Goal: Transaction & Acquisition: Purchase product/service

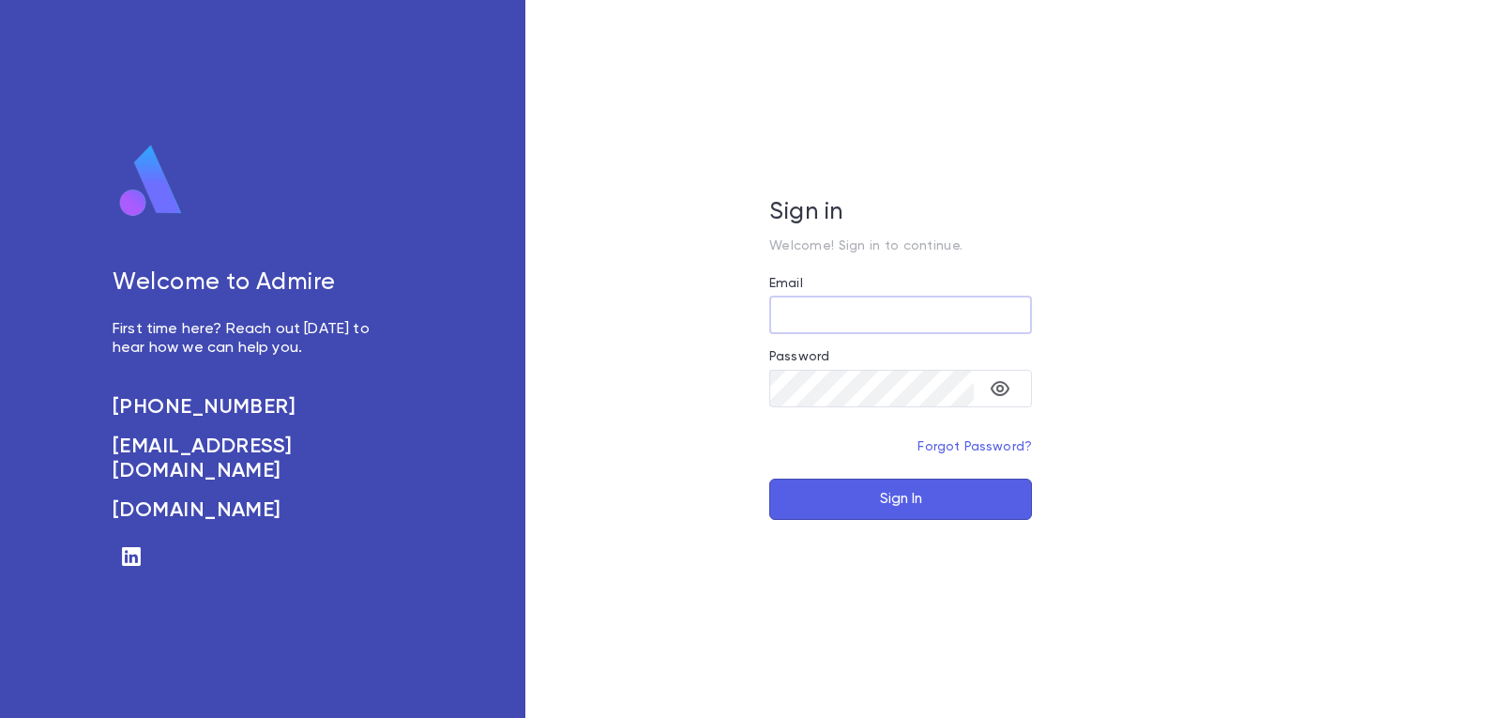
type input "**********"
click at [887, 503] on button "Sign In" at bounding box center [900, 498] width 263 height 41
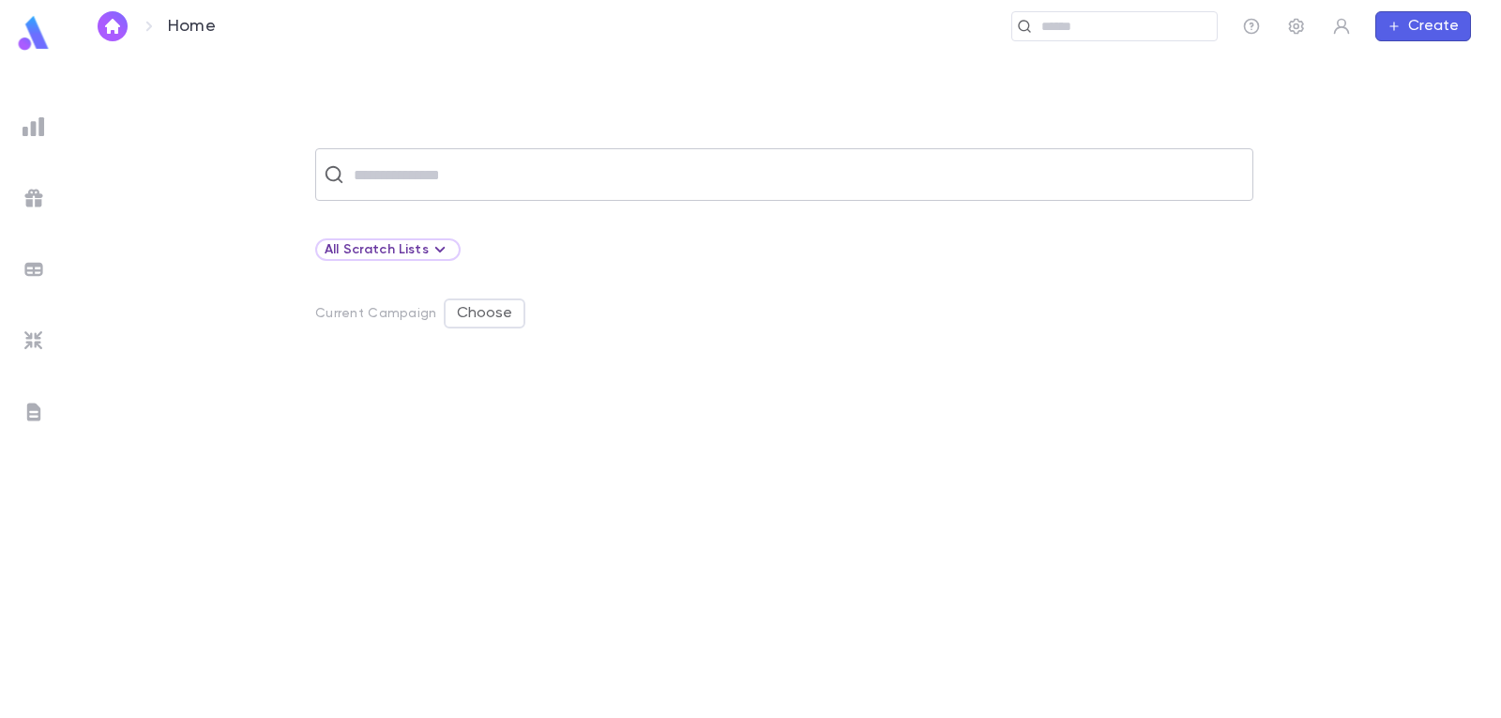
click at [507, 178] on input "text" at bounding box center [796, 175] width 897 height 36
type input "*********"
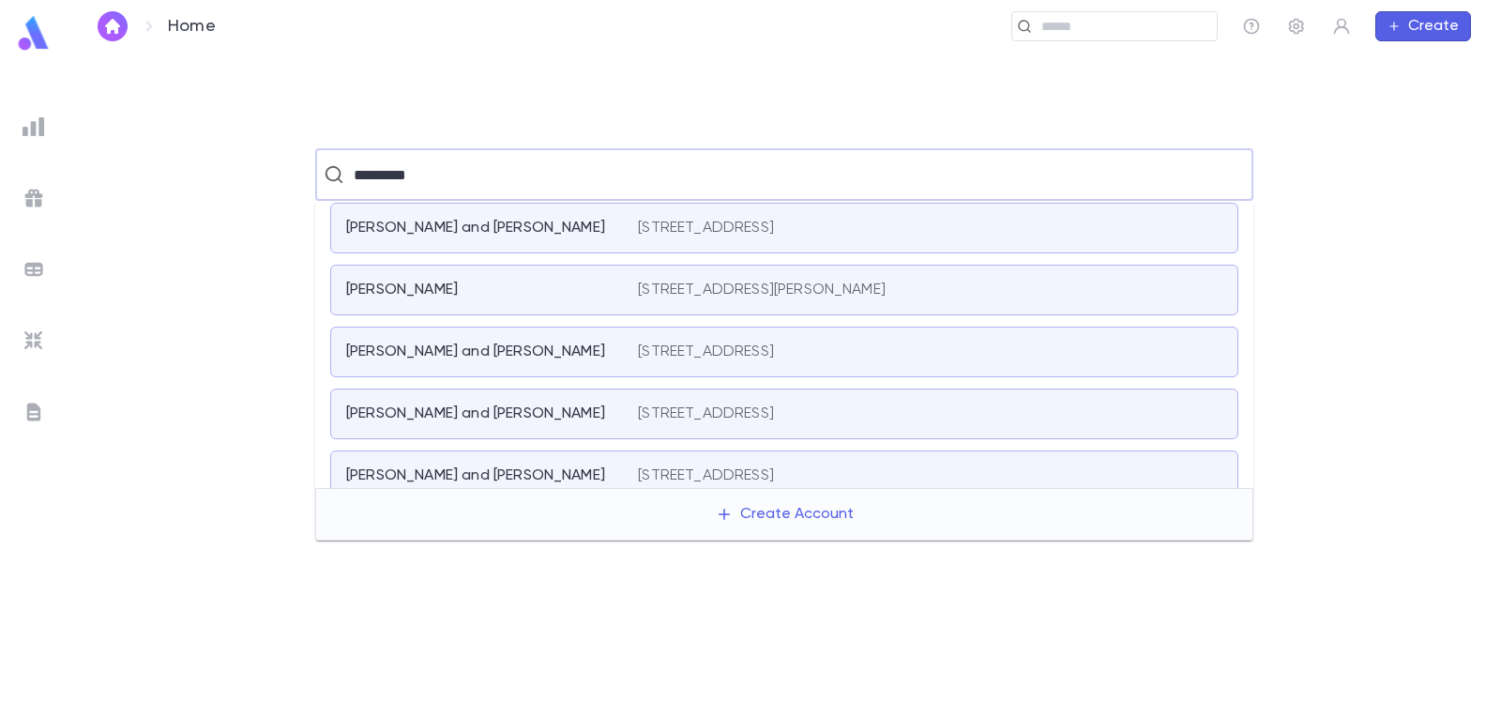
scroll to position [94, 0]
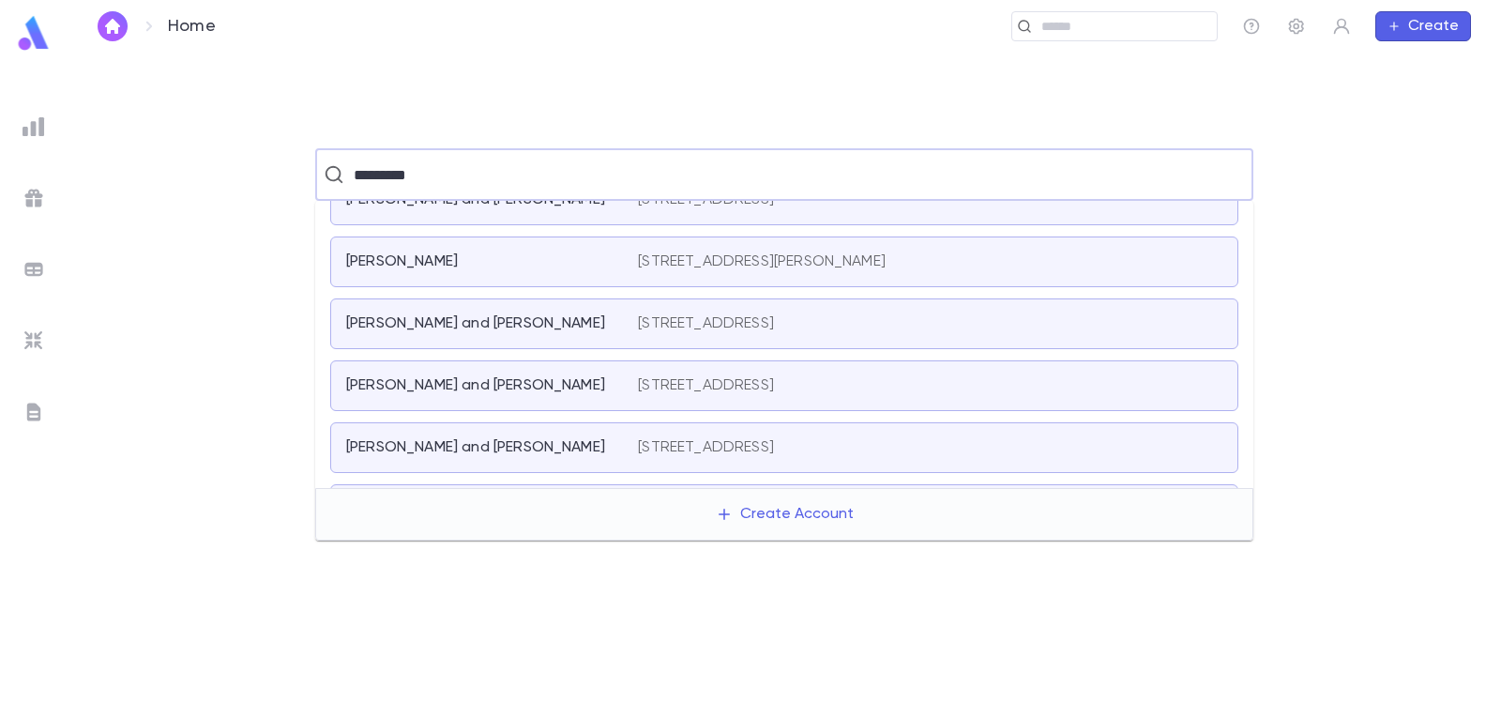
click at [615, 441] on div "[PERSON_NAME] and [PERSON_NAME]" at bounding box center [492, 447] width 292 height 19
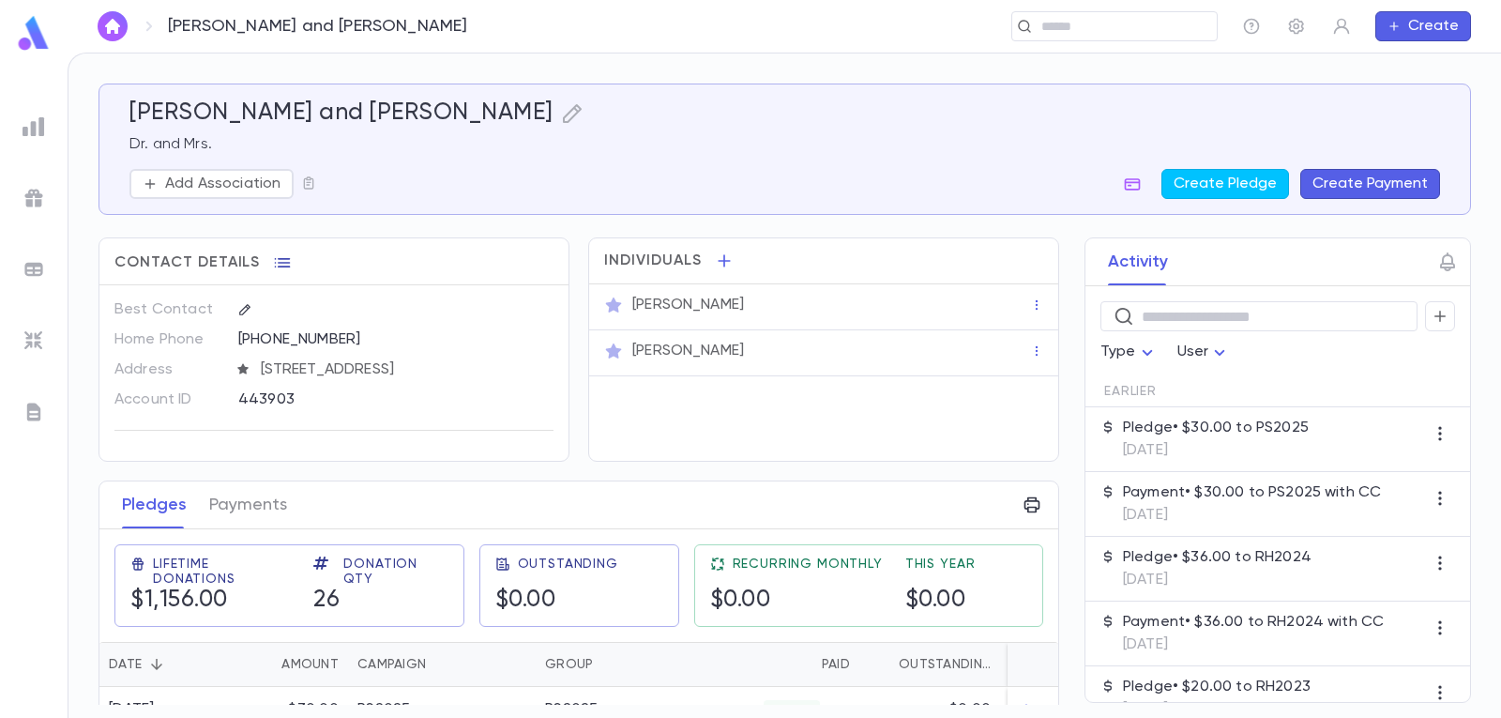
click at [278, 261] on icon "button" at bounding box center [282, 262] width 19 height 19
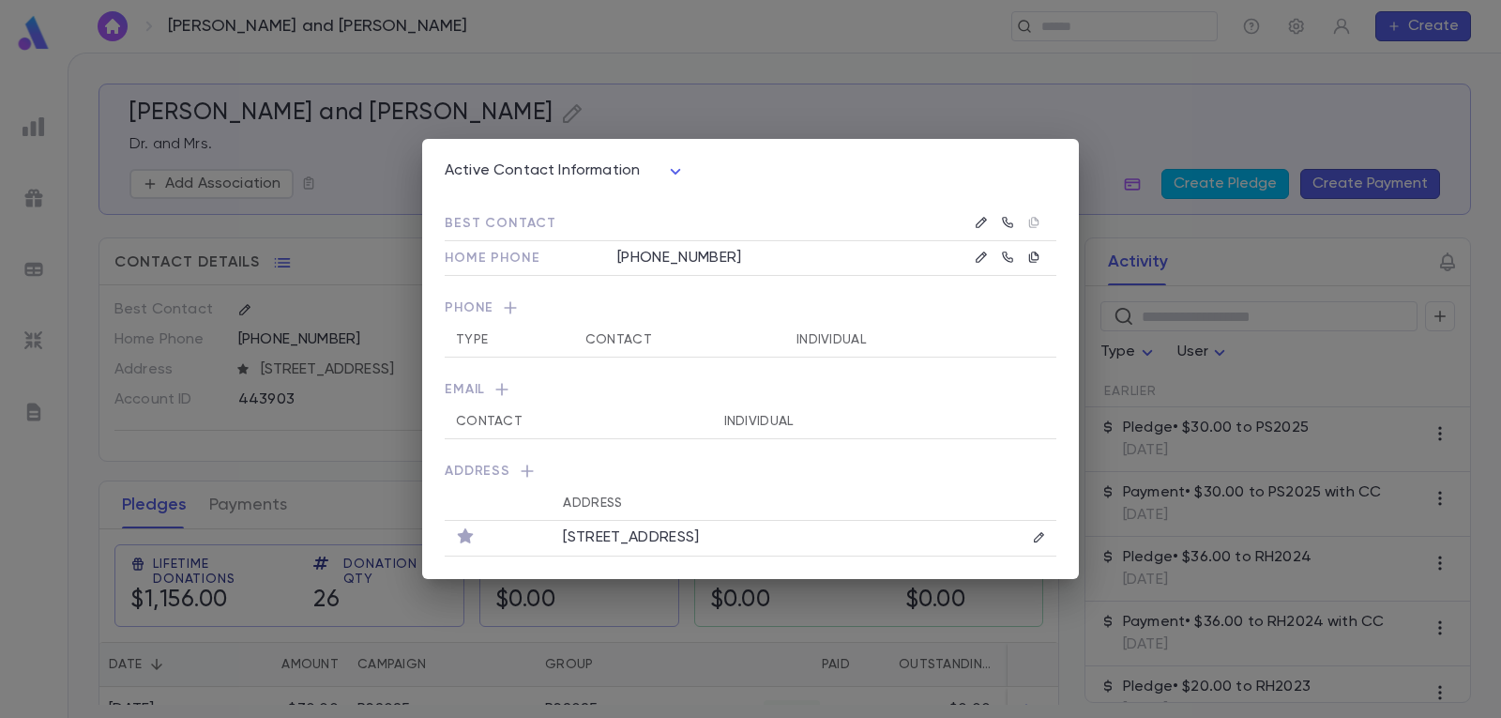
click at [507, 307] on icon "button" at bounding box center [510, 307] width 19 height 19
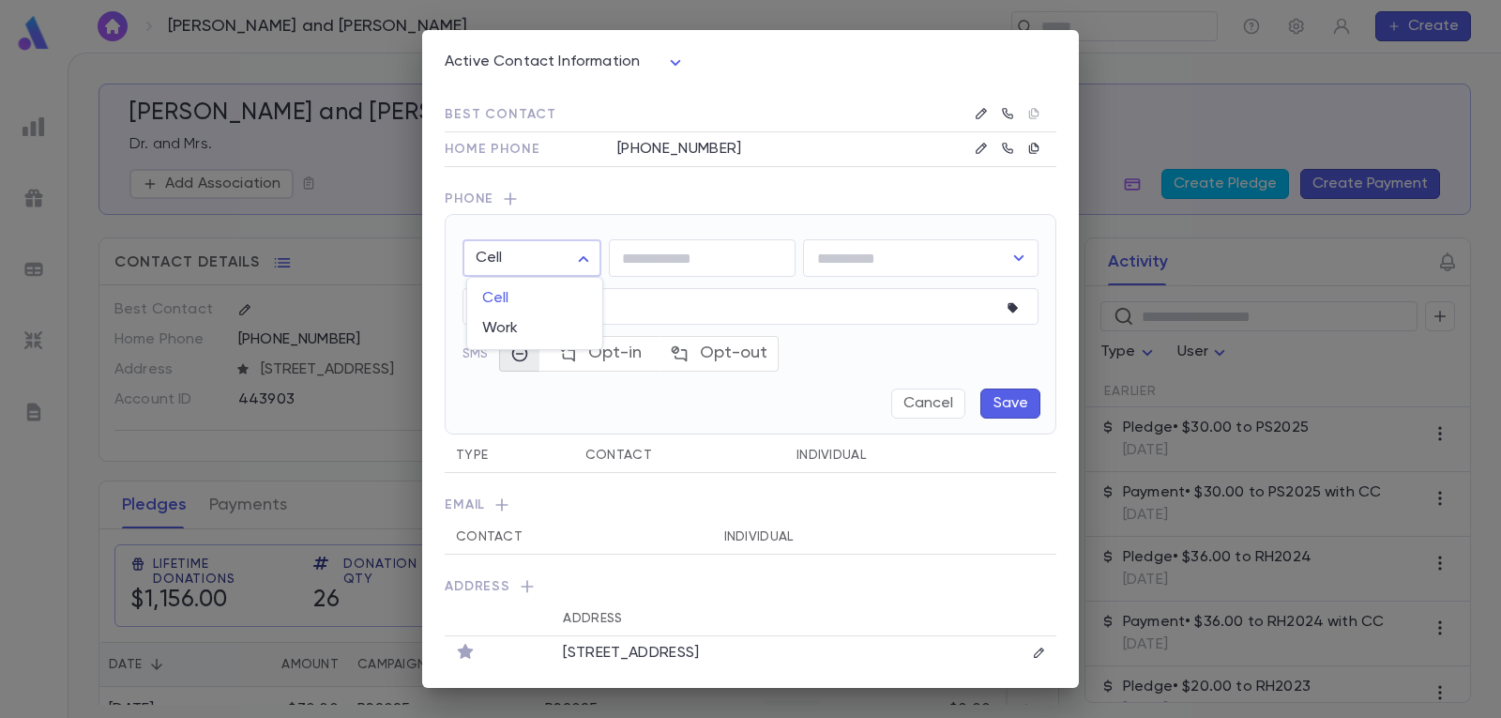
click at [584, 260] on body "Perlstein, Seymour and Miriam ​ Create Perlstein, Seymour and Miriam Dr. and Mr…" at bounding box center [750, 385] width 1501 height 665
click at [574, 252] on div at bounding box center [750, 359] width 1501 height 718
click at [912, 399] on button "Cancel" at bounding box center [928, 398] width 74 height 30
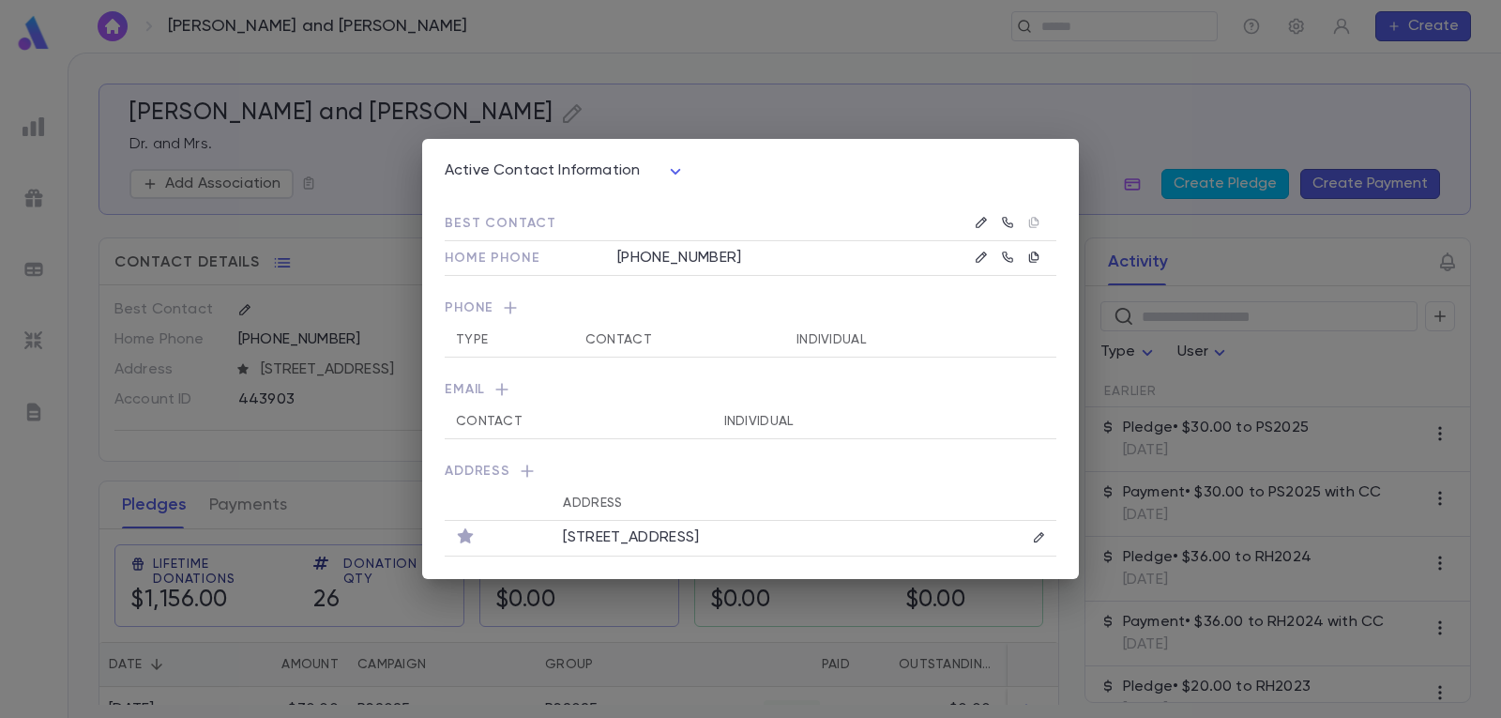
scroll to position [0, 0]
click at [835, 68] on div "Active Contact Information **** Best Contact Home Phone (718) 436-6368 Phone Ty…" at bounding box center [750, 359] width 1501 height 718
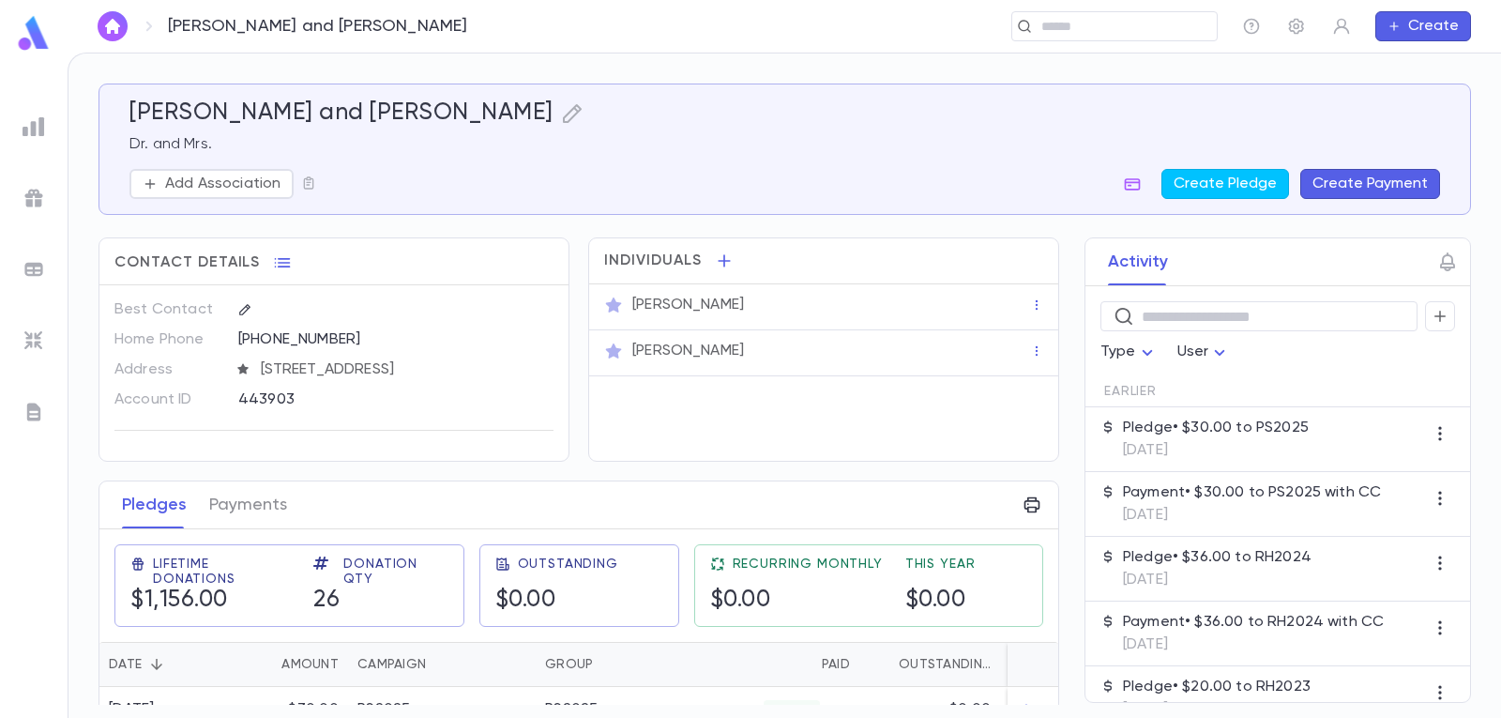
click at [1382, 180] on button "Create Payment" at bounding box center [1370, 184] width 140 height 30
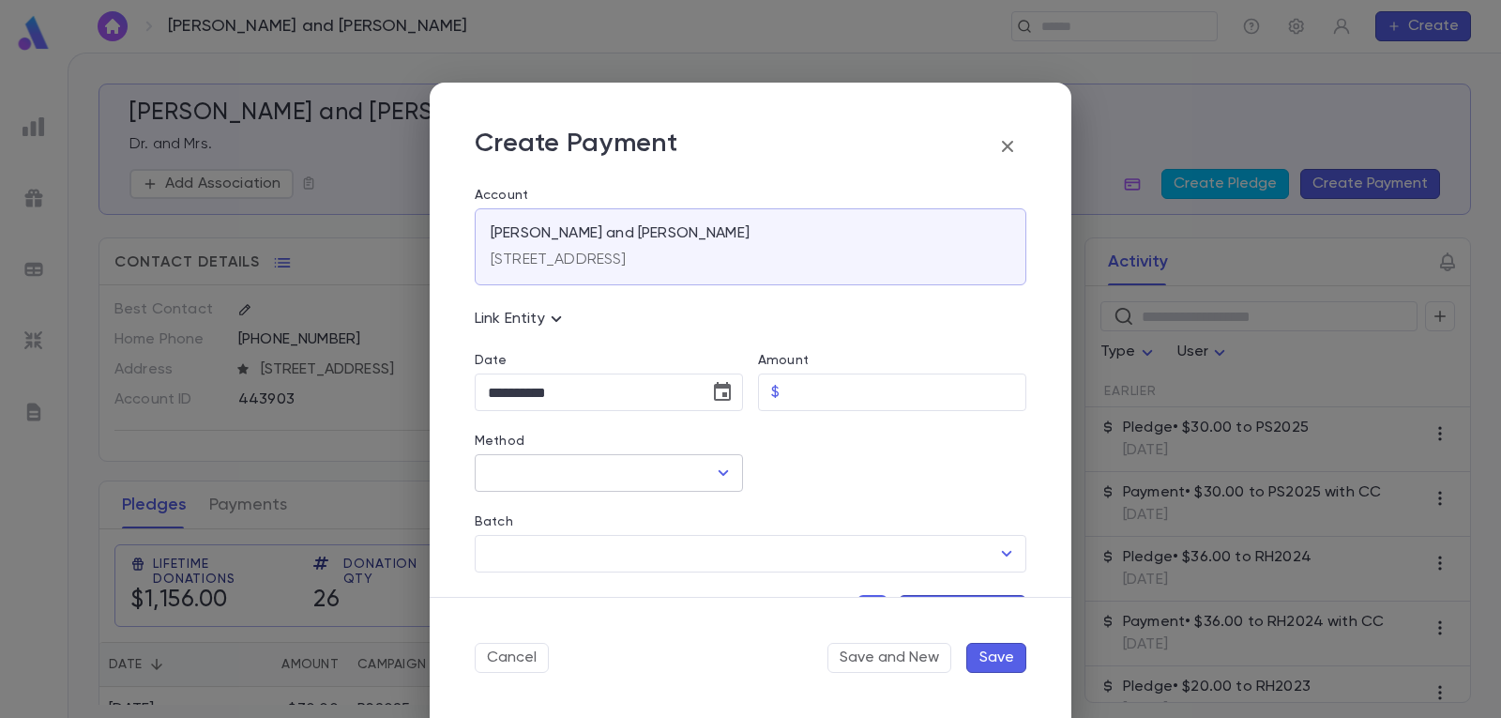
click at [719, 473] on icon "Open" at bounding box center [724, 473] width 10 height 6
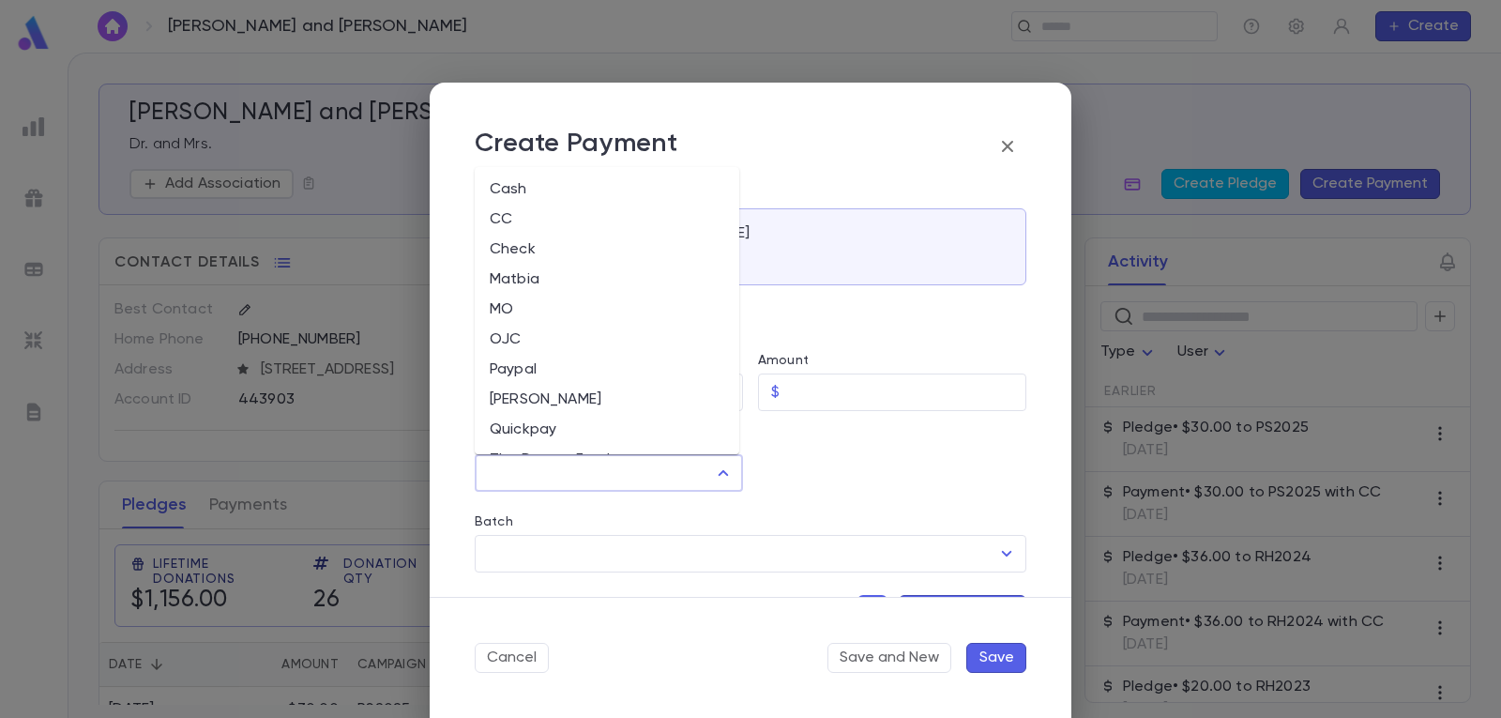
click at [566, 212] on li "CC" at bounding box center [607, 219] width 265 height 30
type input "**"
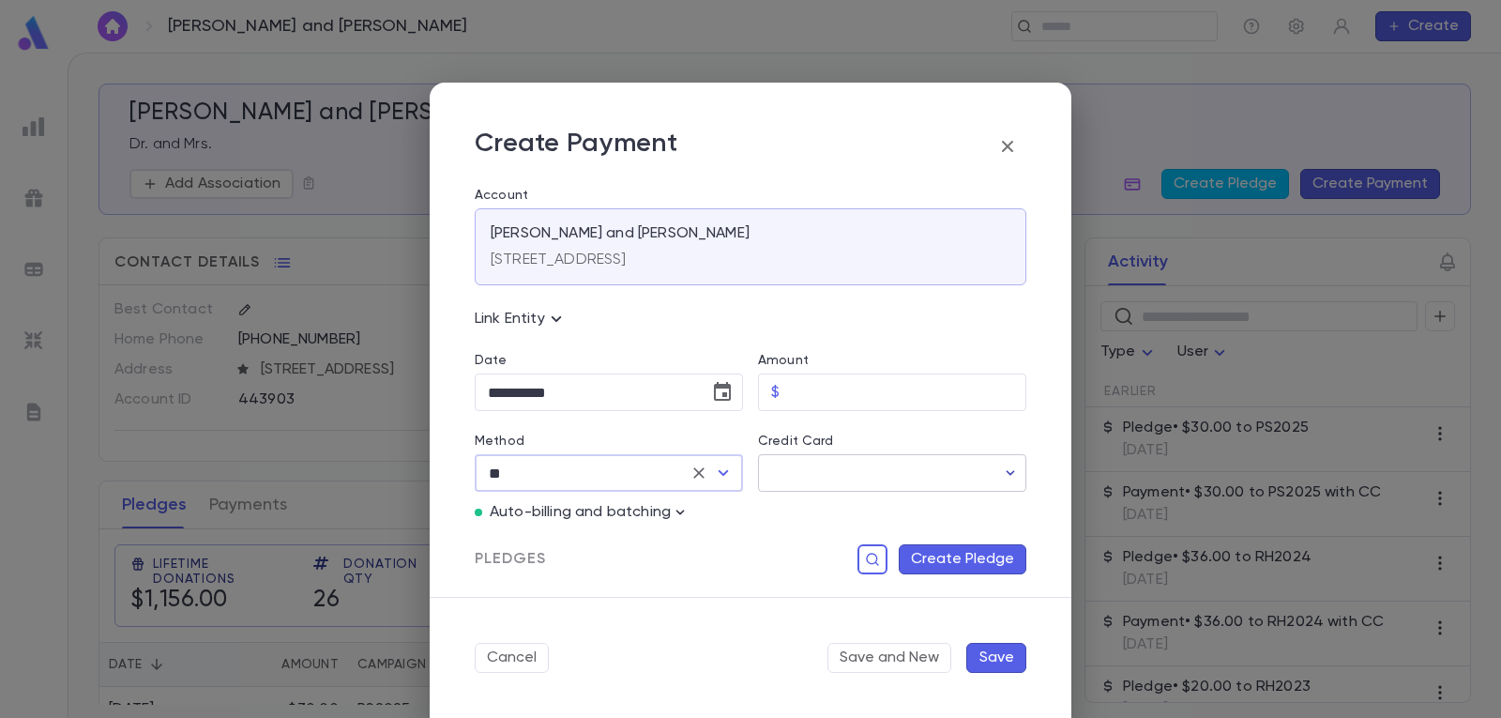
click at [995, 464] on button "button" at bounding box center [1010, 473] width 30 height 30
click at [1011, 472] on div at bounding box center [750, 359] width 1501 height 718
click at [1010, 471] on icon "button" at bounding box center [1010, 472] width 19 height 19
click at [1010, 471] on div at bounding box center [750, 359] width 1501 height 718
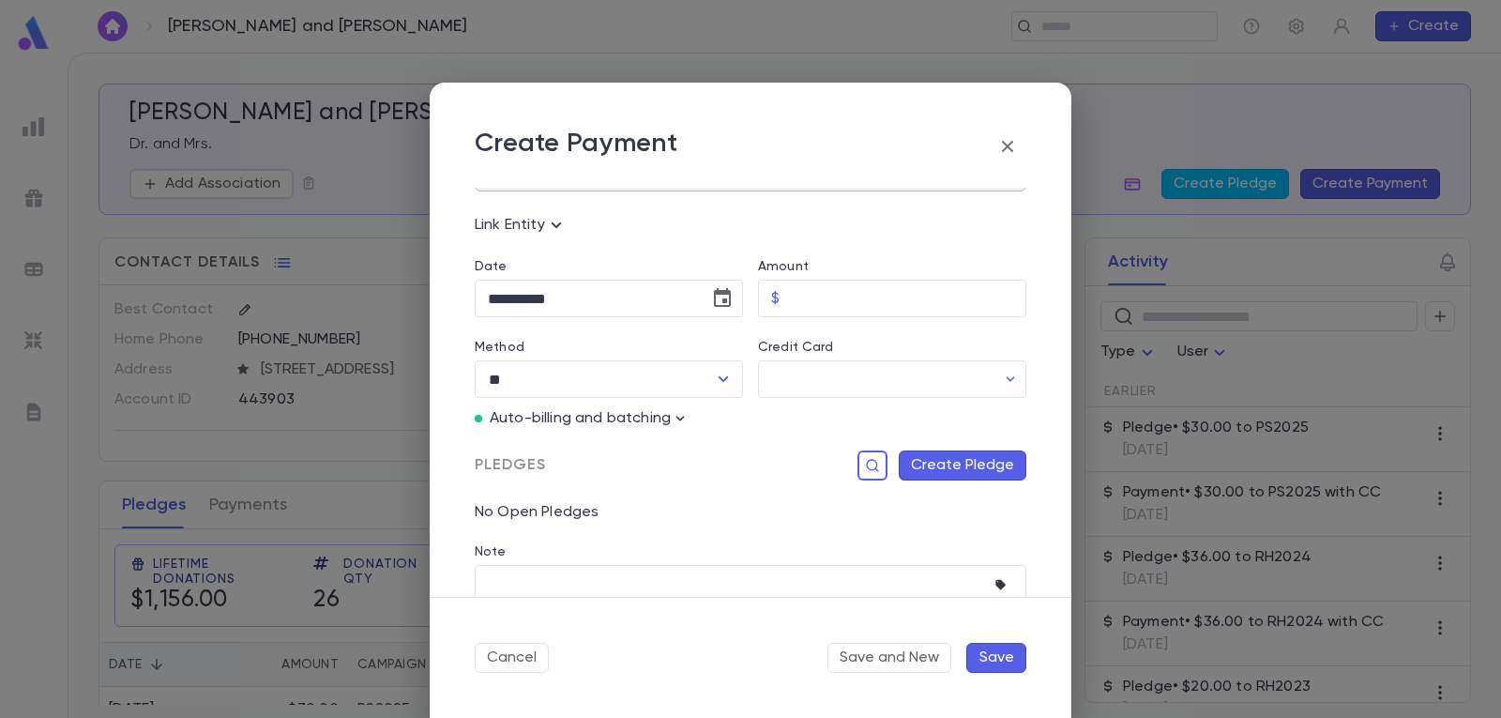
scroll to position [164, 0]
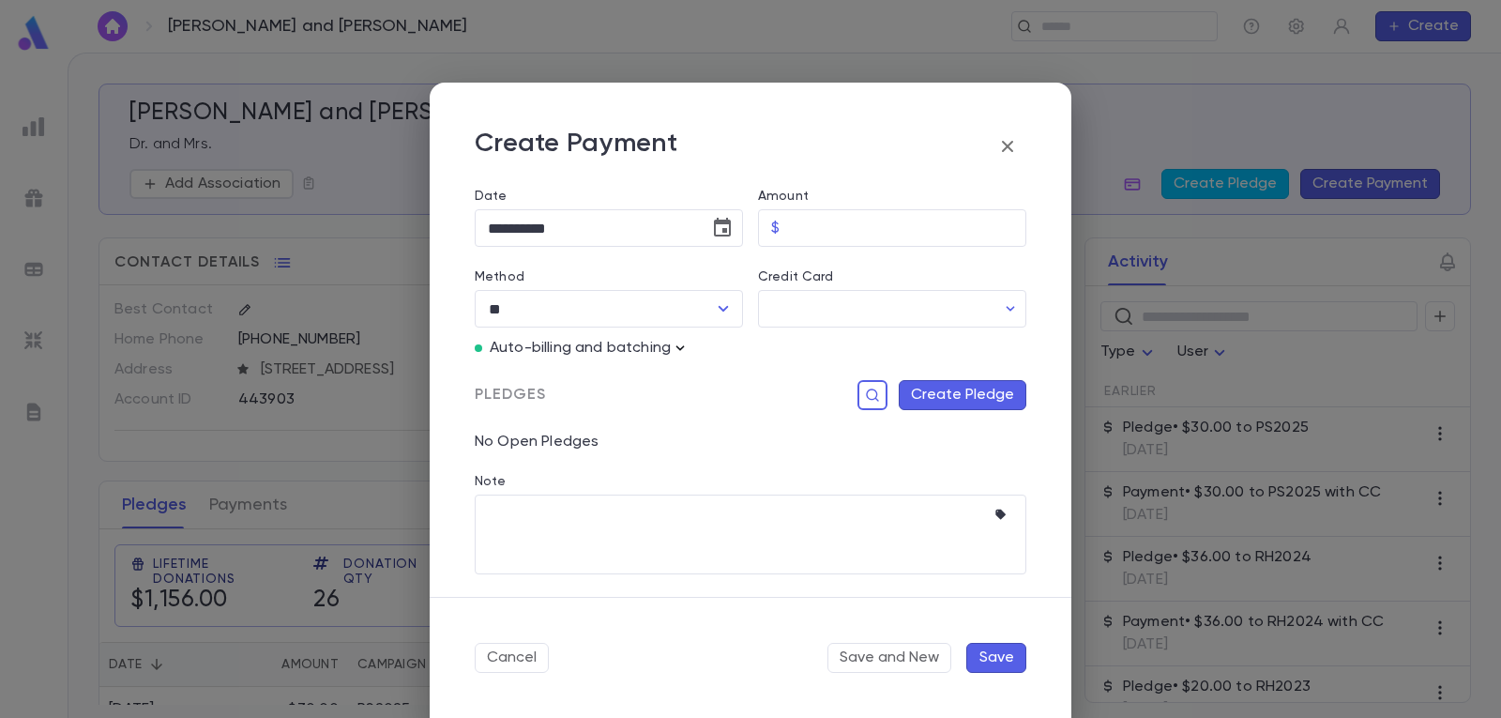
click at [686, 348] on icon "button" at bounding box center [680, 348] width 19 height 19
click at [657, 449] on div at bounding box center [750, 359] width 1501 height 718
click at [1006, 311] on icon "button" at bounding box center [1010, 308] width 19 height 19
click at [694, 380] on div at bounding box center [750, 359] width 1501 height 718
click at [1006, 150] on icon "button" at bounding box center [1007, 146] width 23 height 23
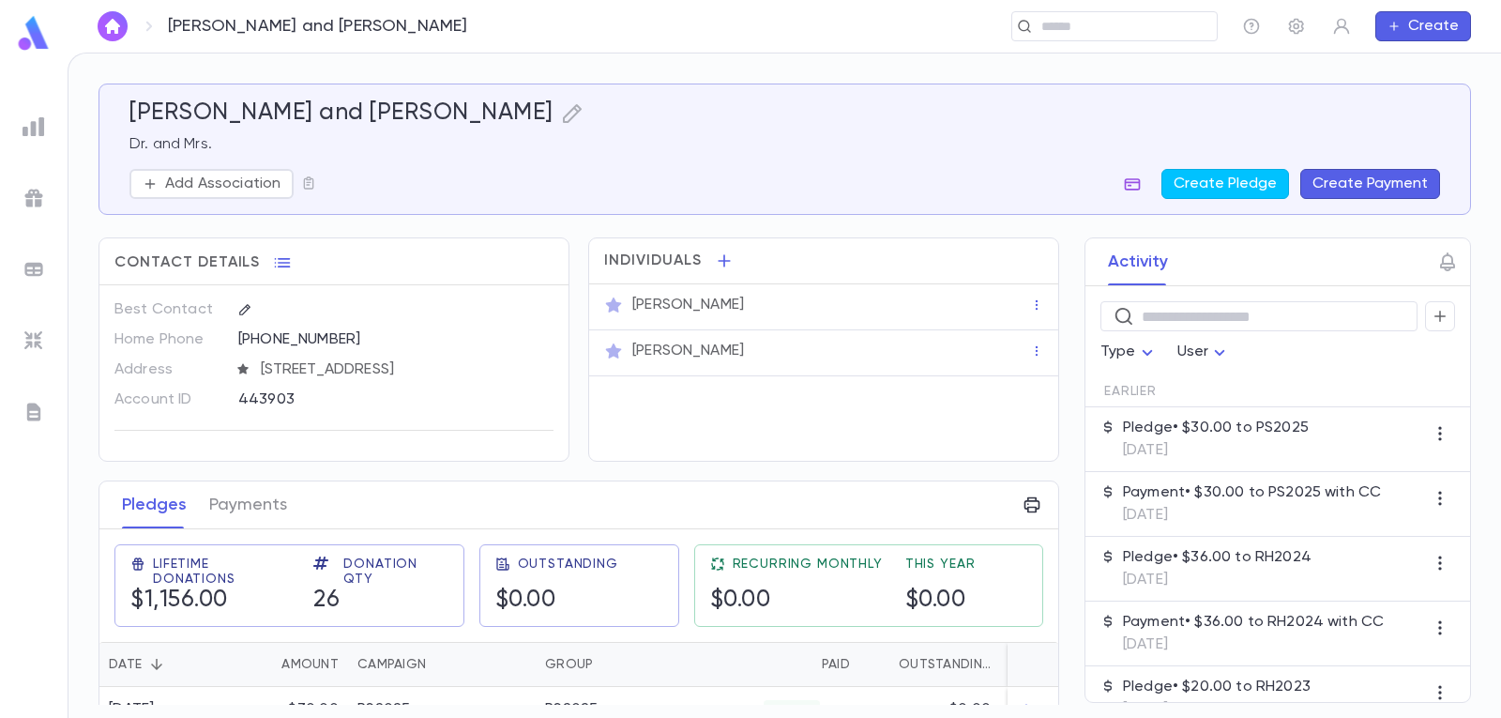
click at [1133, 182] on icon "button" at bounding box center [1133, 184] width 16 height 12
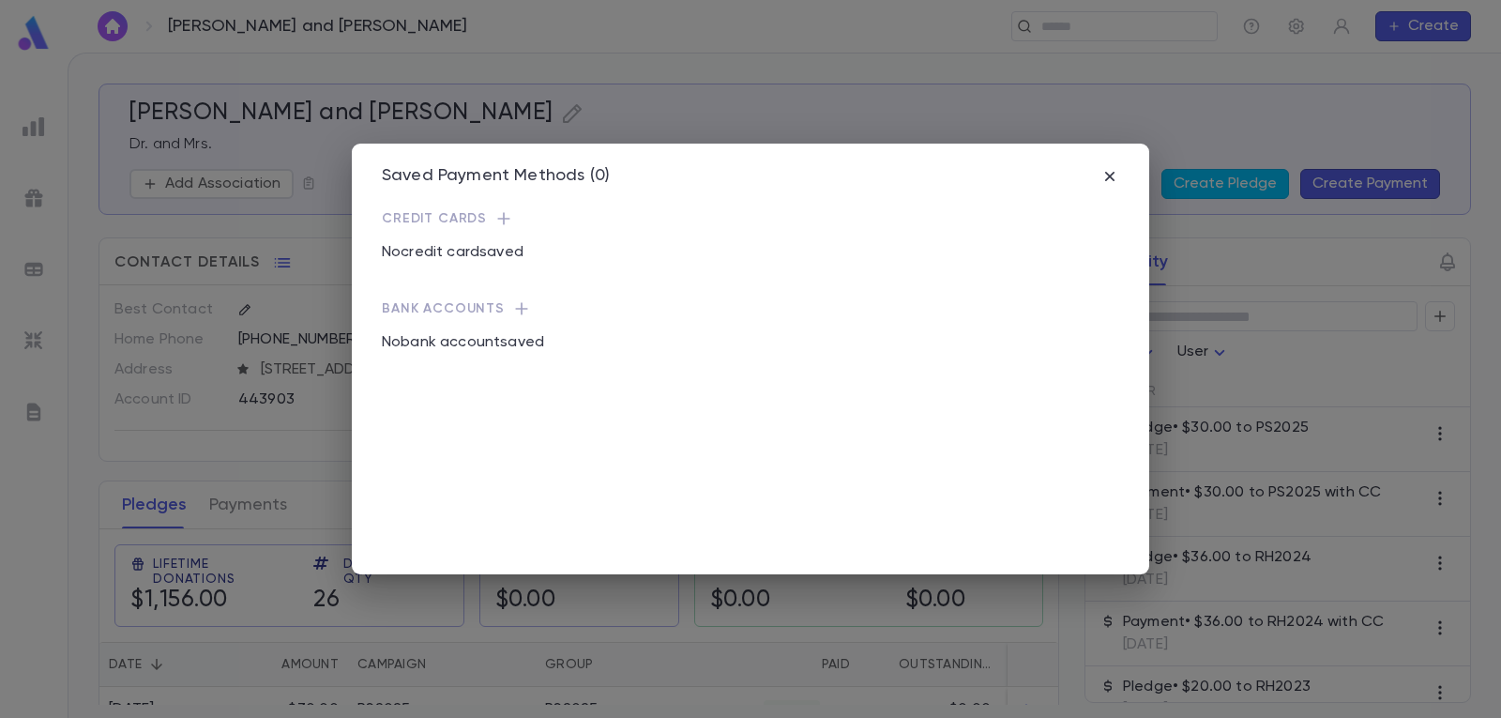
click at [502, 212] on icon "button" at bounding box center [503, 218] width 19 height 19
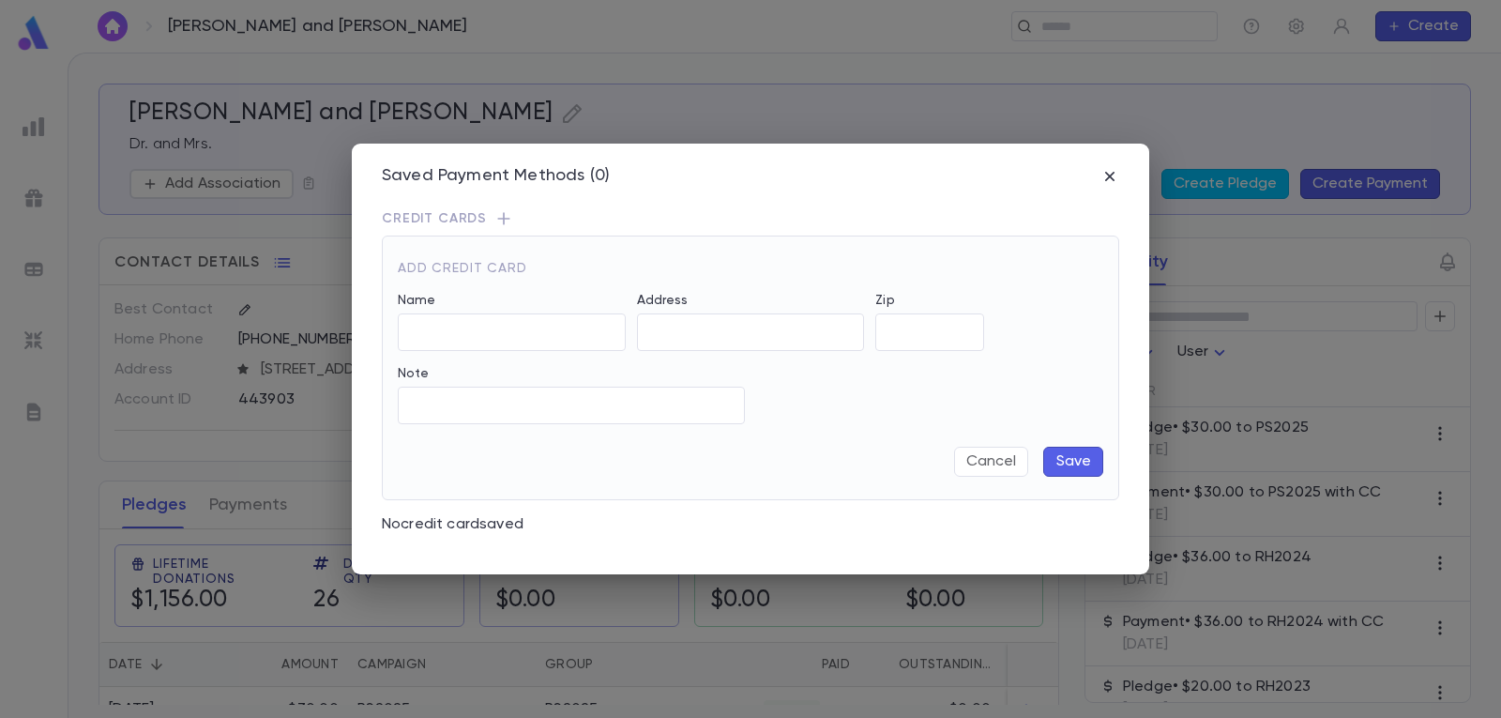
type input "**********"
type input "*****"
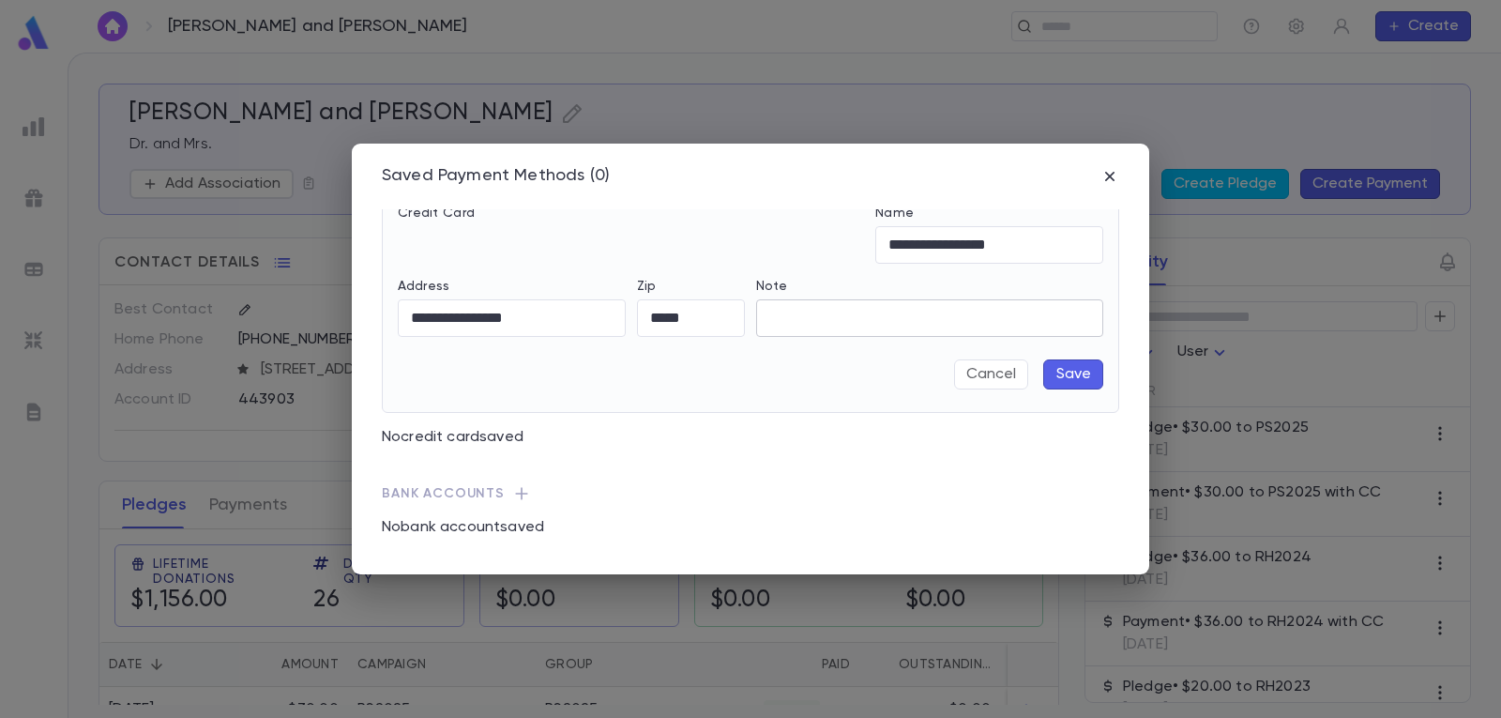
scroll to position [0, 0]
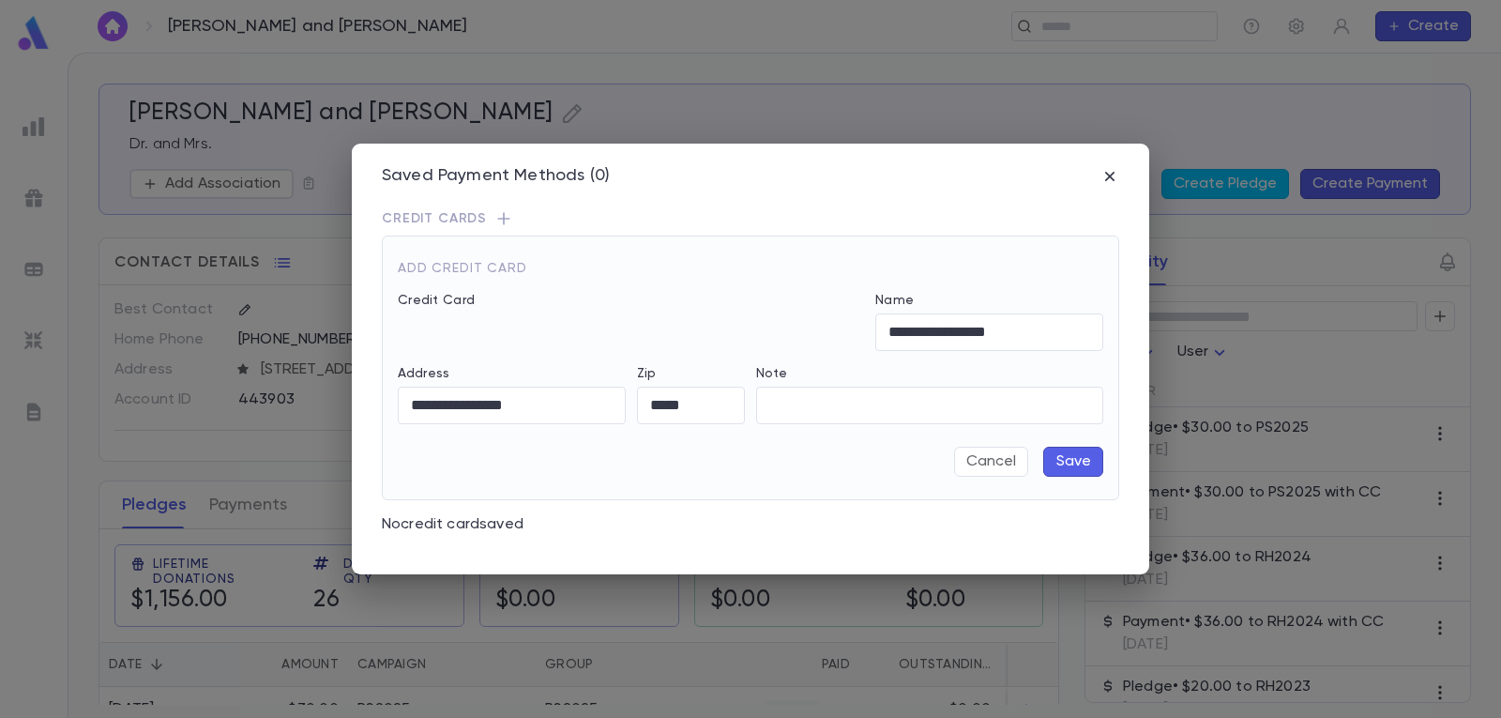
click at [611, 262] on div "Add Credit Card" at bounding box center [744, 261] width 717 height 34
click at [627, 463] on div "Cancel Save" at bounding box center [750, 461] width 705 height 30
click at [1068, 454] on button "Save" at bounding box center [1073, 461] width 60 height 30
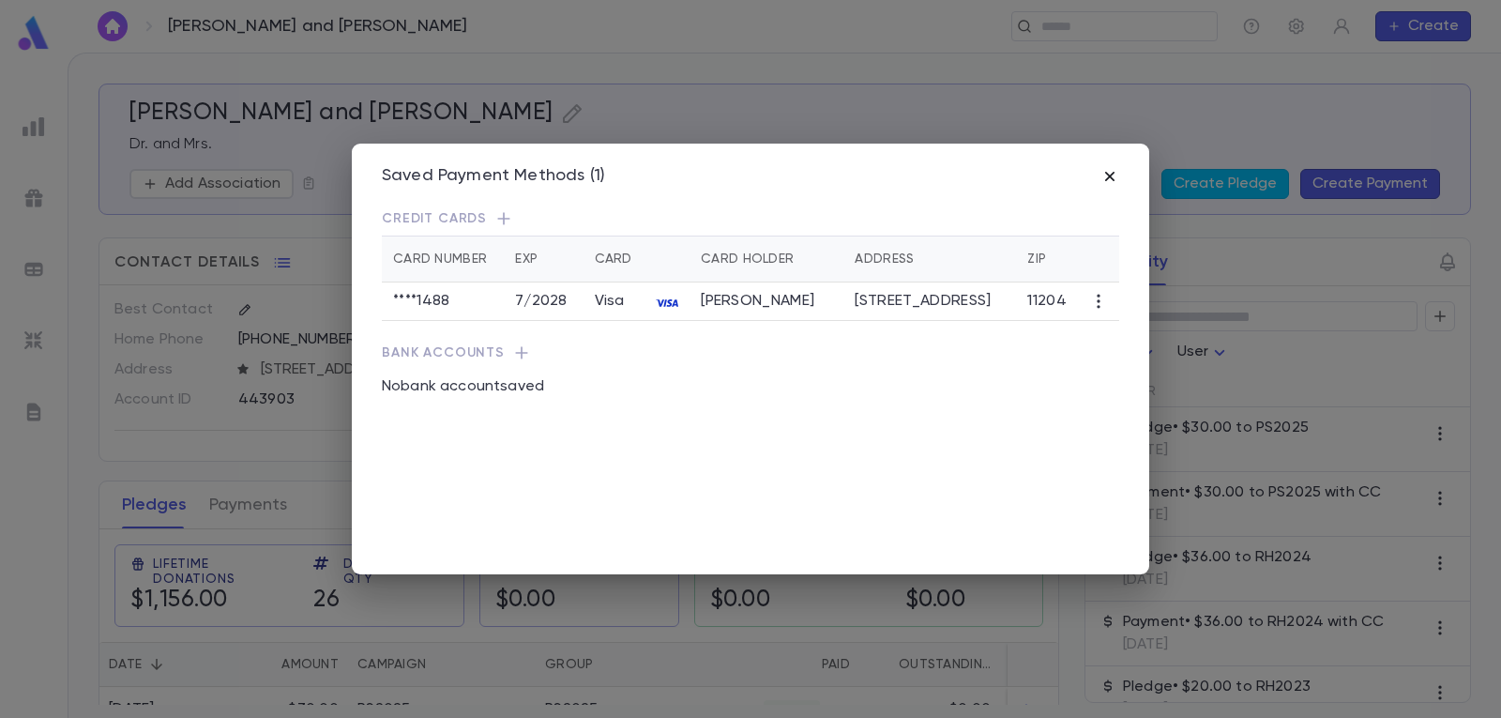
click at [1110, 170] on icon "button" at bounding box center [1109, 176] width 19 height 19
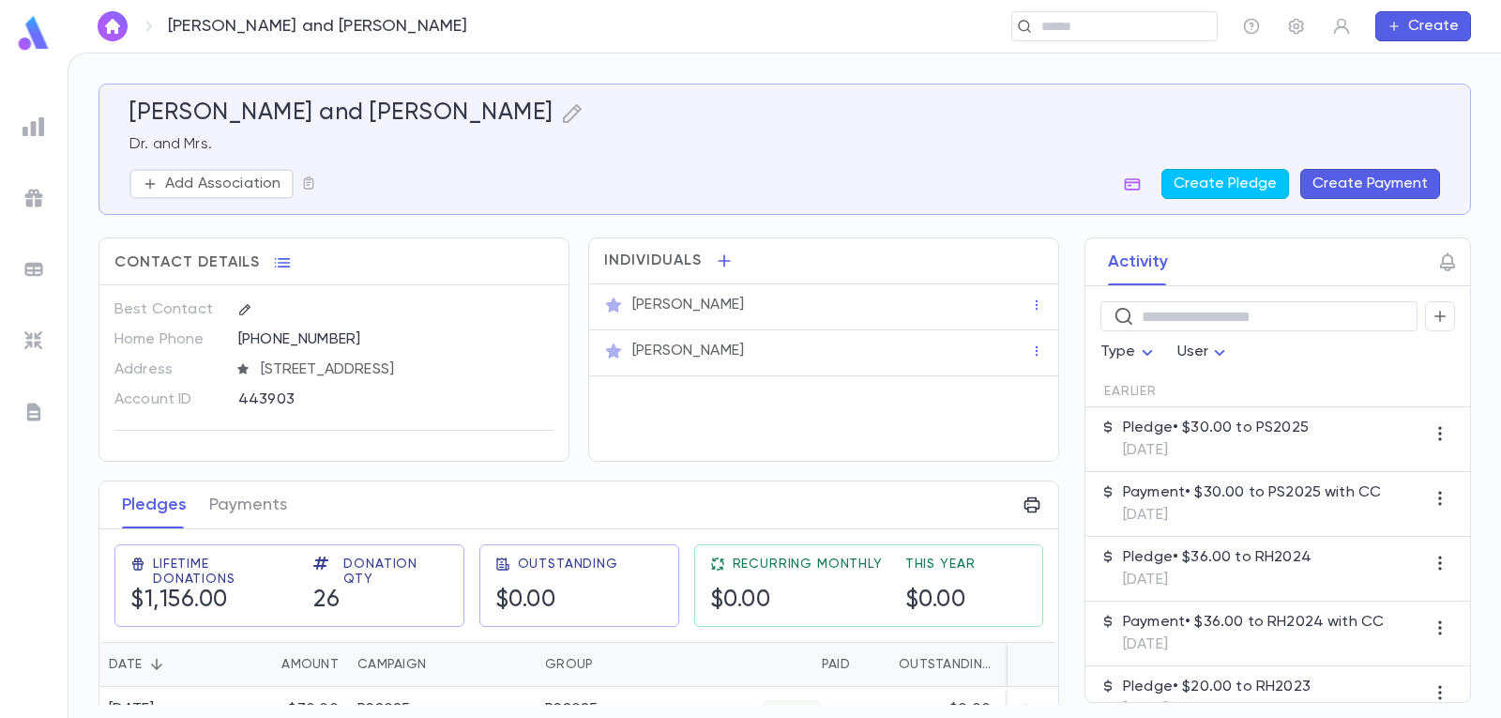
click at [1364, 182] on button "Create Payment" at bounding box center [1370, 184] width 140 height 30
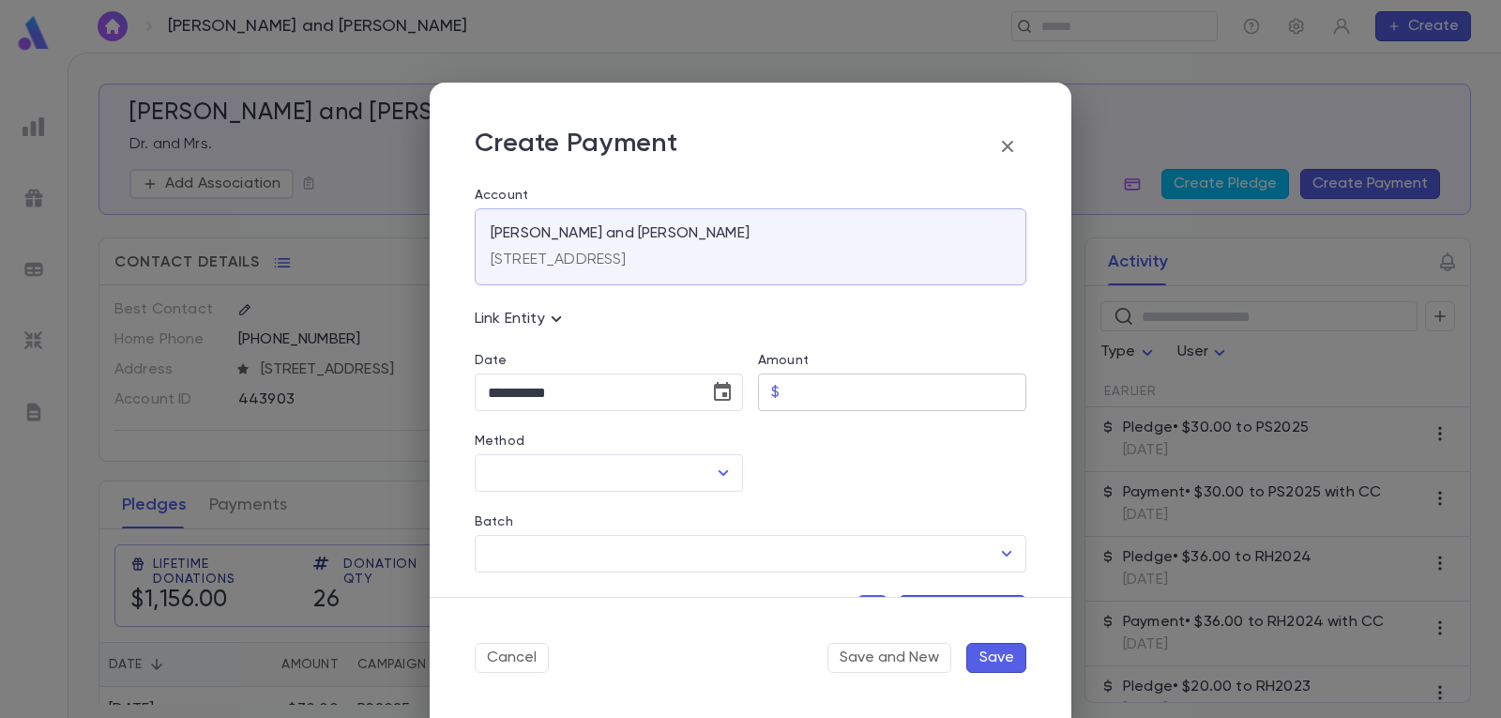
click at [909, 374] on input "Amount" at bounding box center [906, 392] width 239 height 37
click at [722, 464] on icon "Open" at bounding box center [723, 472] width 23 height 23
type input "*****"
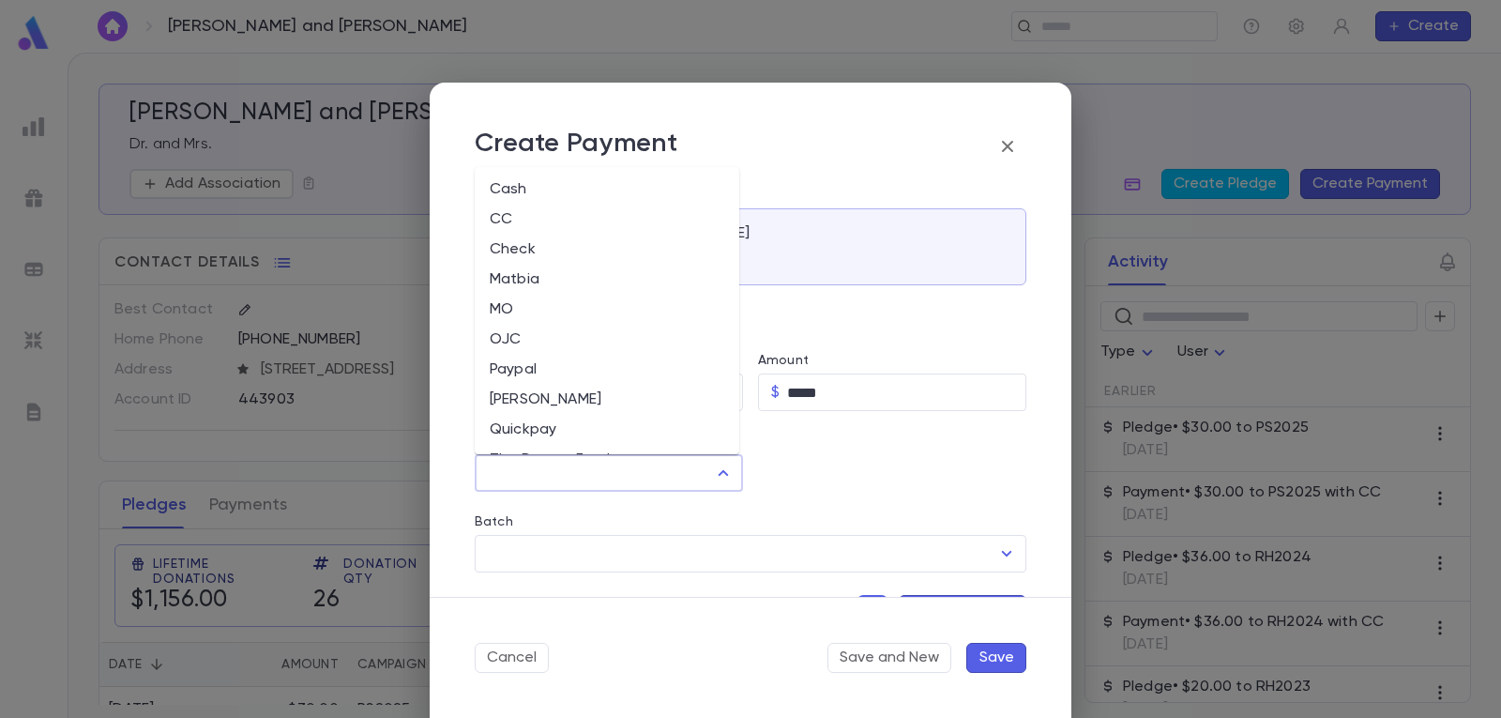
click at [553, 217] on li "CC" at bounding box center [607, 219] width 265 height 30
type input "**"
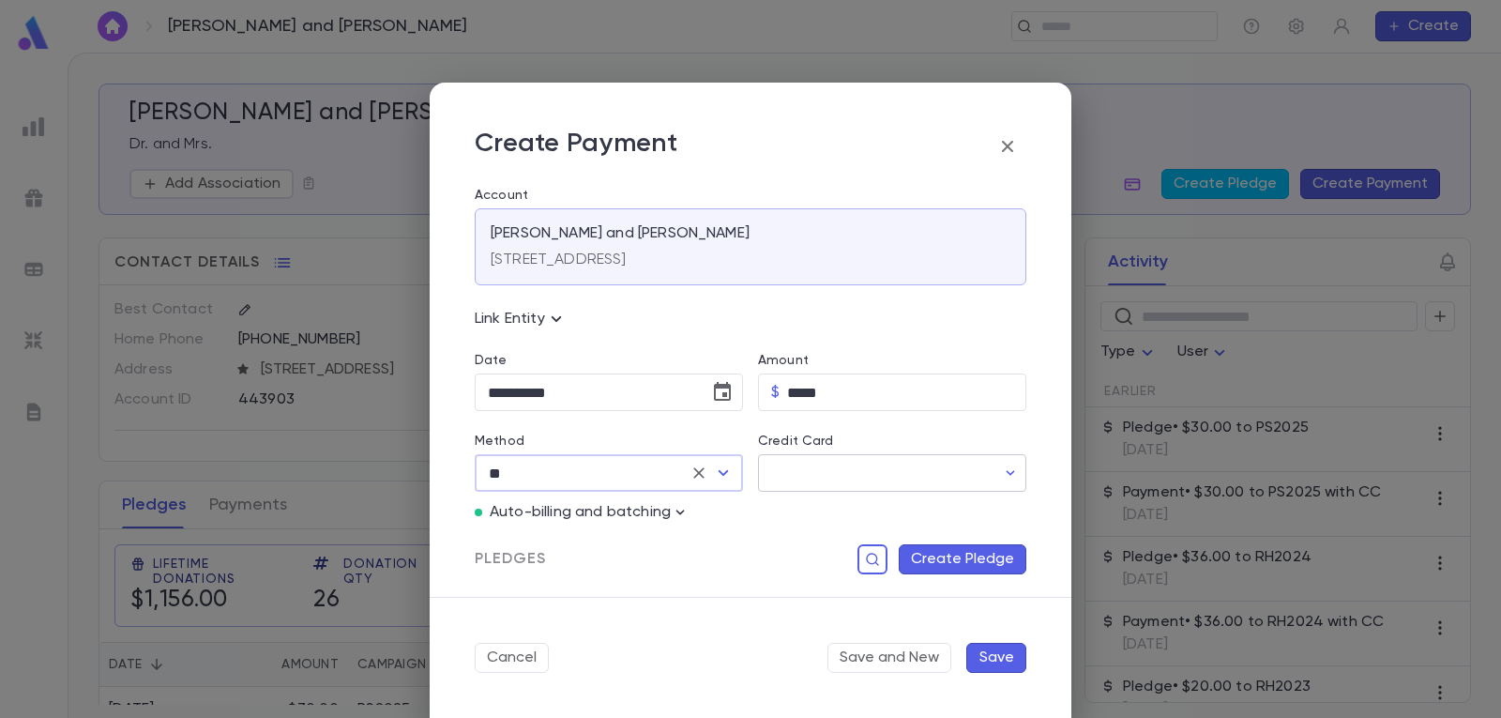
click at [926, 466] on input "Credit Card" at bounding box center [876, 473] width 237 height 37
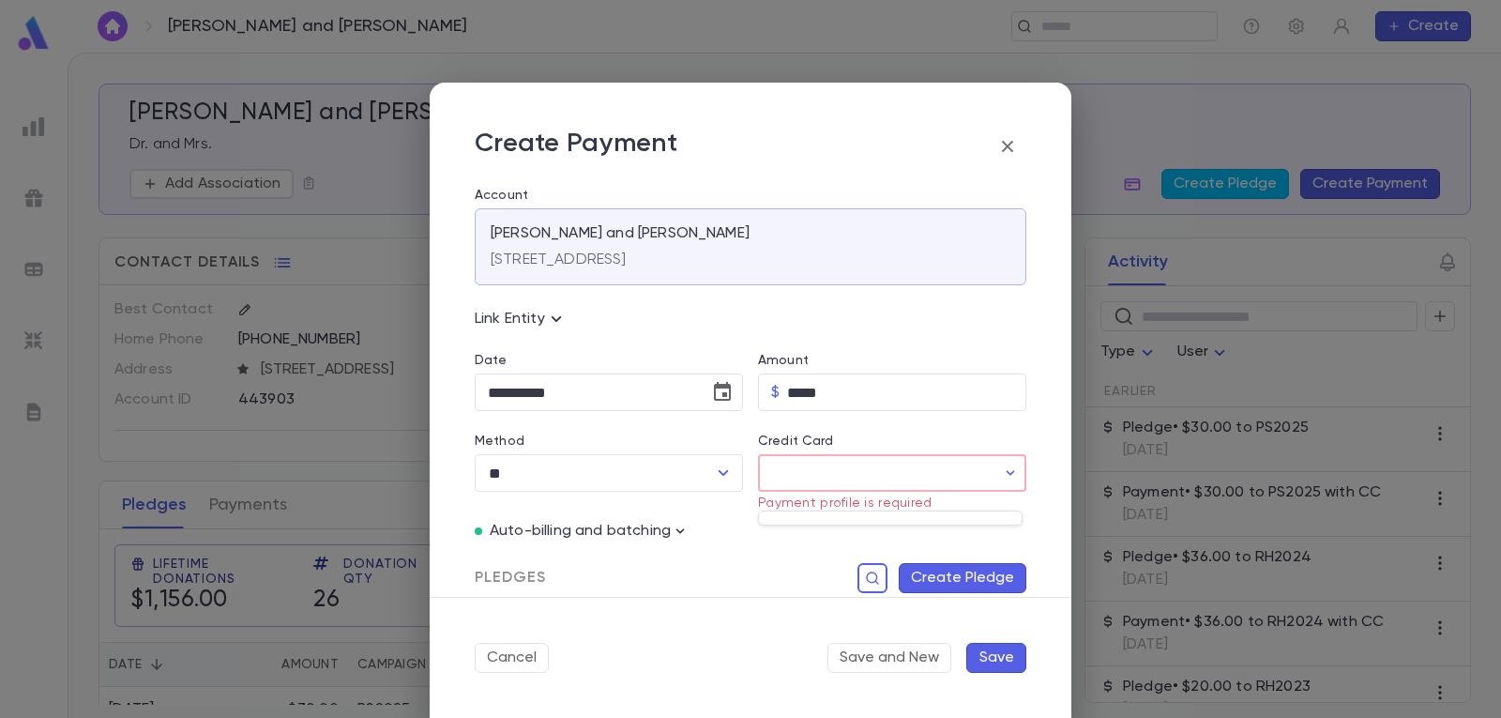
click at [797, 516] on div at bounding box center [890, 517] width 265 height 15
click at [899, 498] on div at bounding box center [750, 359] width 1501 height 718
click at [904, 449] on div "Credit Card" at bounding box center [892, 443] width 268 height 21
click at [1009, 471] on icon "button" at bounding box center [1010, 472] width 19 height 19
click at [962, 510] on div at bounding box center [890, 517] width 265 height 15
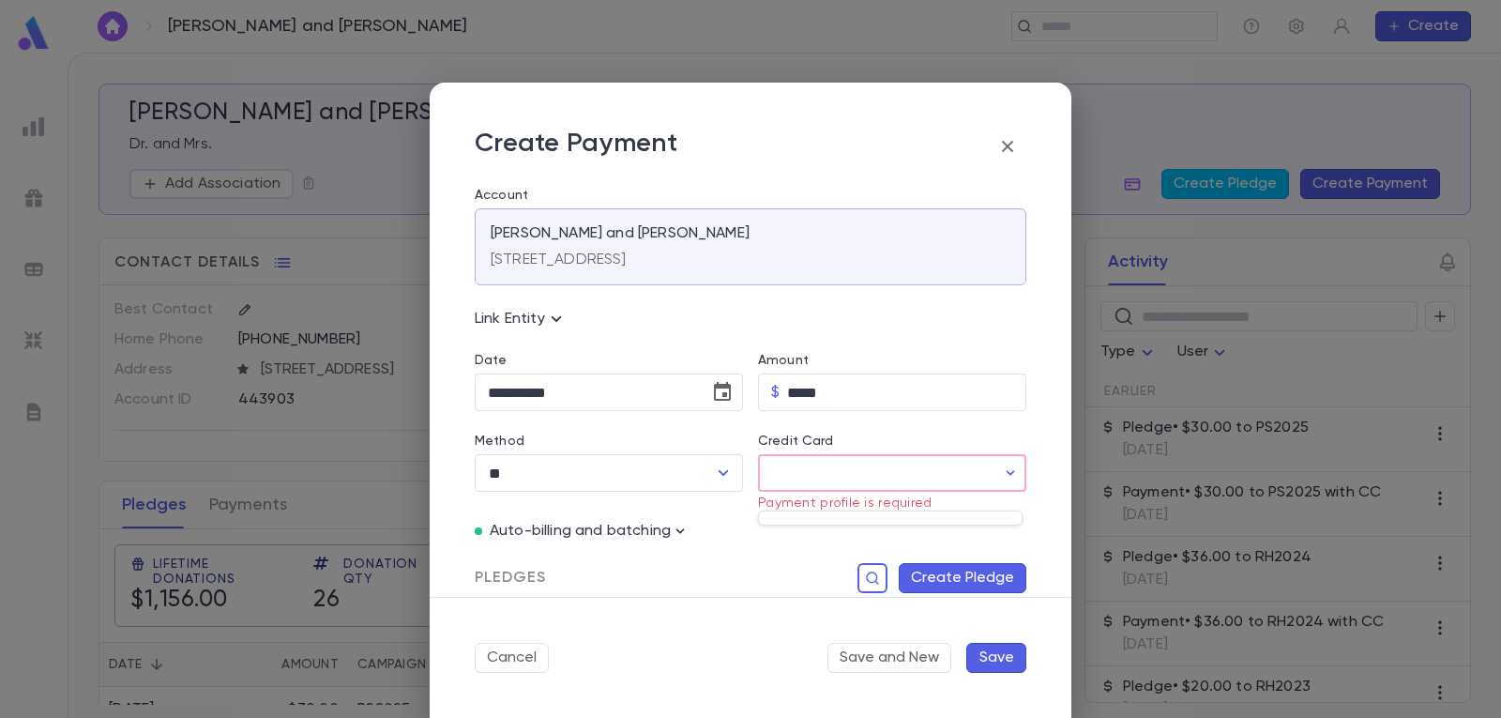
click at [991, 438] on div at bounding box center [750, 359] width 1501 height 718
click at [675, 531] on icon "button" at bounding box center [680, 531] width 19 height 19
drag, startPoint x: 615, startPoint y: 569, endPoint x: 660, endPoint y: 536, distance: 56.3
click at [615, 568] on div at bounding box center [750, 359] width 1501 height 718
click at [1001, 470] on icon "button" at bounding box center [1010, 472] width 19 height 19
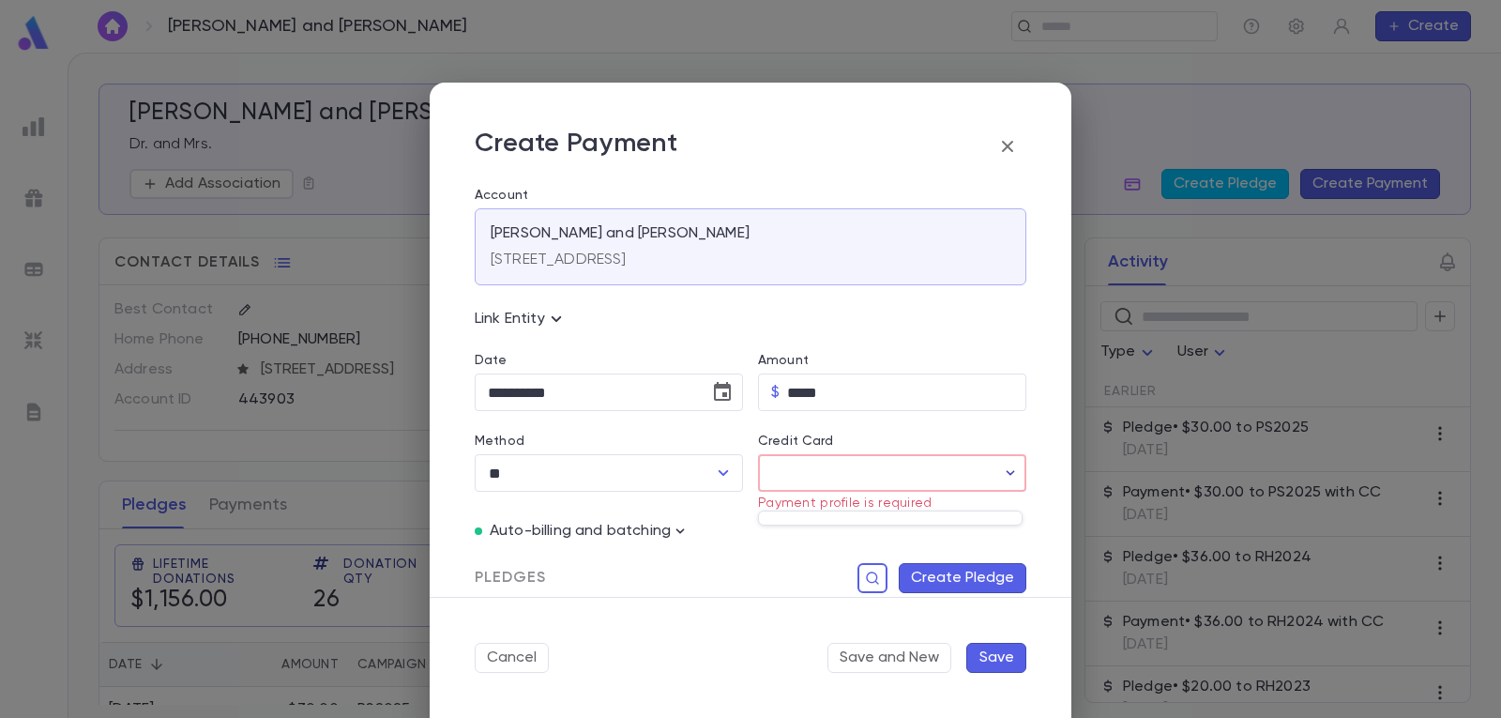
click at [1002, 470] on div at bounding box center [750, 359] width 1501 height 718
click at [1001, 144] on icon "button" at bounding box center [1007, 146] width 23 height 23
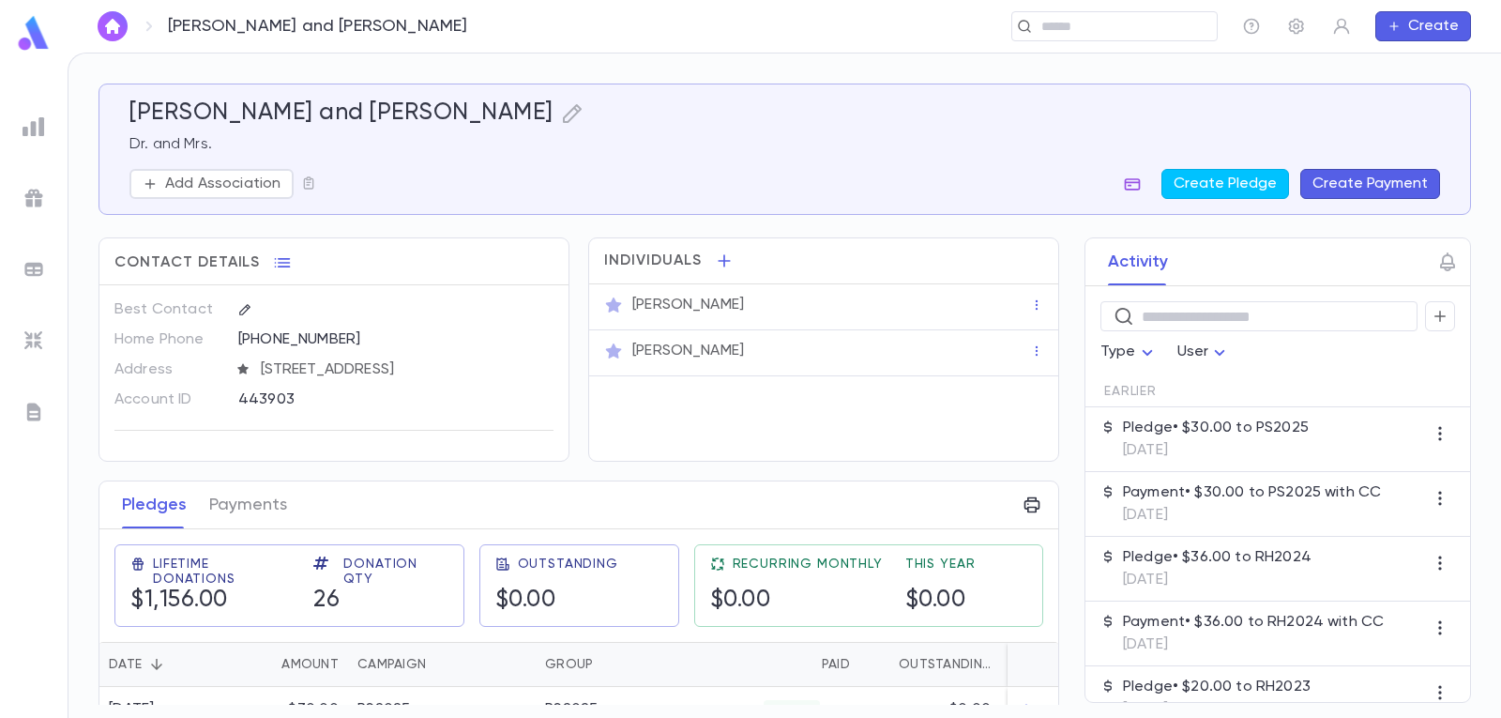
click at [1136, 182] on icon "button" at bounding box center [1133, 184] width 16 height 12
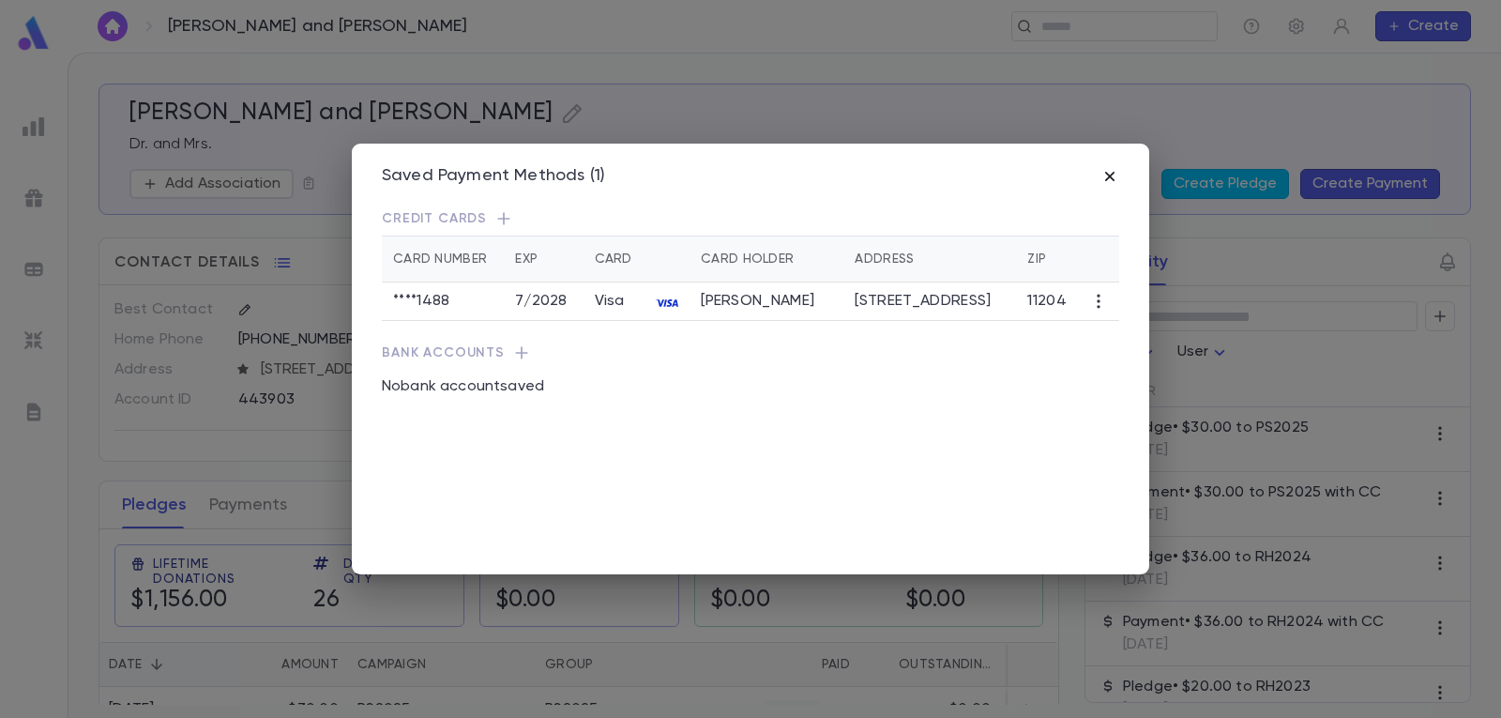
click at [1107, 172] on icon "button" at bounding box center [1109, 176] width 19 height 19
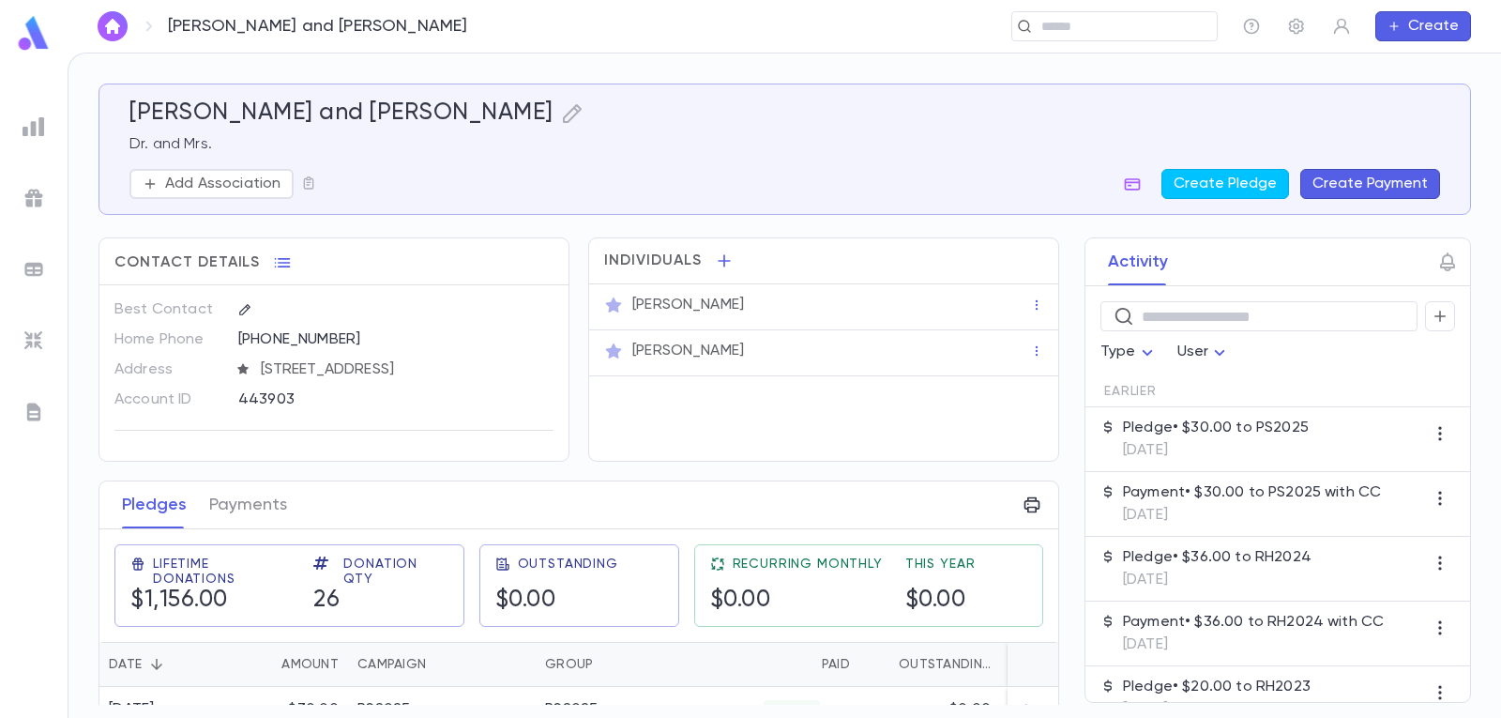
click at [115, 21] on img "button" at bounding box center [112, 26] width 23 height 15
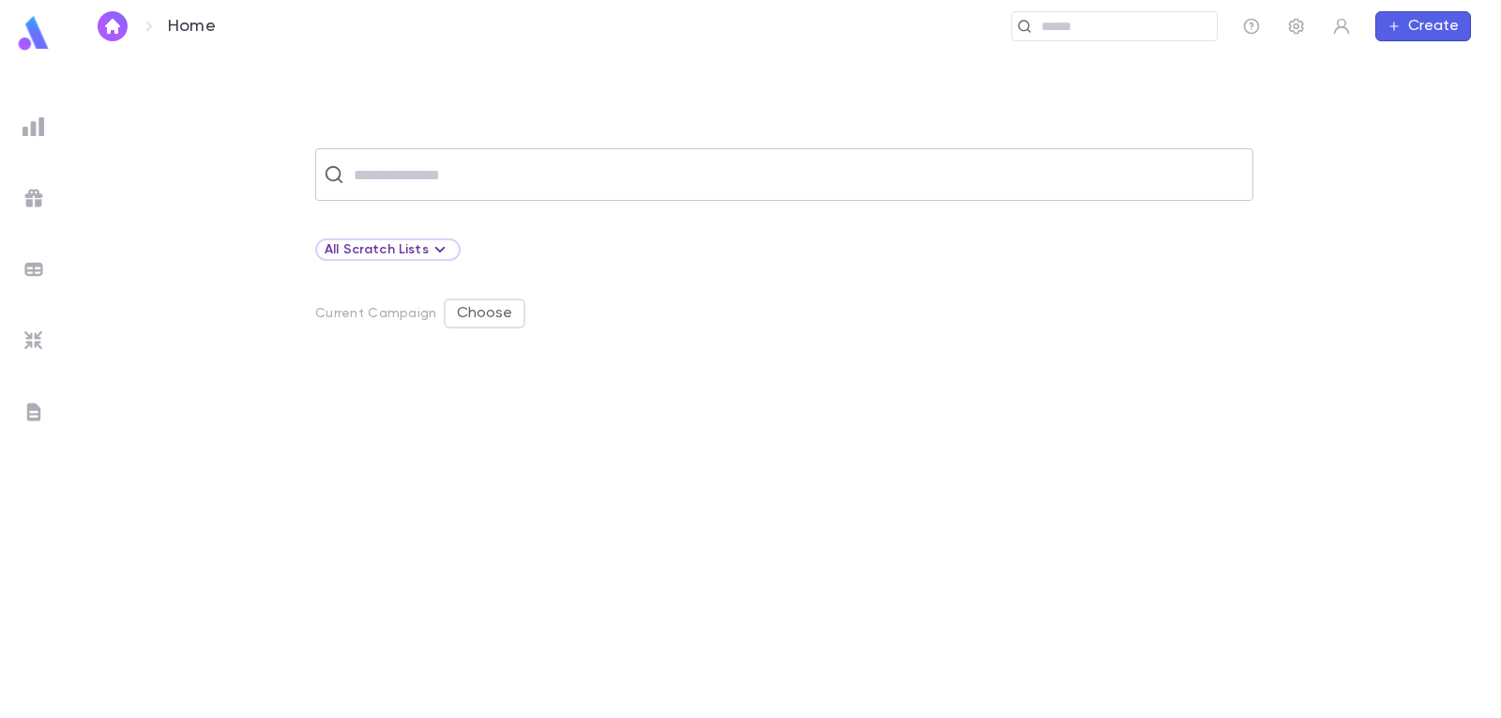
click at [413, 173] on input "text" at bounding box center [796, 175] width 897 height 36
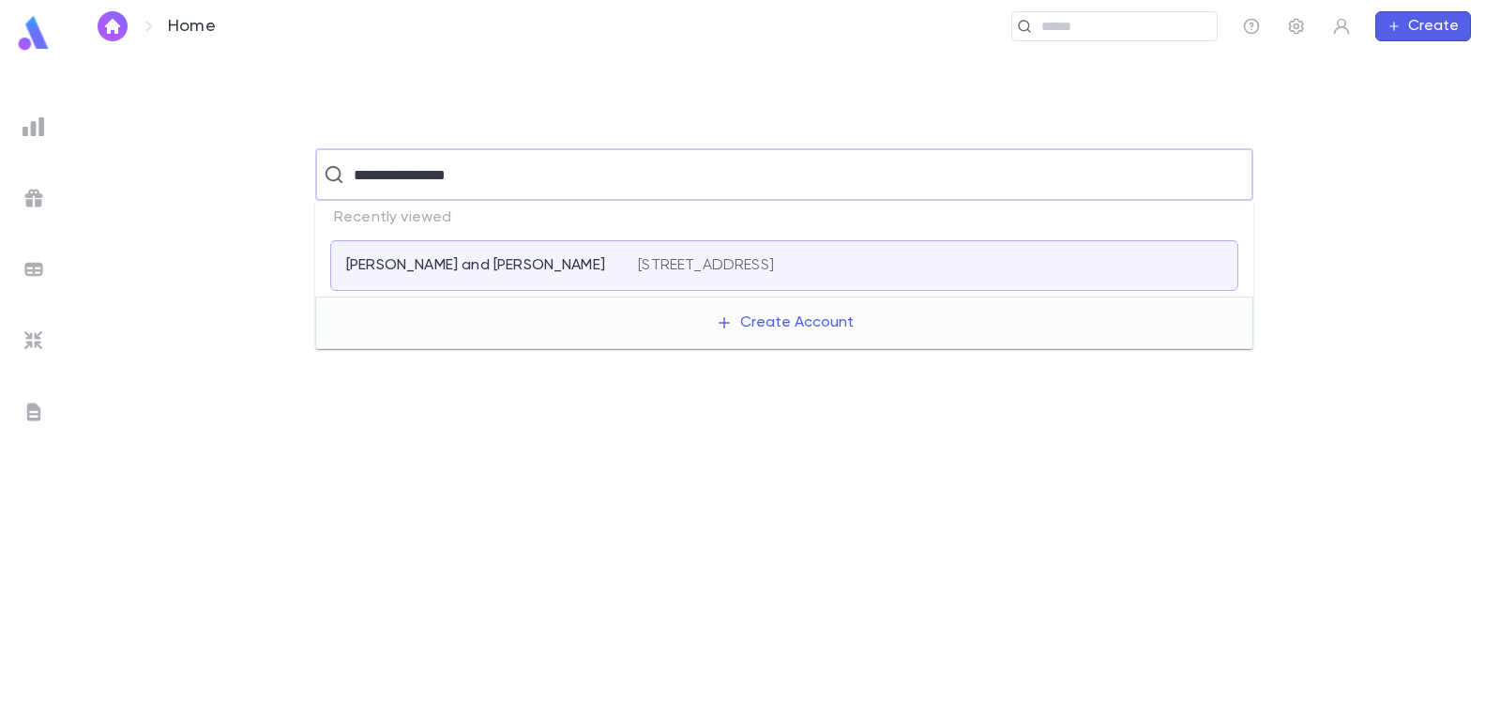
type input "**********"
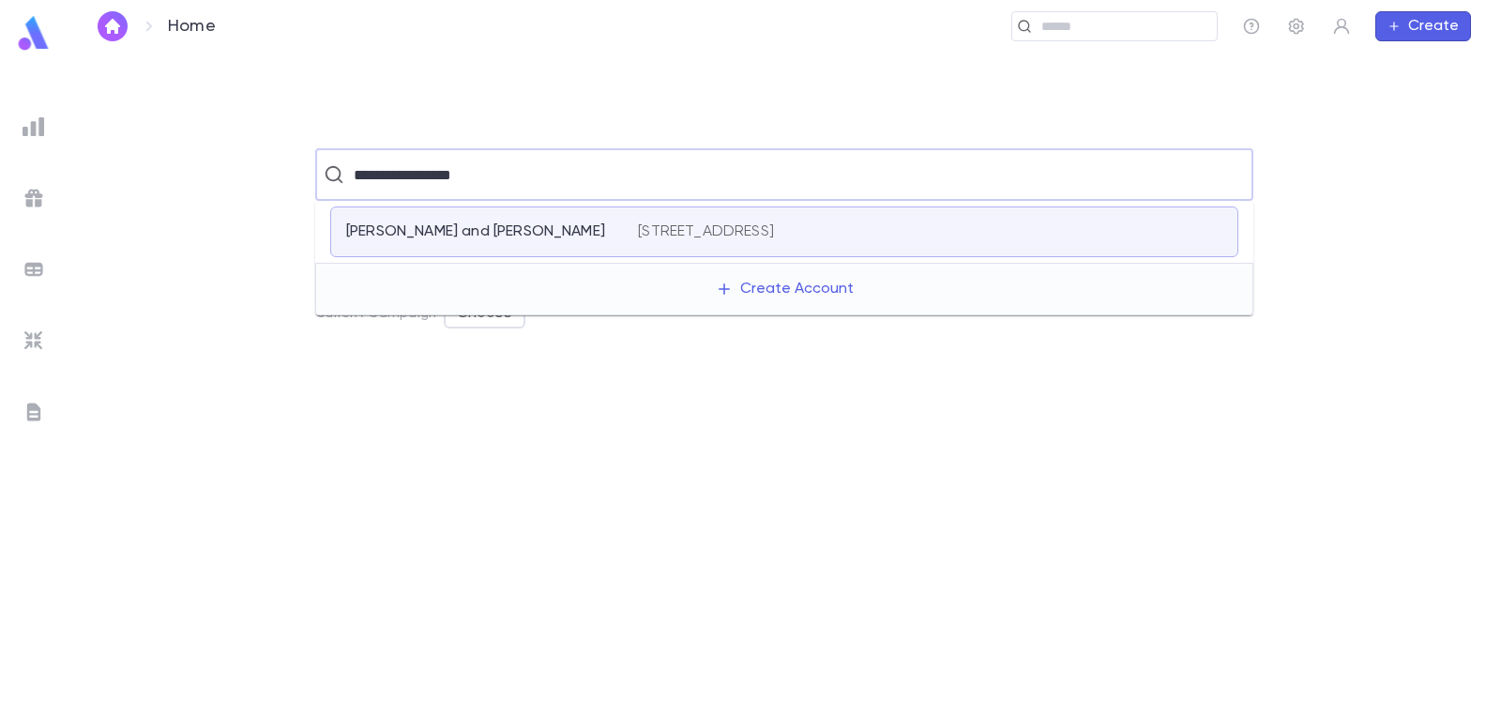
click at [533, 229] on p "[PERSON_NAME] and [PERSON_NAME]" at bounding box center [475, 231] width 259 height 19
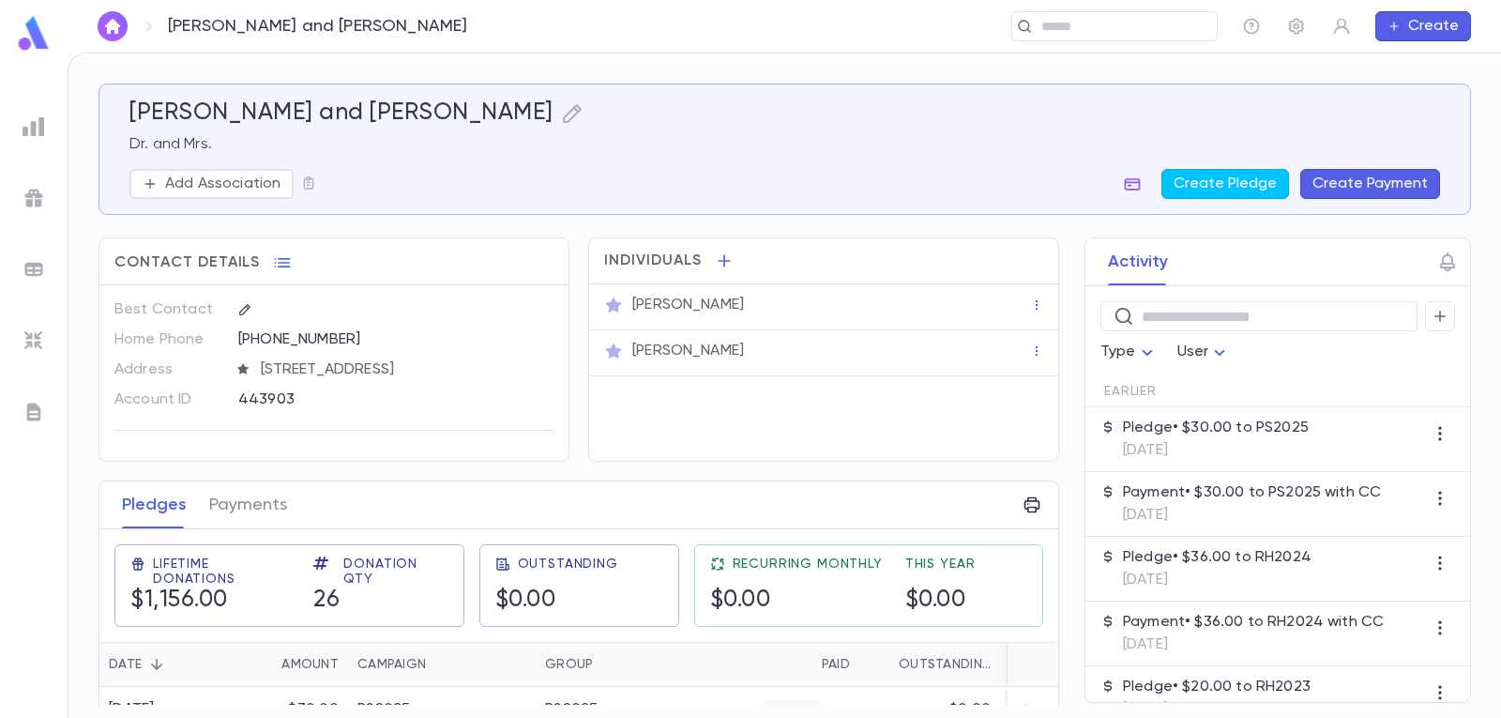
click at [1137, 185] on icon "button" at bounding box center [1132, 183] width 19 height 19
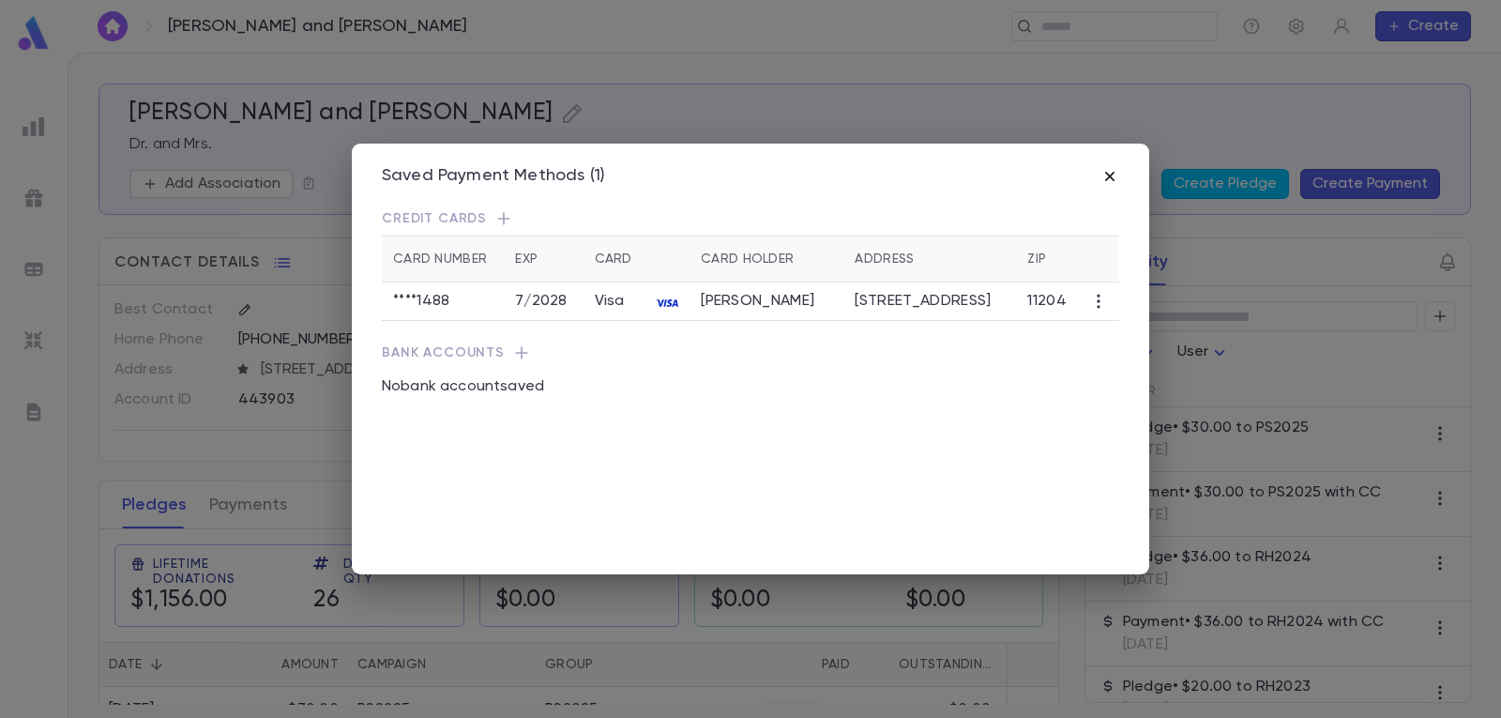
click at [1111, 168] on icon "button" at bounding box center [1109, 176] width 19 height 19
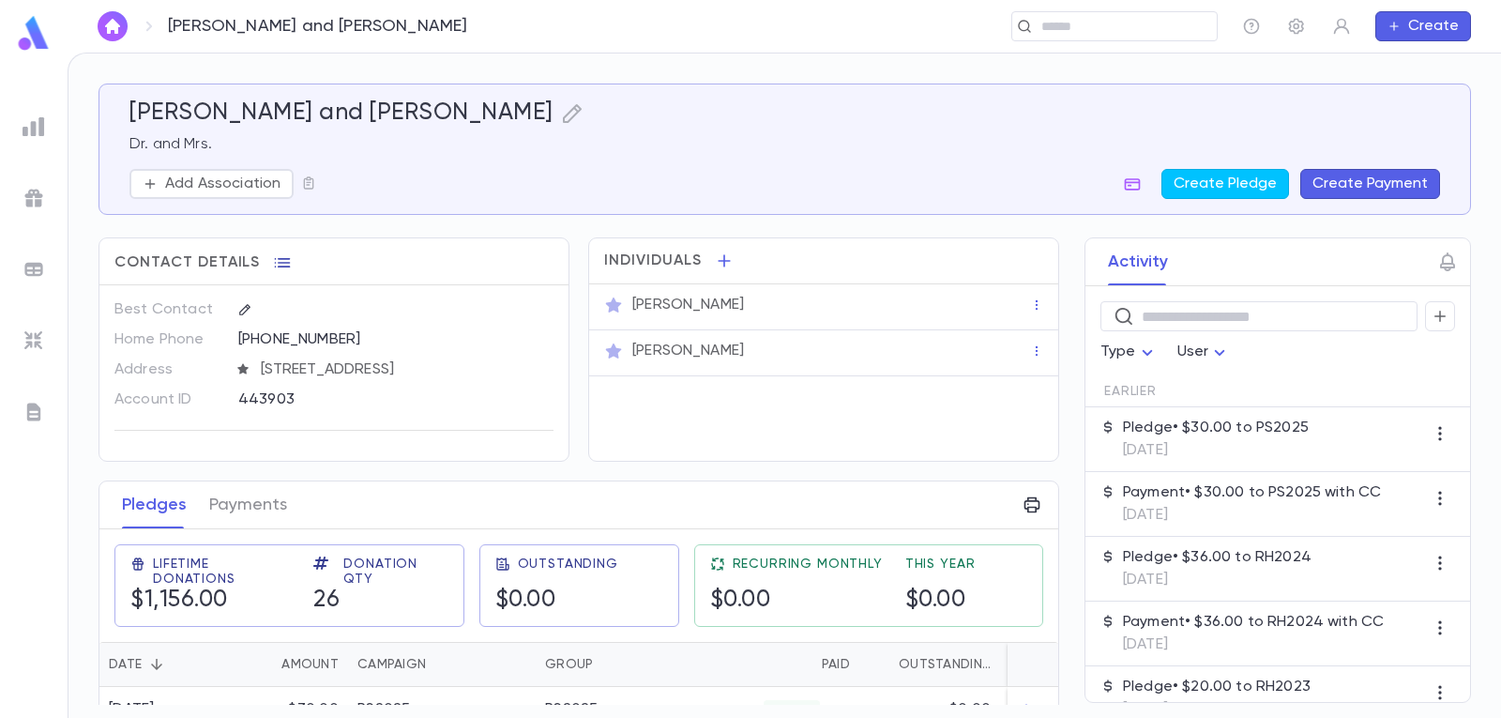
click at [284, 260] on icon "button" at bounding box center [282, 262] width 19 height 19
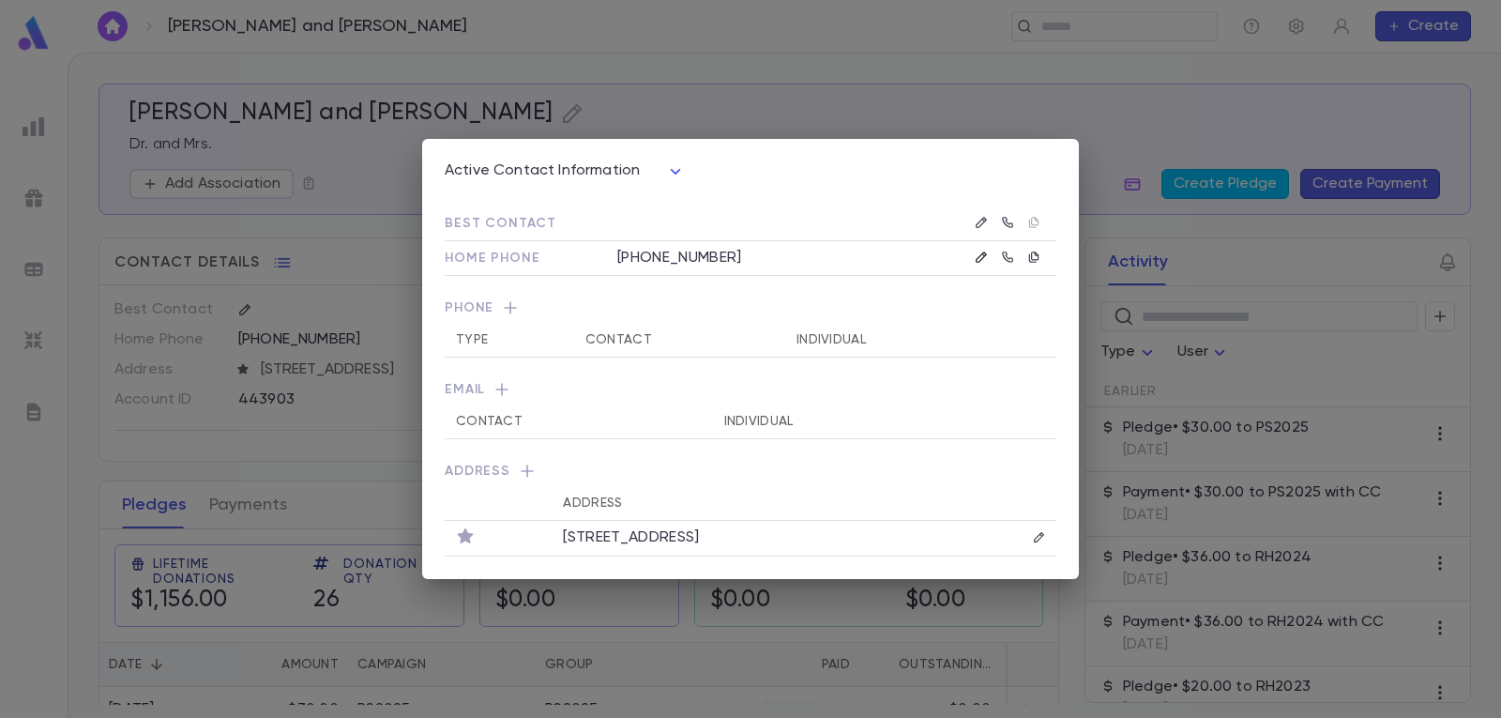
click at [976, 254] on icon "button" at bounding box center [981, 256] width 13 height 13
click at [867, 259] on icon "button" at bounding box center [865, 257] width 8 height 8
click at [507, 304] on icon "button" at bounding box center [510, 307] width 19 height 19
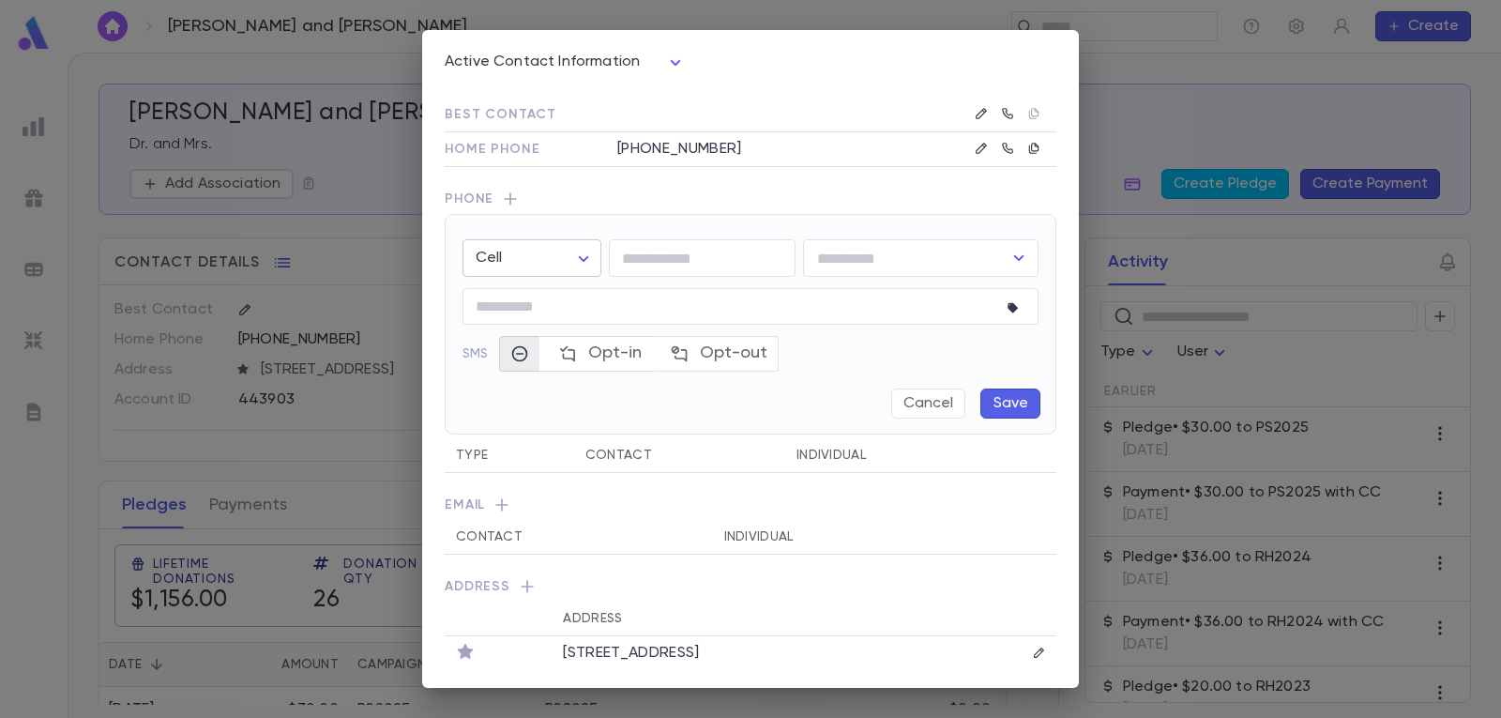
click at [581, 251] on body "Perlstein, Seymour and Miriam ​ Create Perlstein, Seymour and Miriam Dr. and Mr…" at bounding box center [750, 385] width 1501 height 665
click at [581, 251] on div at bounding box center [750, 359] width 1501 height 718
click at [585, 258] on body "Perlstein, Seymour and Miriam ​ Create Perlstein, Seymour and Miriam Dr. and Mr…" at bounding box center [750, 385] width 1501 height 665
click at [585, 258] on div at bounding box center [750, 359] width 1501 height 718
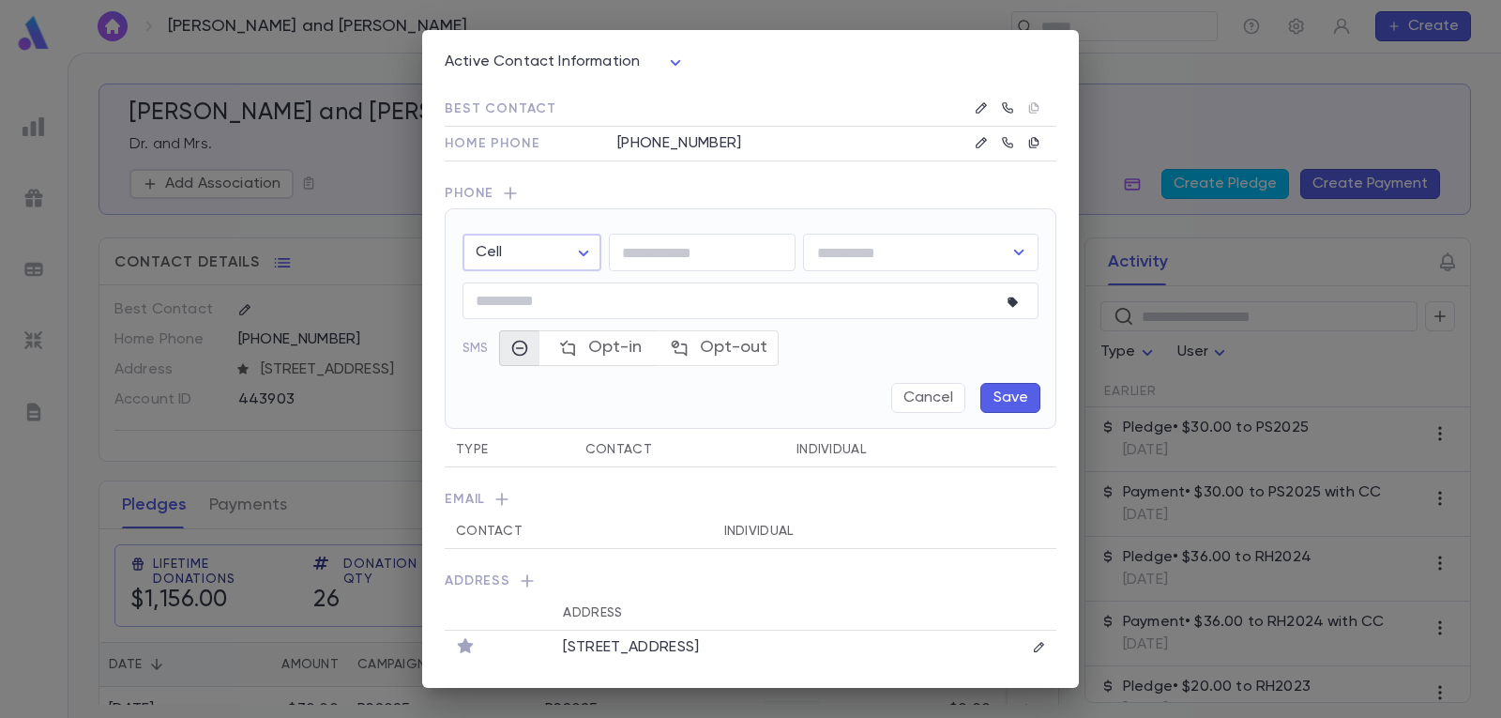
click at [669, 57] on body "Perlstein, Seymour and Miriam ​ Create Perlstein, Seymour and Miriam Dr. and Mr…" at bounding box center [750, 385] width 1501 height 665
click at [636, 90] on span "Active Contact Information" at bounding box center [566, 98] width 205 height 19
click at [675, 56] on body "Perlstein, Seymour and Miriam ​ Create Perlstein, Seymour and Miriam Dr. and Mr…" at bounding box center [750, 385] width 1501 height 665
click at [620, 126] on span "All Contact Information" at bounding box center [566, 128] width 205 height 19
type input "*****"
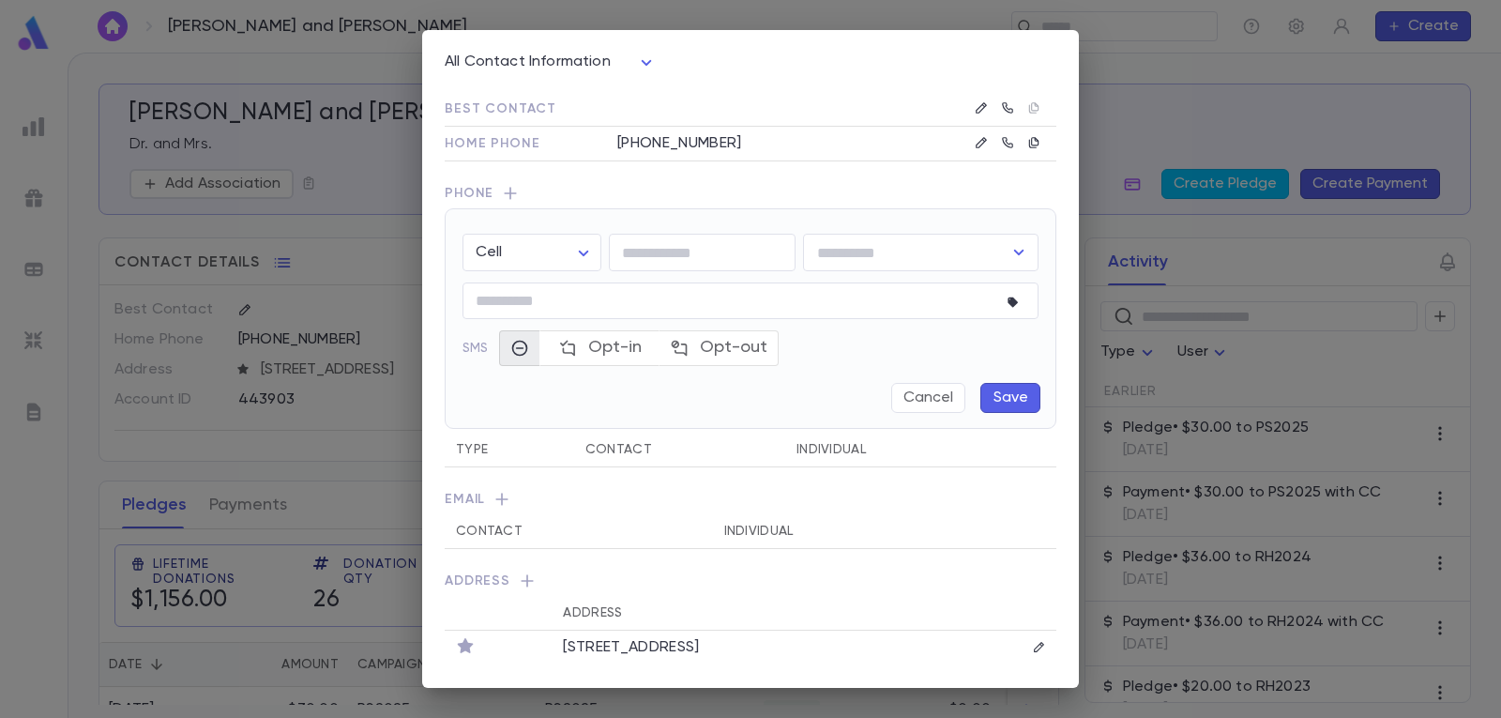
scroll to position [0, 0]
click at [928, 407] on button "Cancel" at bounding box center [928, 403] width 74 height 30
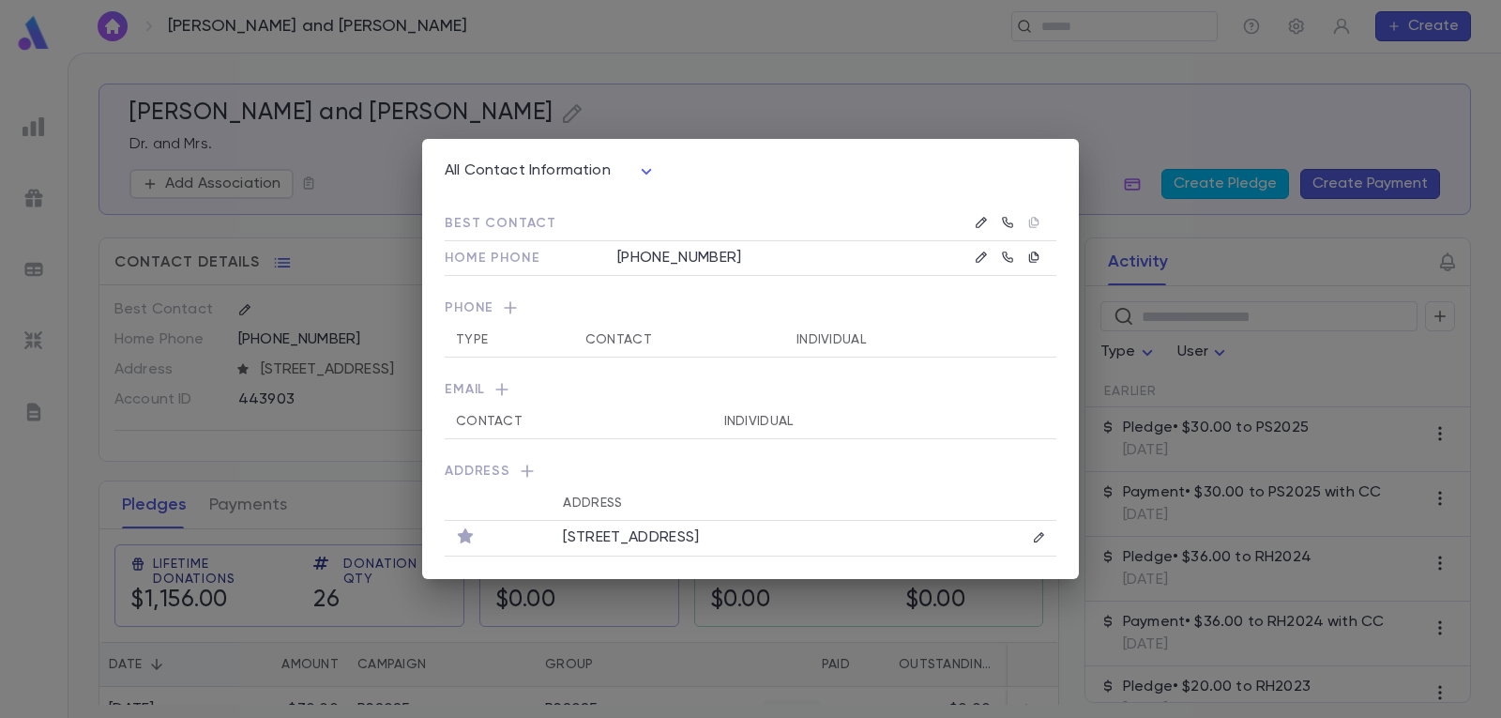
click at [746, 85] on div "All Contact Information ***** Best Contact Home Phone (718) 436-6368 Phone Type…" at bounding box center [750, 359] width 1501 height 718
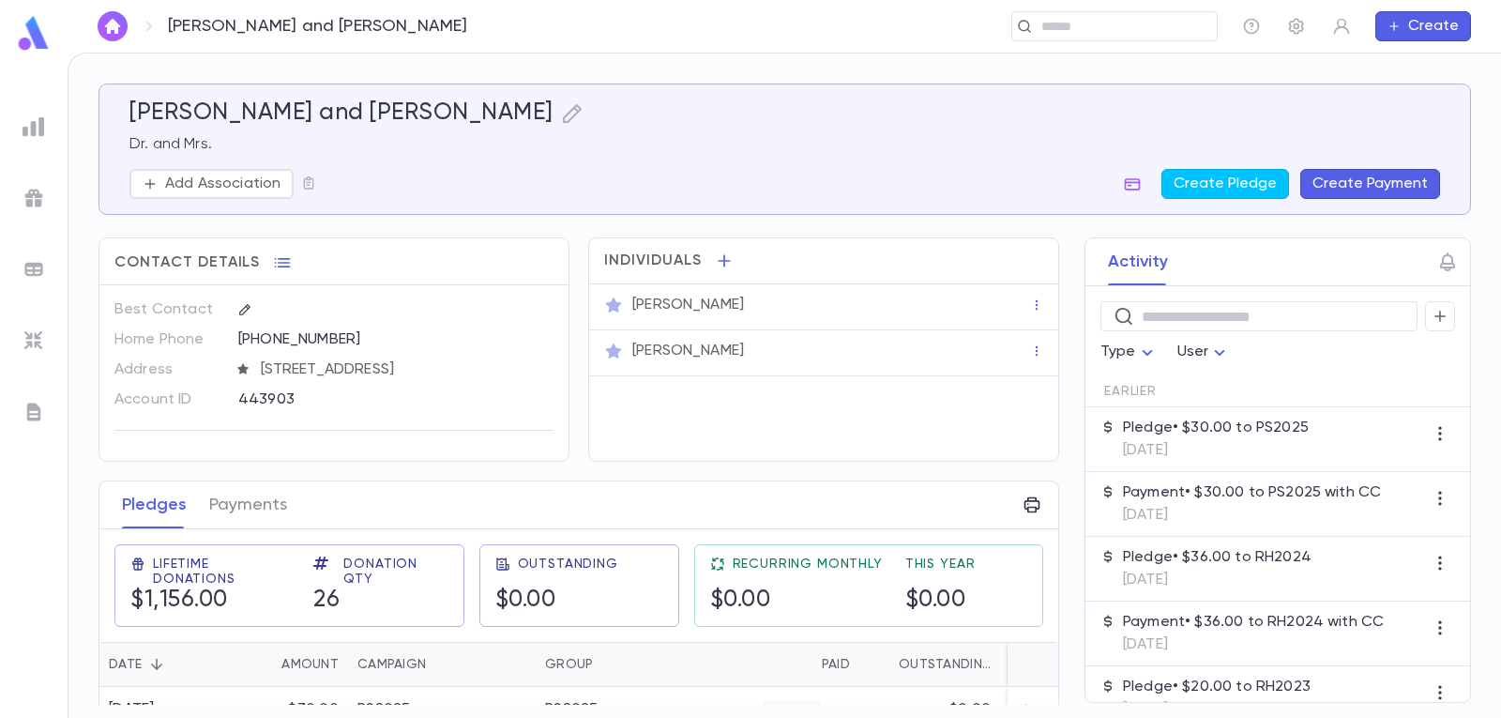
click at [1390, 183] on button "Create Payment" at bounding box center [1370, 184] width 140 height 30
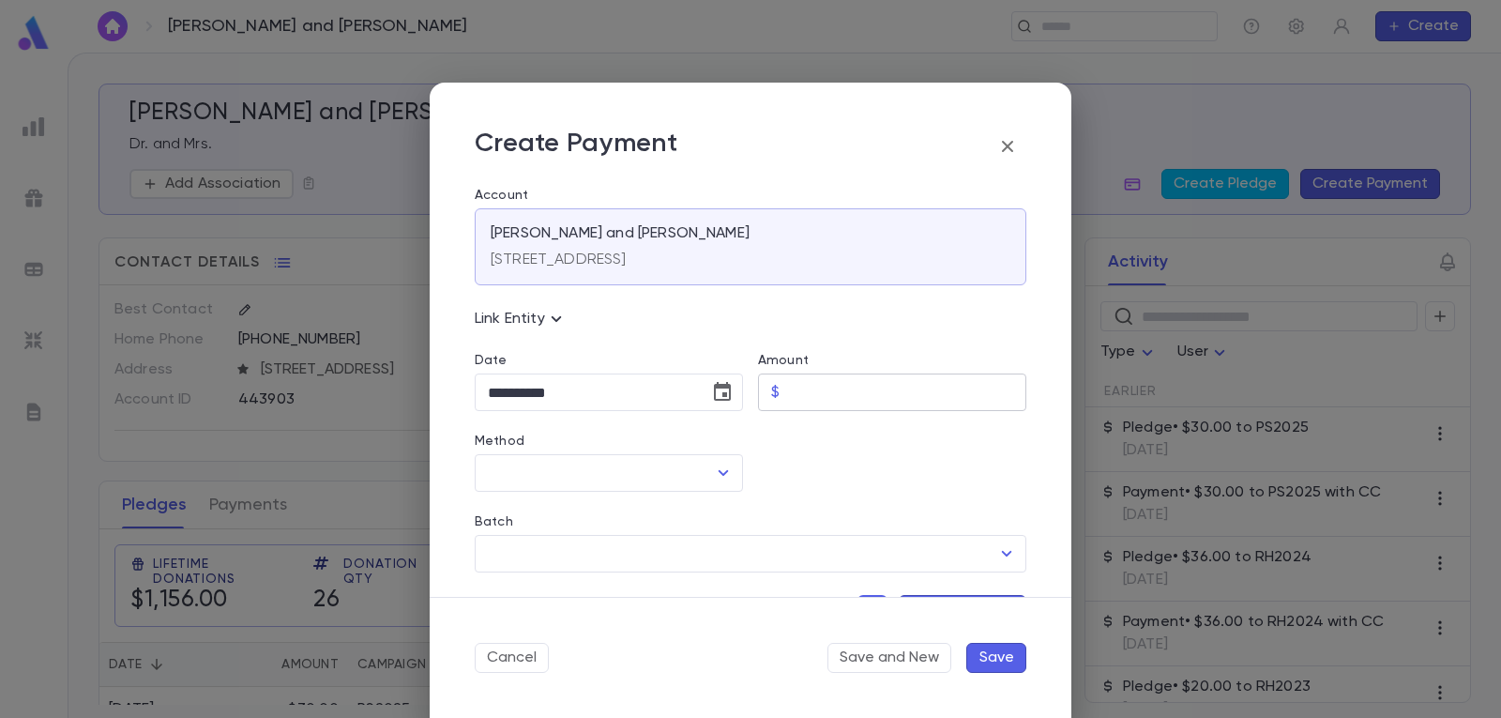
click at [891, 395] on input "Amount" at bounding box center [906, 392] width 239 height 37
click at [719, 472] on icon "Open" at bounding box center [724, 473] width 10 height 6
type input "*****"
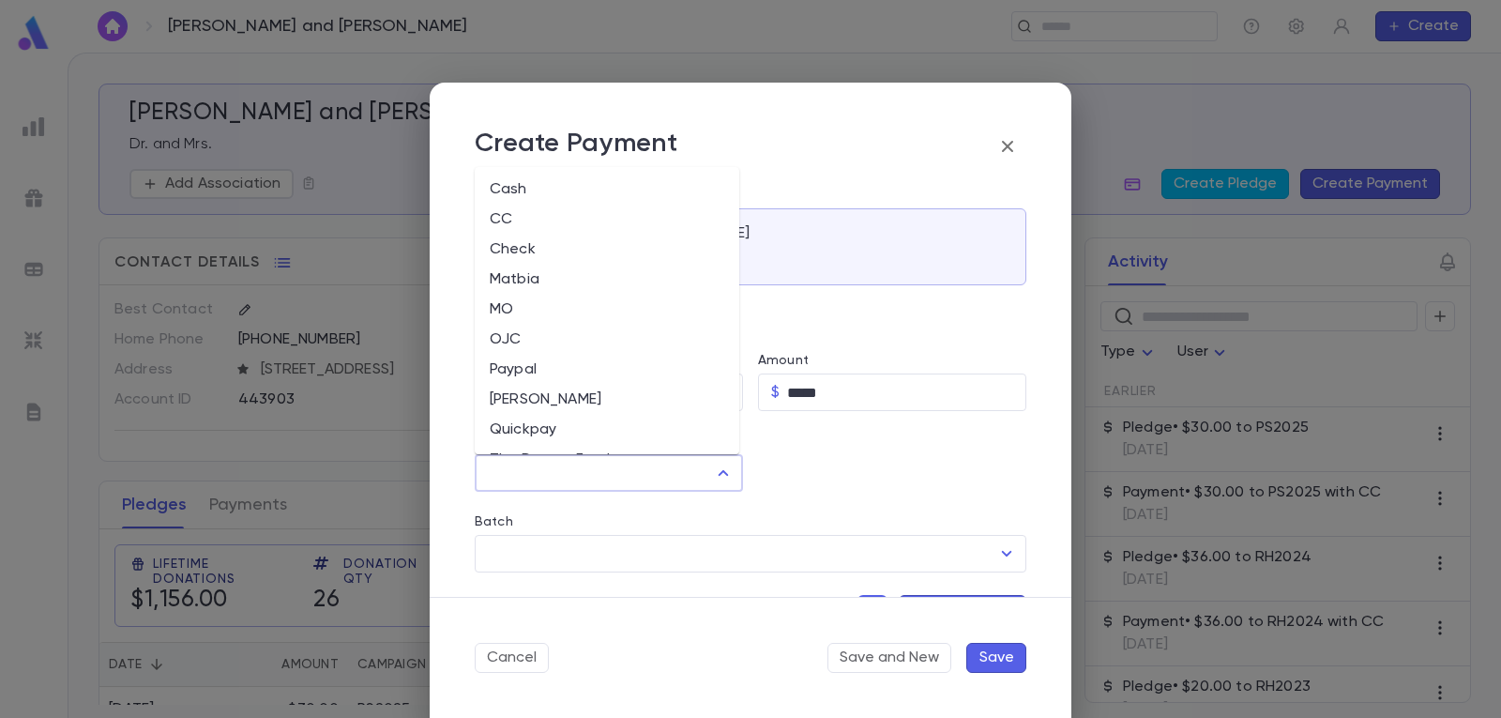
click at [570, 218] on li "CC" at bounding box center [607, 219] width 265 height 30
type input "**"
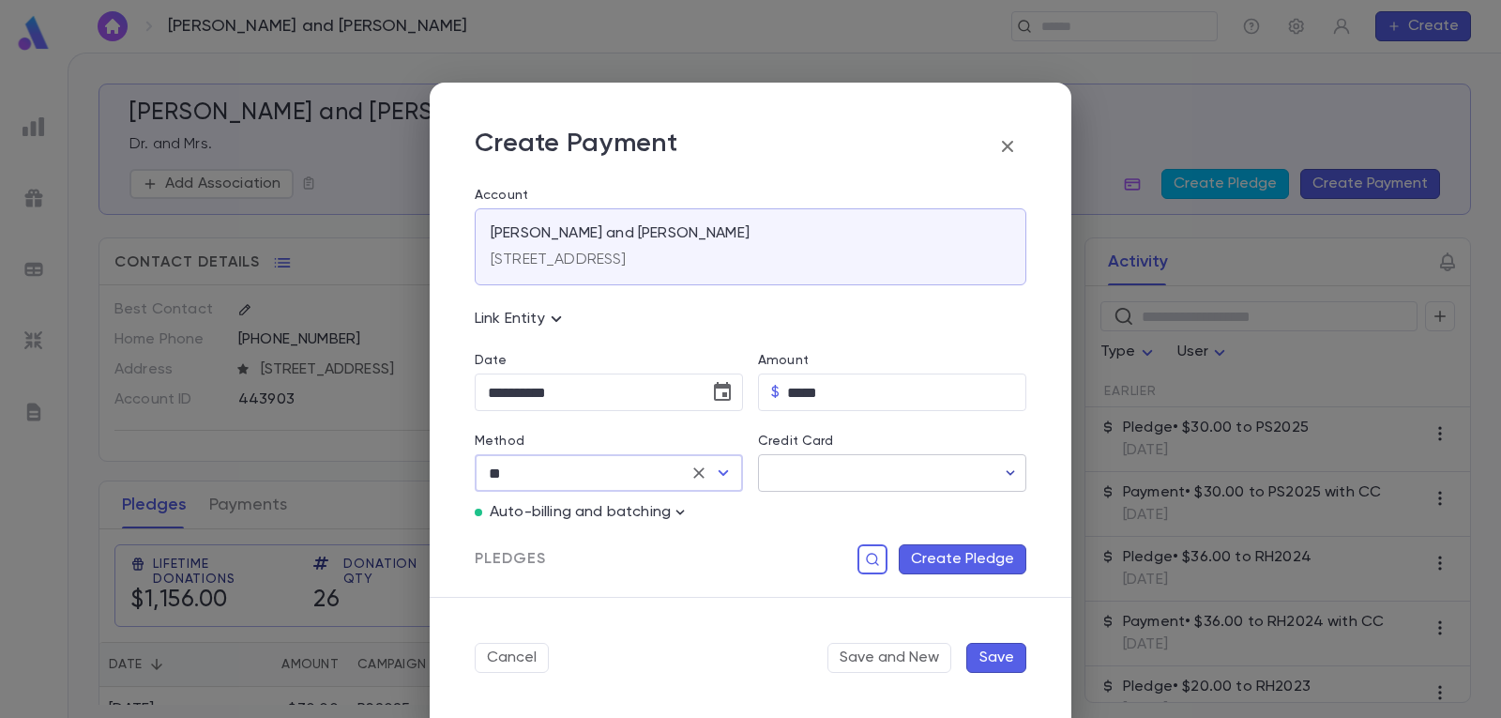
click at [1001, 470] on icon "button" at bounding box center [1010, 472] width 19 height 19
click at [1001, 471] on div at bounding box center [750, 359] width 1501 height 718
click at [1004, 470] on icon "button" at bounding box center [1010, 472] width 19 height 19
click at [519, 653] on div at bounding box center [750, 359] width 1501 height 718
click at [1006, 144] on icon "button" at bounding box center [1007, 146] width 11 height 11
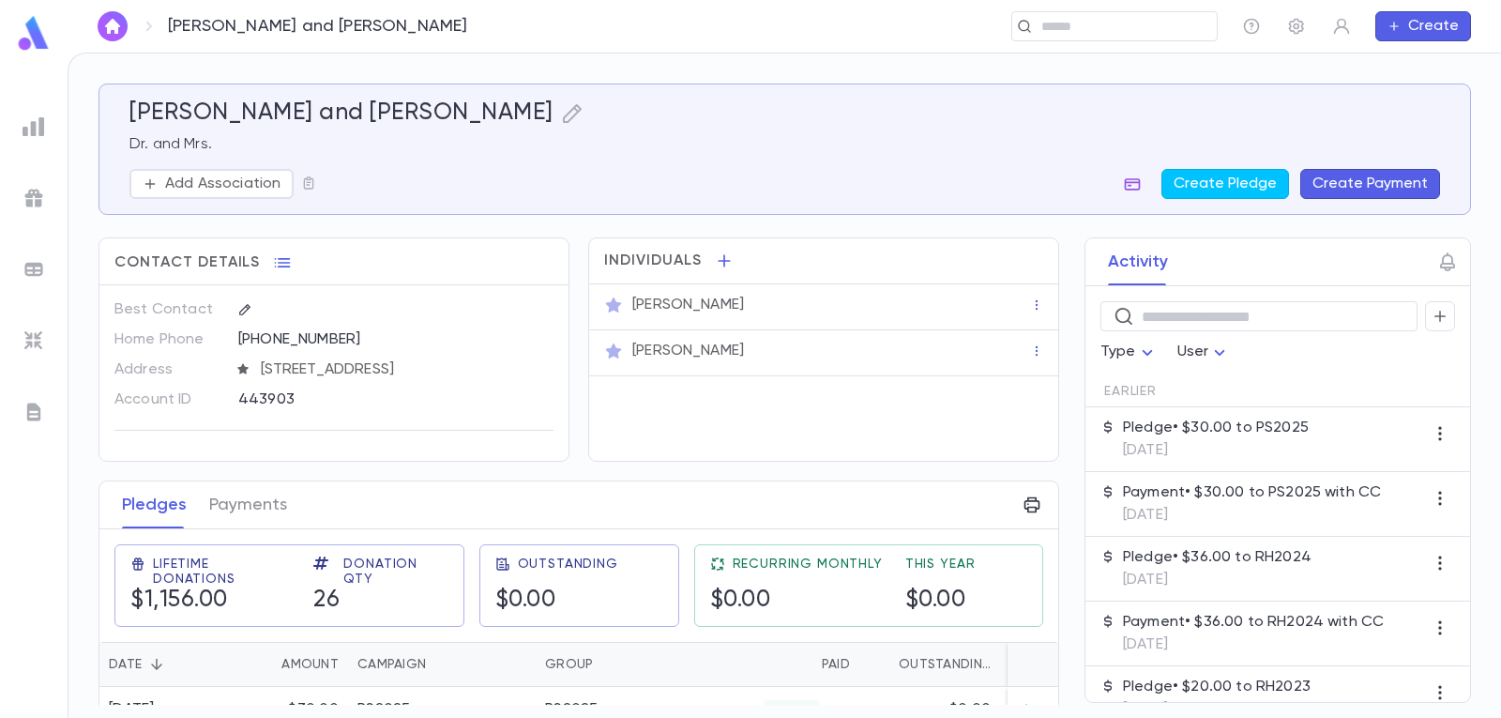
click at [1136, 182] on icon "button" at bounding box center [1133, 184] width 16 height 12
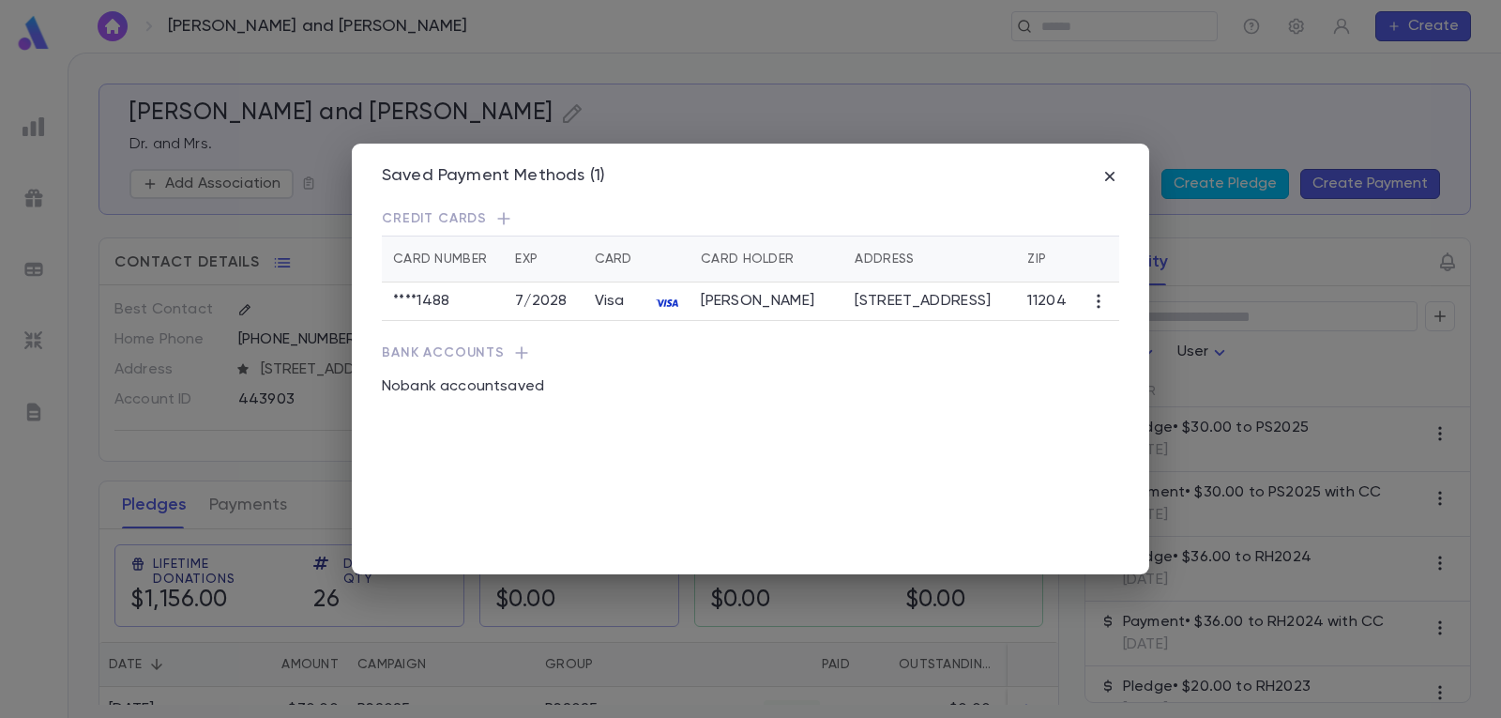
click at [1094, 304] on icon "button" at bounding box center [1098, 301] width 19 height 19
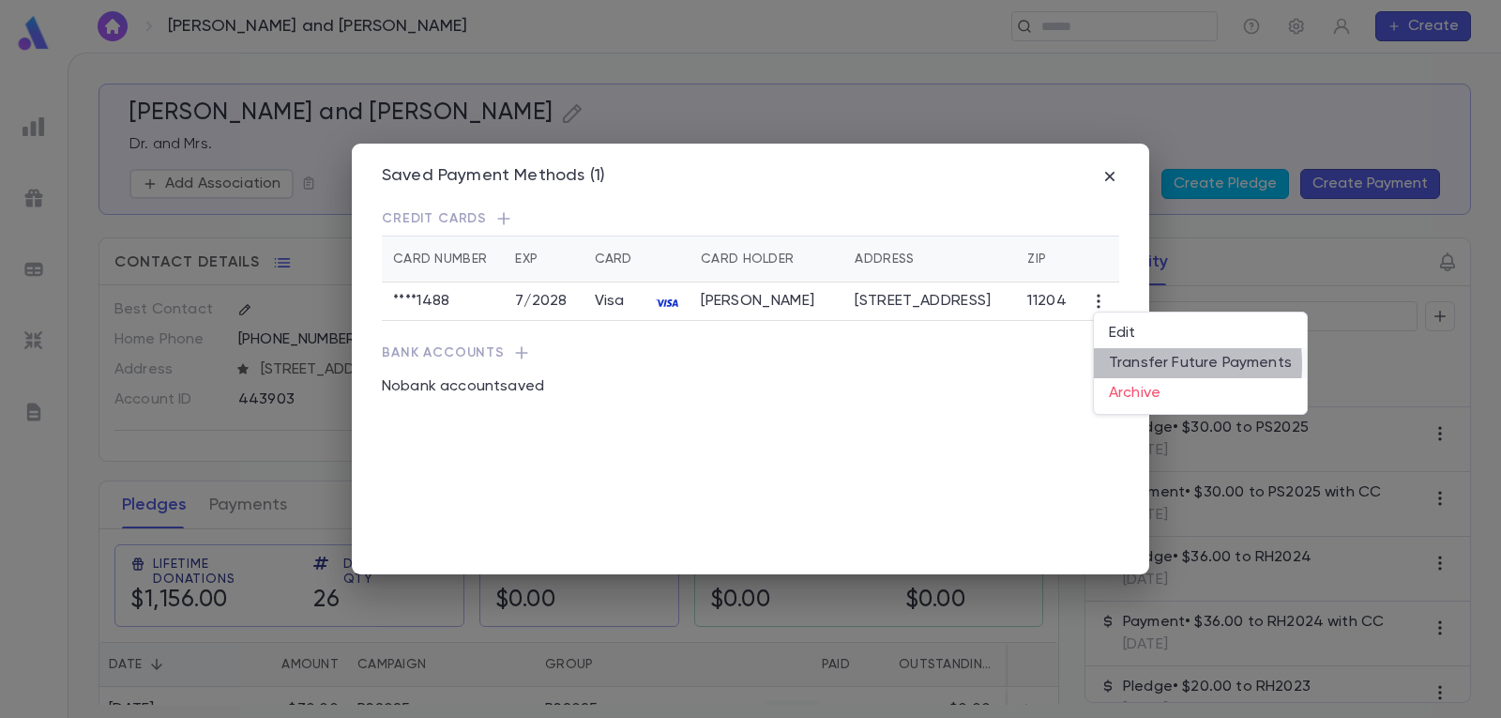
click at [1138, 364] on li "Transfer Future Payments" at bounding box center [1200, 363] width 213 height 30
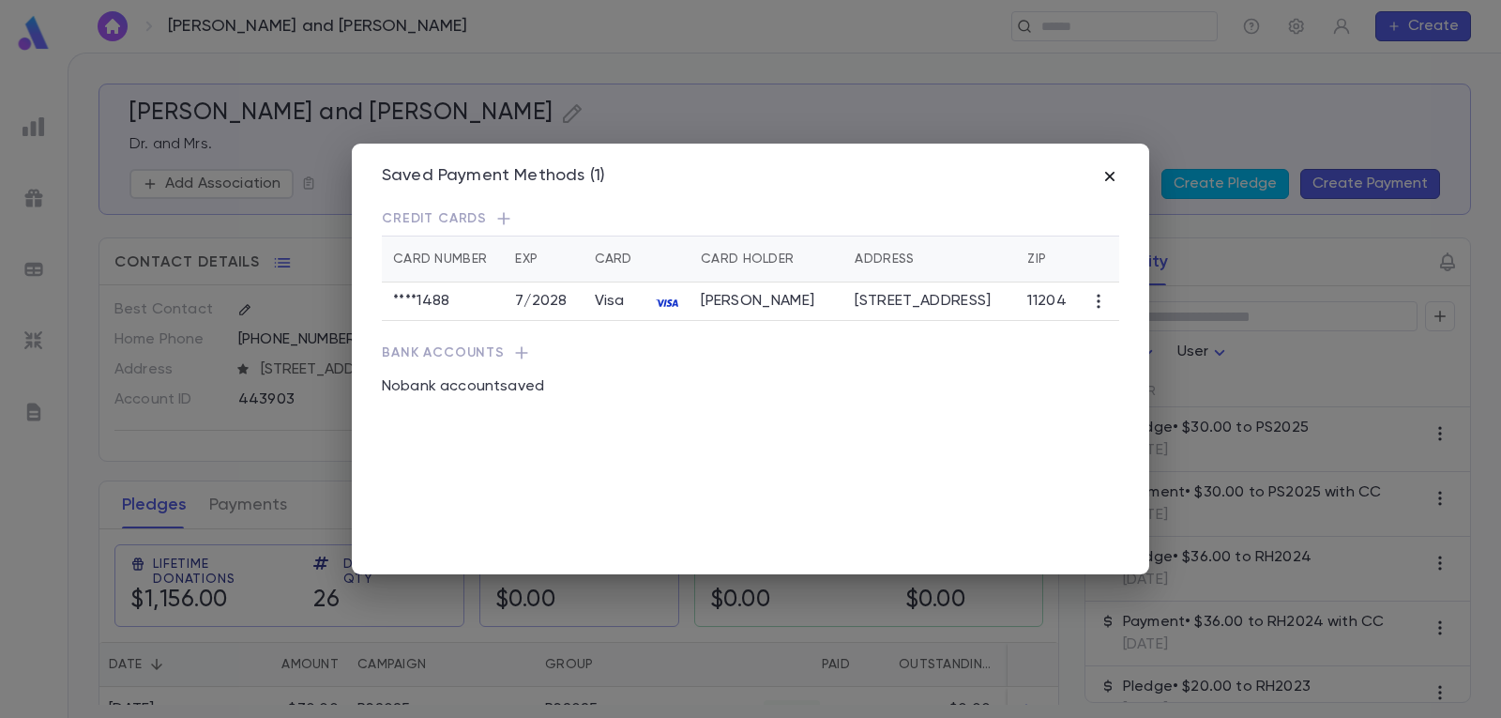
click at [1108, 177] on icon "button" at bounding box center [1109, 176] width 9 height 9
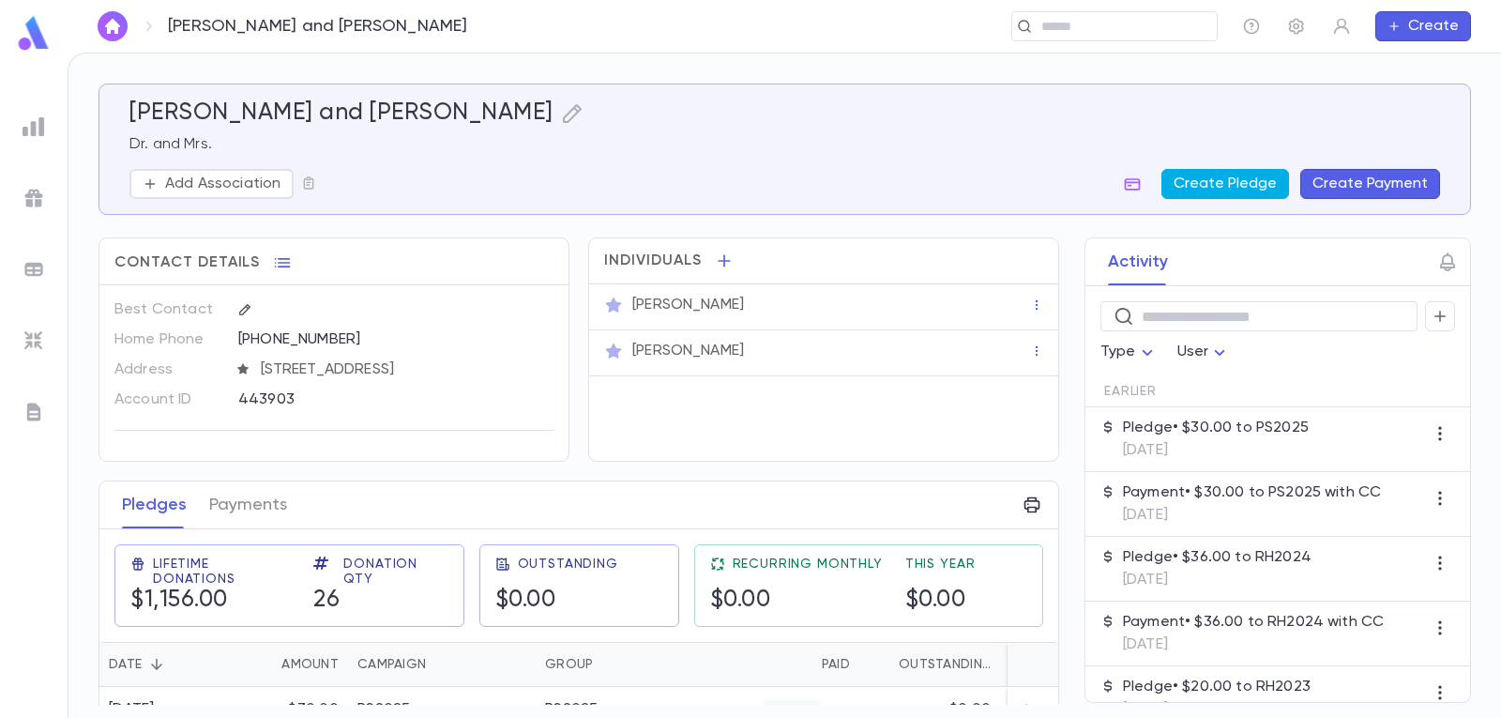
click at [1243, 189] on button "Create Pledge" at bounding box center [1225, 184] width 128 height 30
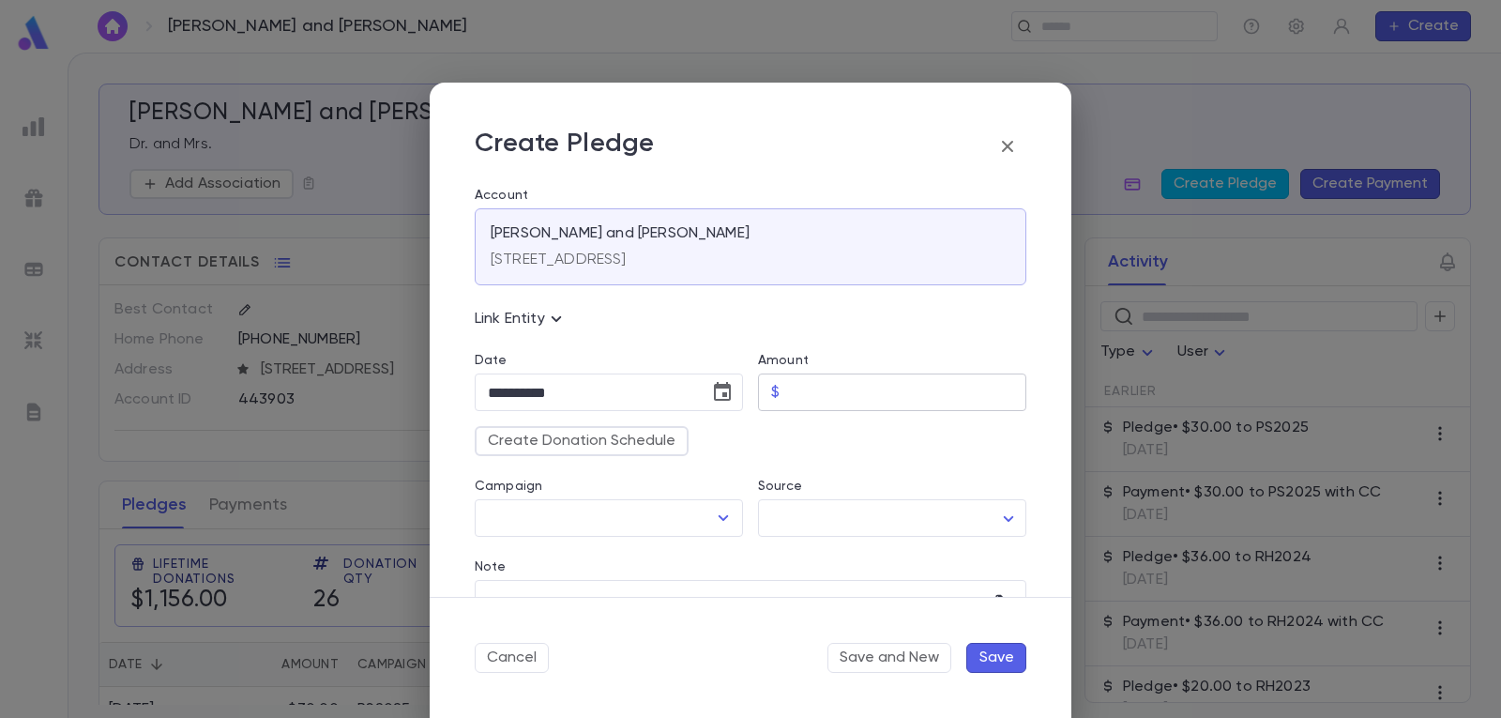
click at [843, 386] on input "Amount" at bounding box center [906, 392] width 239 height 37
type input "*****"
click at [719, 514] on icon "Open" at bounding box center [723, 518] width 23 height 23
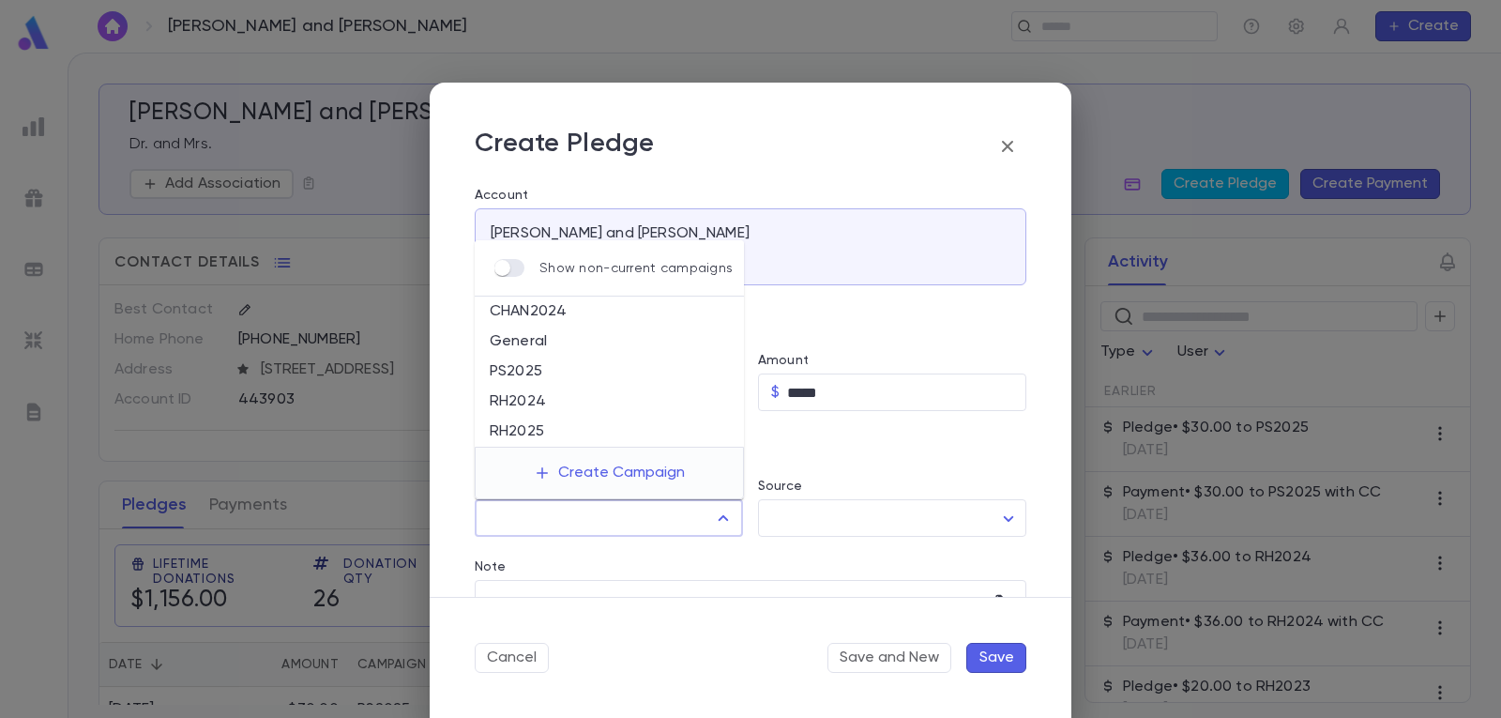
click at [585, 431] on li "RH2025" at bounding box center [609, 431] width 269 height 30
type input "******"
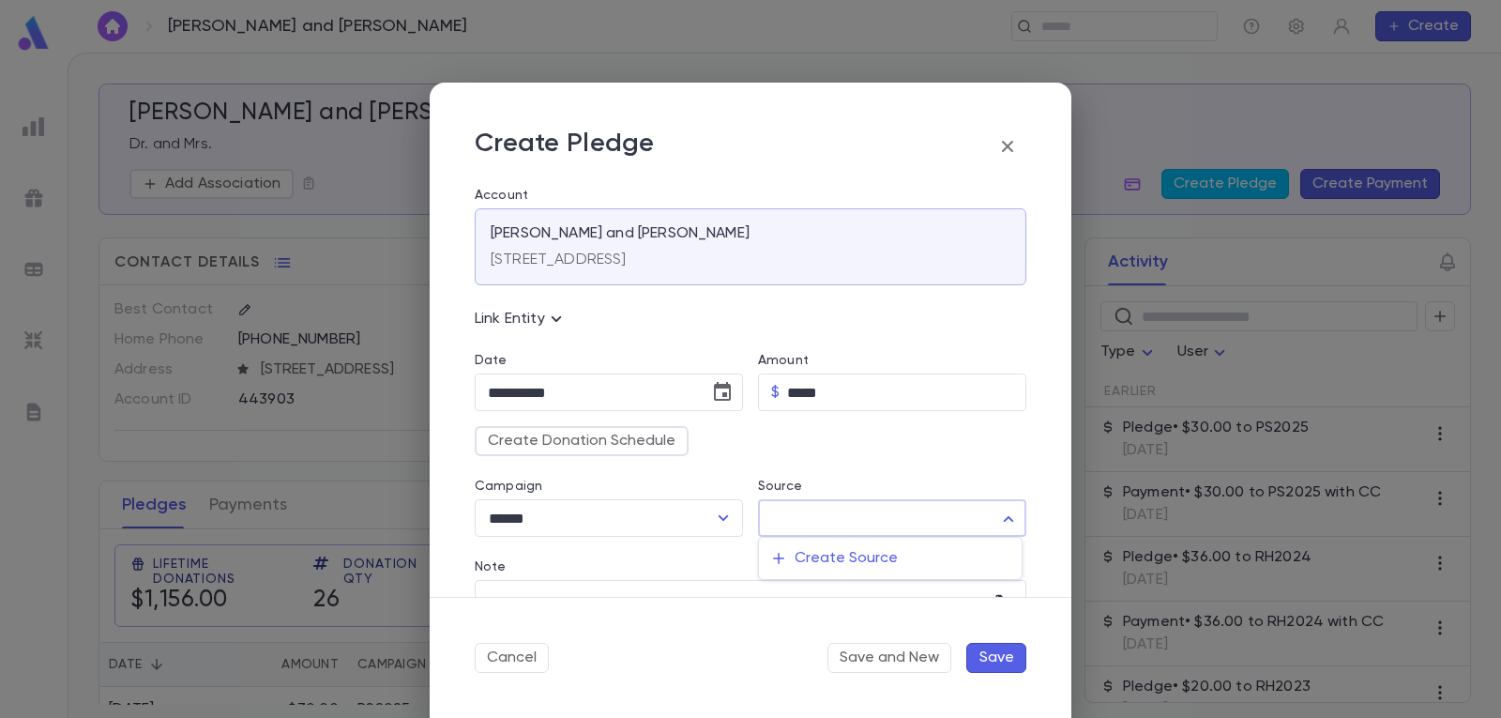
click at [879, 505] on body "Perlstein, Seymour and Miriam ​ Create Perlstein, Seymour and Miriam Dr. and Mr…" at bounding box center [750, 385] width 1501 height 665
click at [917, 452] on div at bounding box center [750, 359] width 1501 height 718
click at [839, 386] on input "*****" at bounding box center [906, 392] width 239 height 37
type input "****"
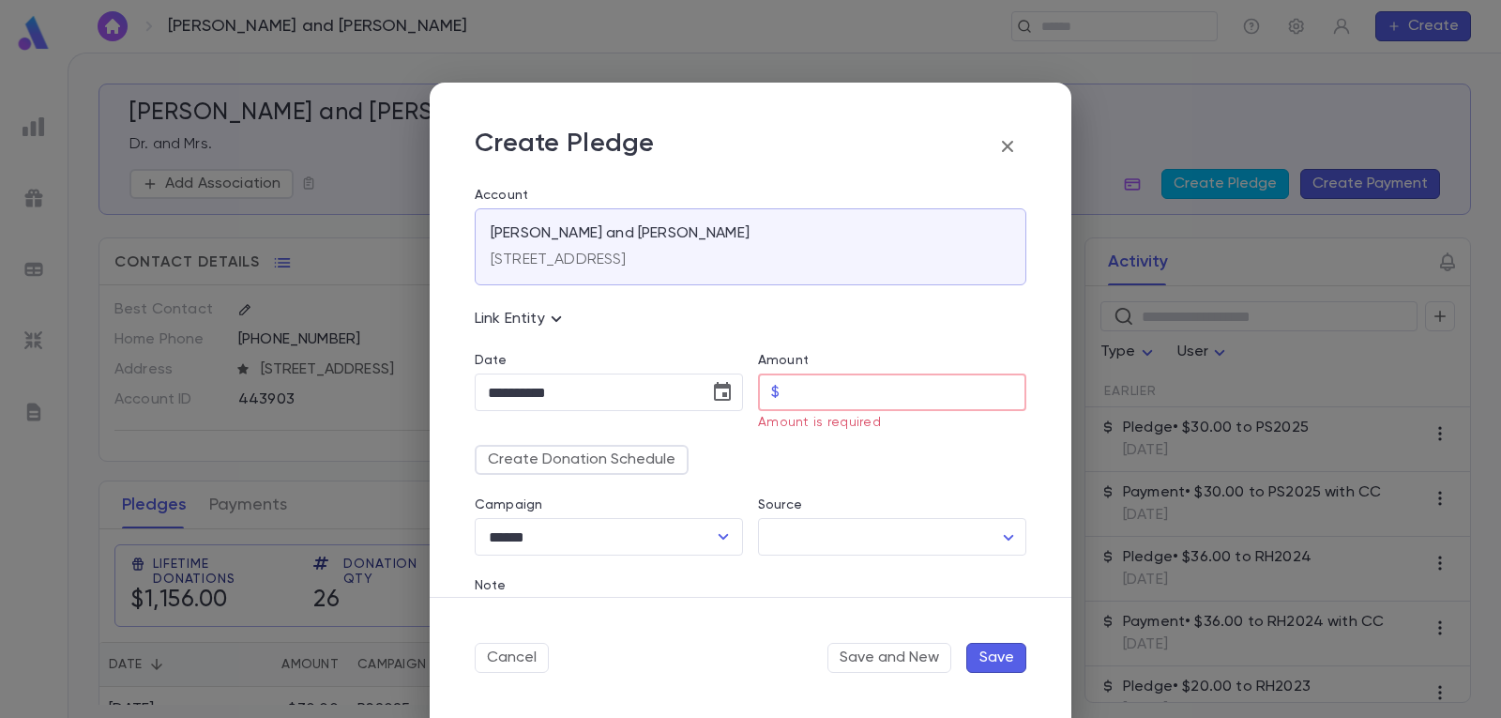
click at [769, 300] on div "Link Entity No associated entities Find Entity" at bounding box center [743, 307] width 567 height 45
click at [818, 390] on input "Amount" at bounding box center [906, 392] width 239 height 37
click at [790, 394] on input "Amount" at bounding box center [906, 392] width 239 height 37
click at [806, 393] on input "Amount" at bounding box center [906, 392] width 239 height 37
click at [813, 392] on input "Amount" at bounding box center [906, 392] width 239 height 37
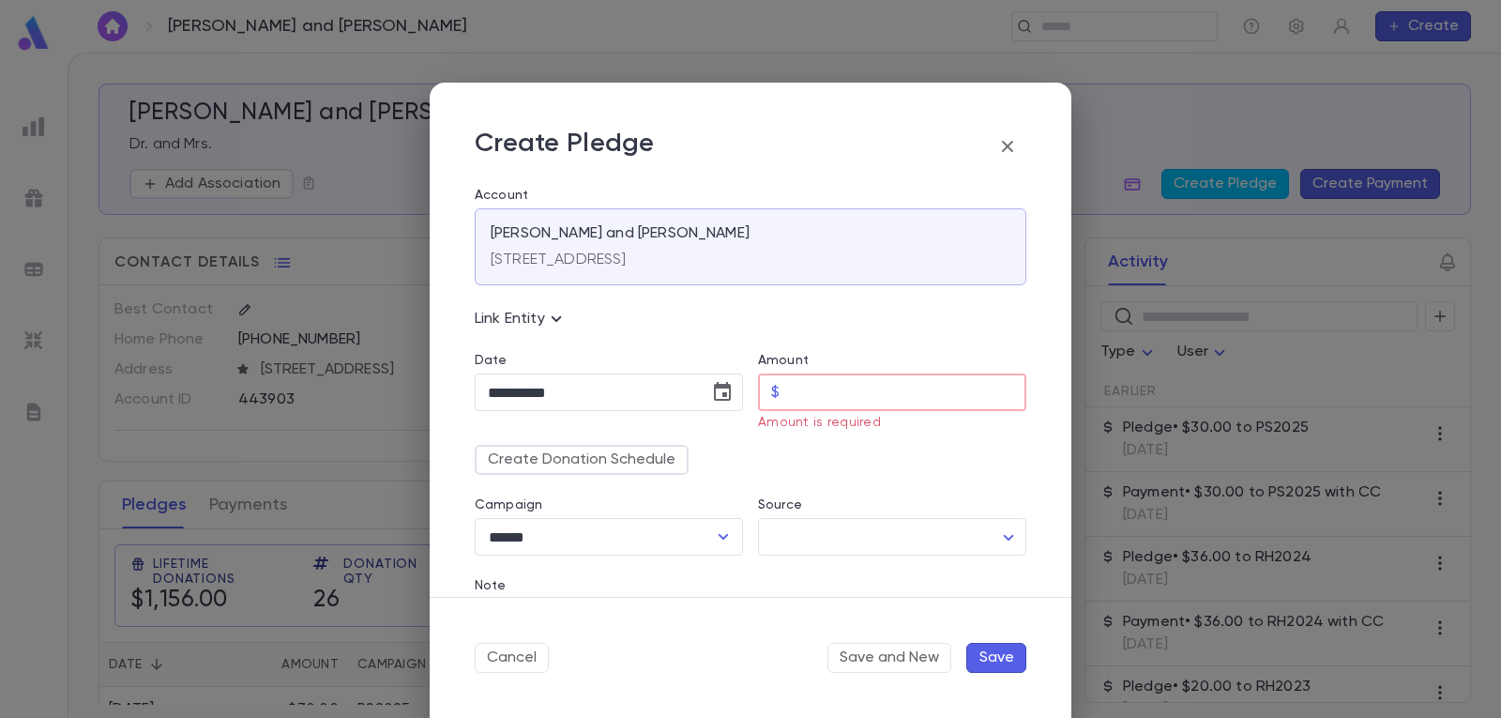
click at [823, 391] on input "Amount" at bounding box center [906, 392] width 239 height 37
click at [824, 391] on input "Amount" at bounding box center [906, 392] width 239 height 37
click at [825, 391] on input "Amount" at bounding box center [906, 392] width 239 height 37
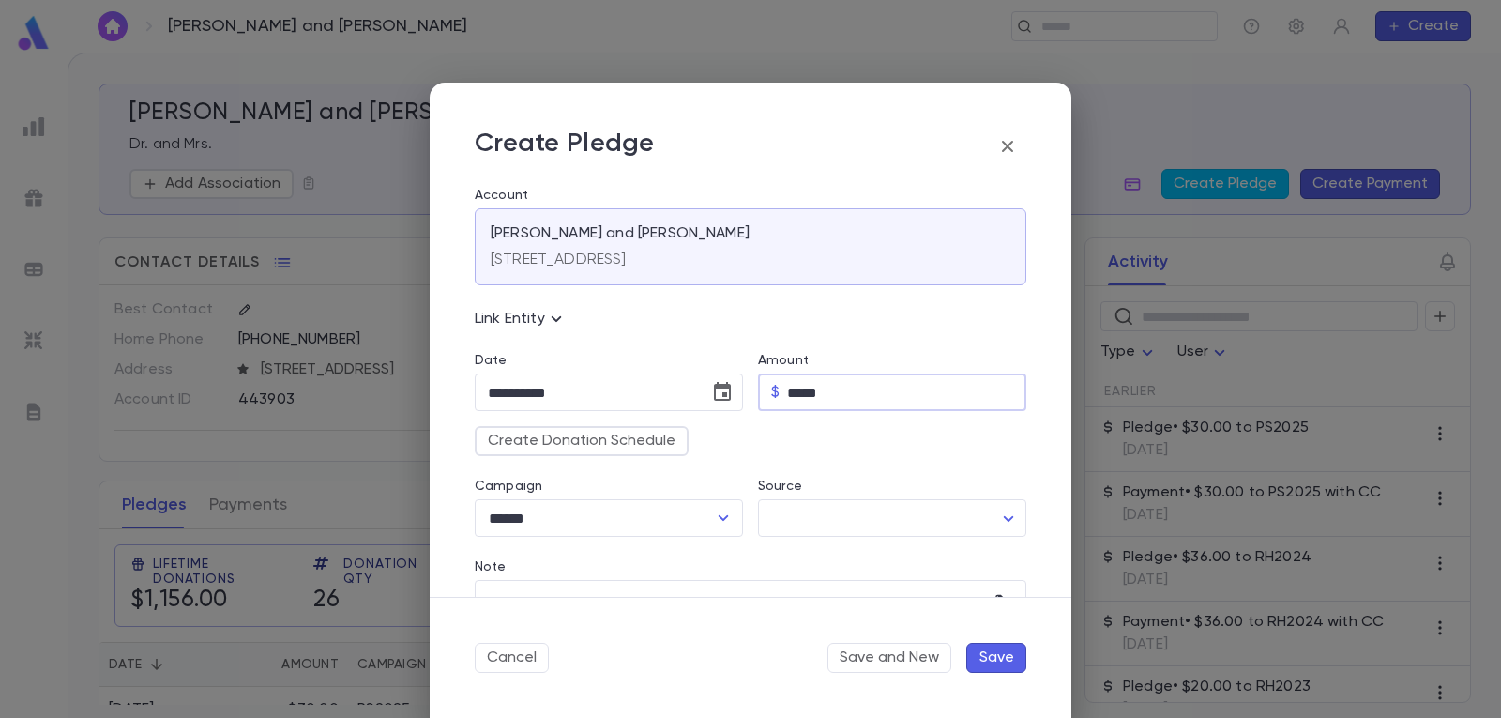
click at [861, 392] on input "*****" at bounding box center [906, 392] width 239 height 37
type input "****"
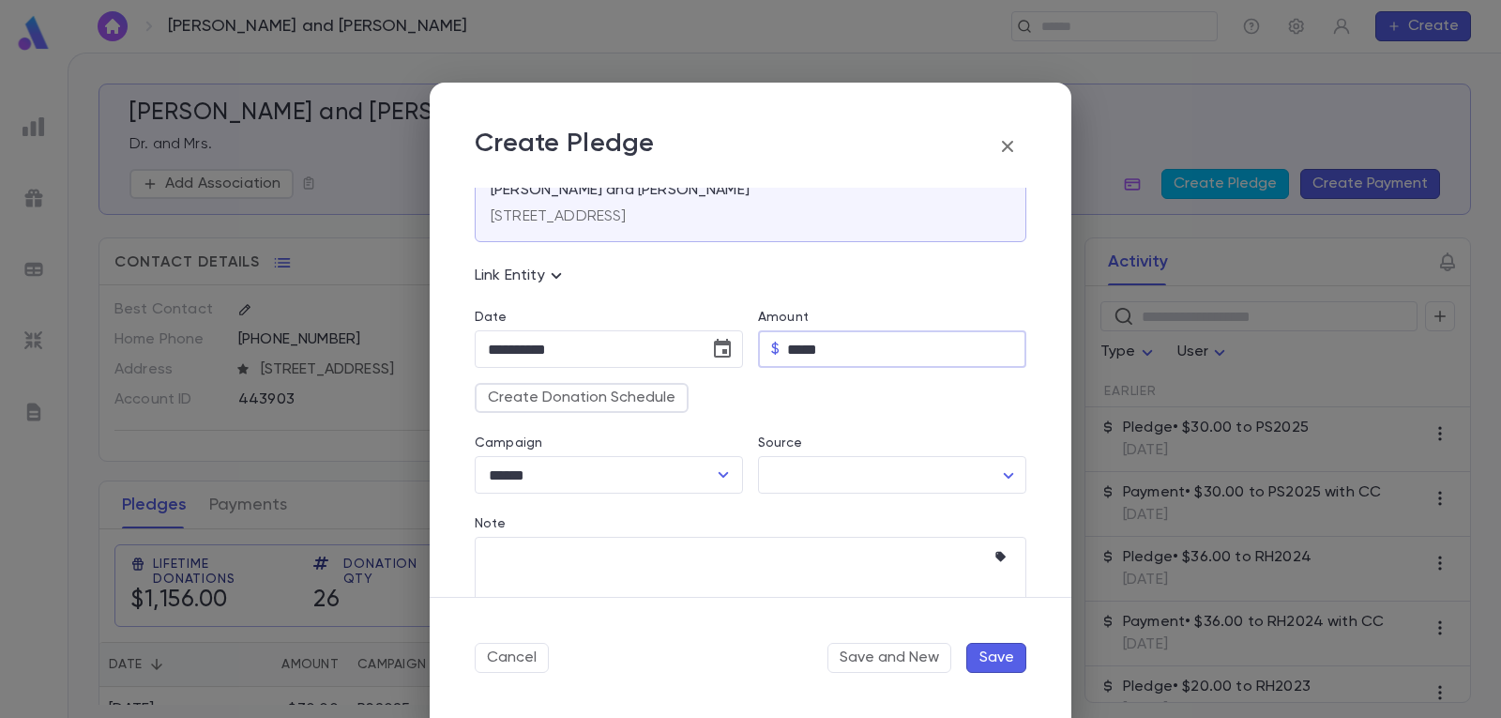
scroll to position [85, 0]
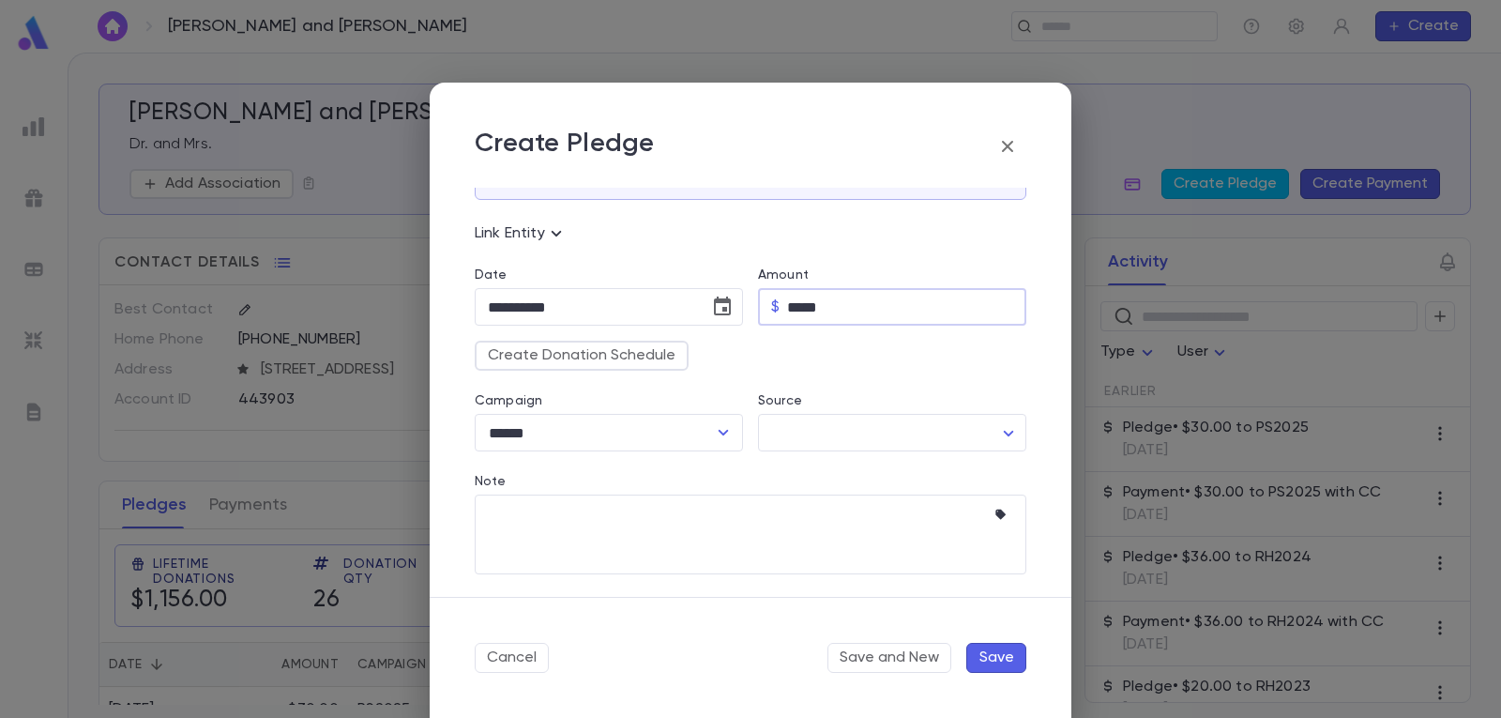
type input "*****"
click at [1006, 654] on button "Save" at bounding box center [996, 658] width 60 height 30
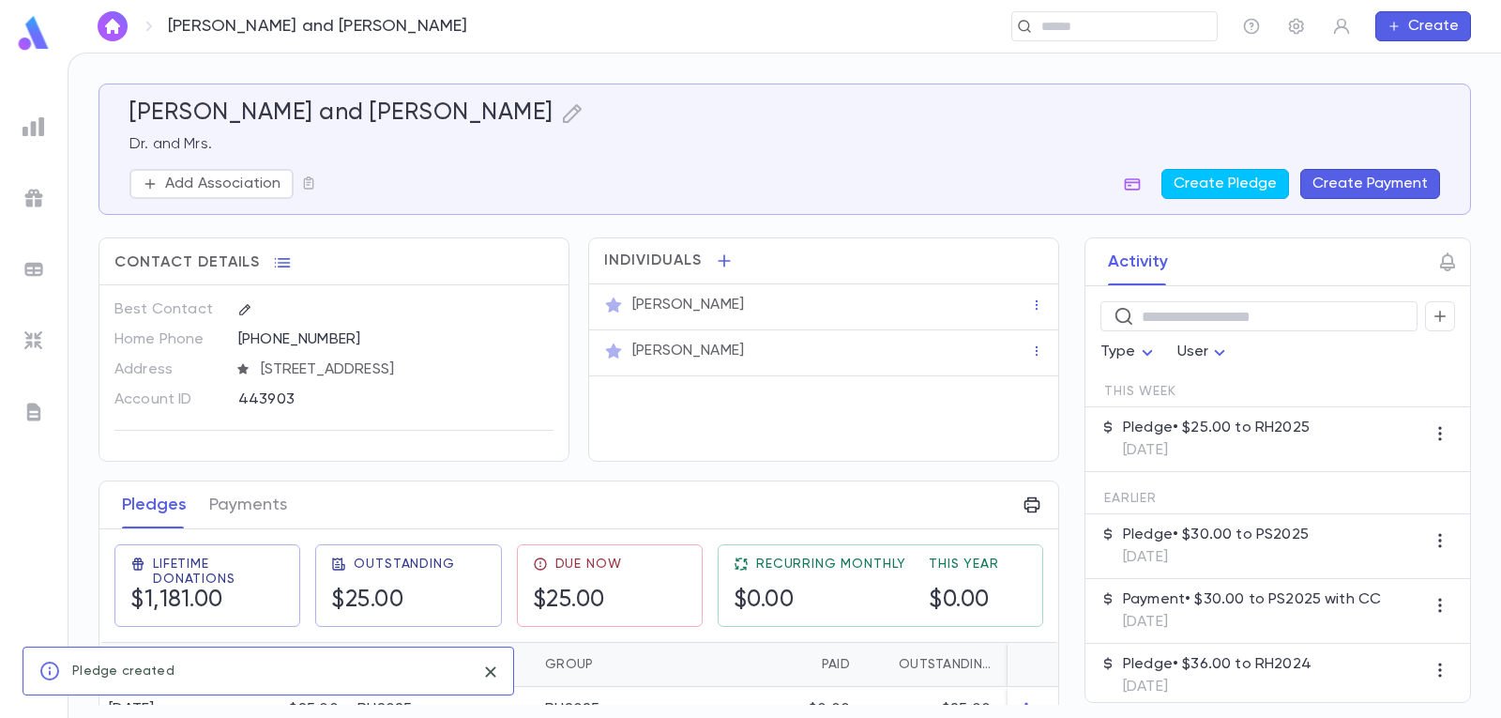
click at [1350, 182] on button "Create Payment" at bounding box center [1370, 184] width 140 height 30
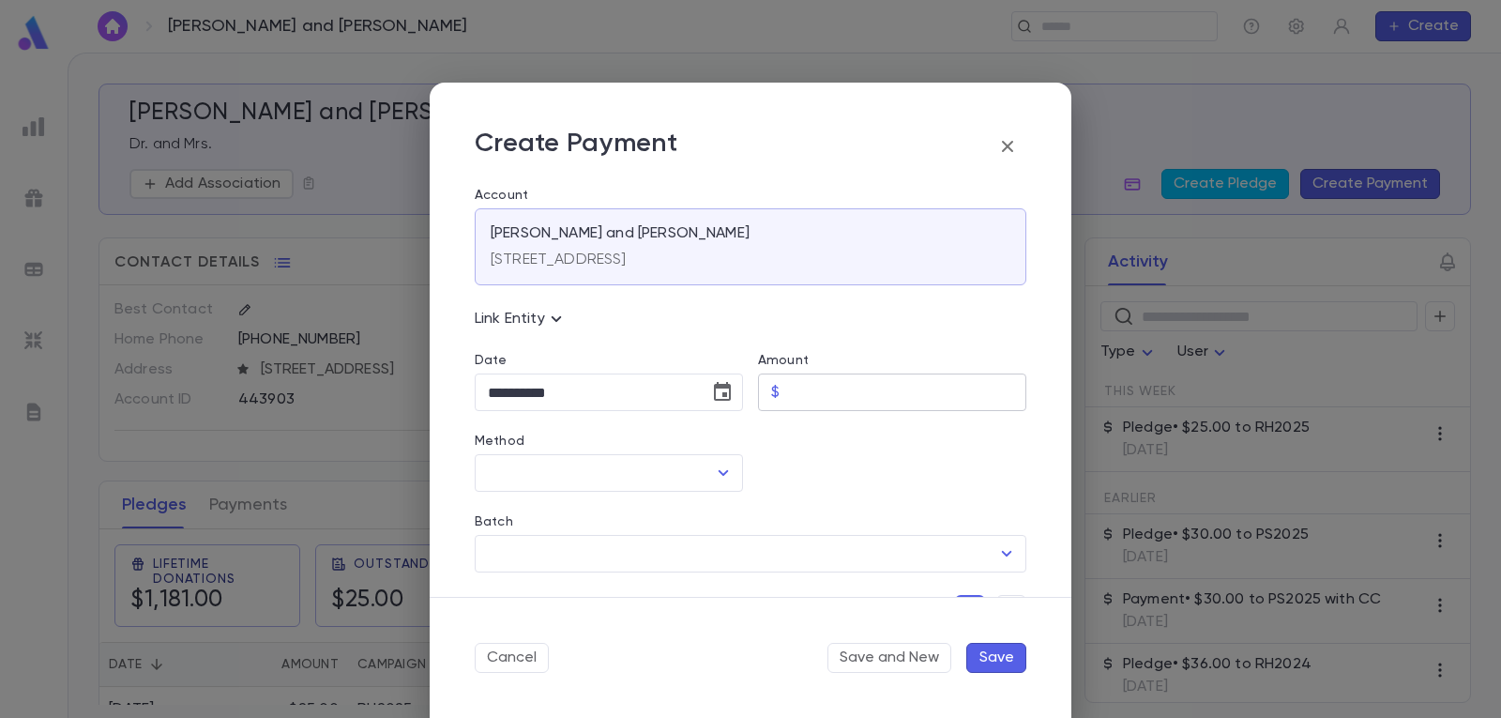
click at [838, 388] on input "Amount" at bounding box center [906, 392] width 239 height 37
click at [720, 477] on icon "Open" at bounding box center [723, 472] width 23 height 23
type input "*****"
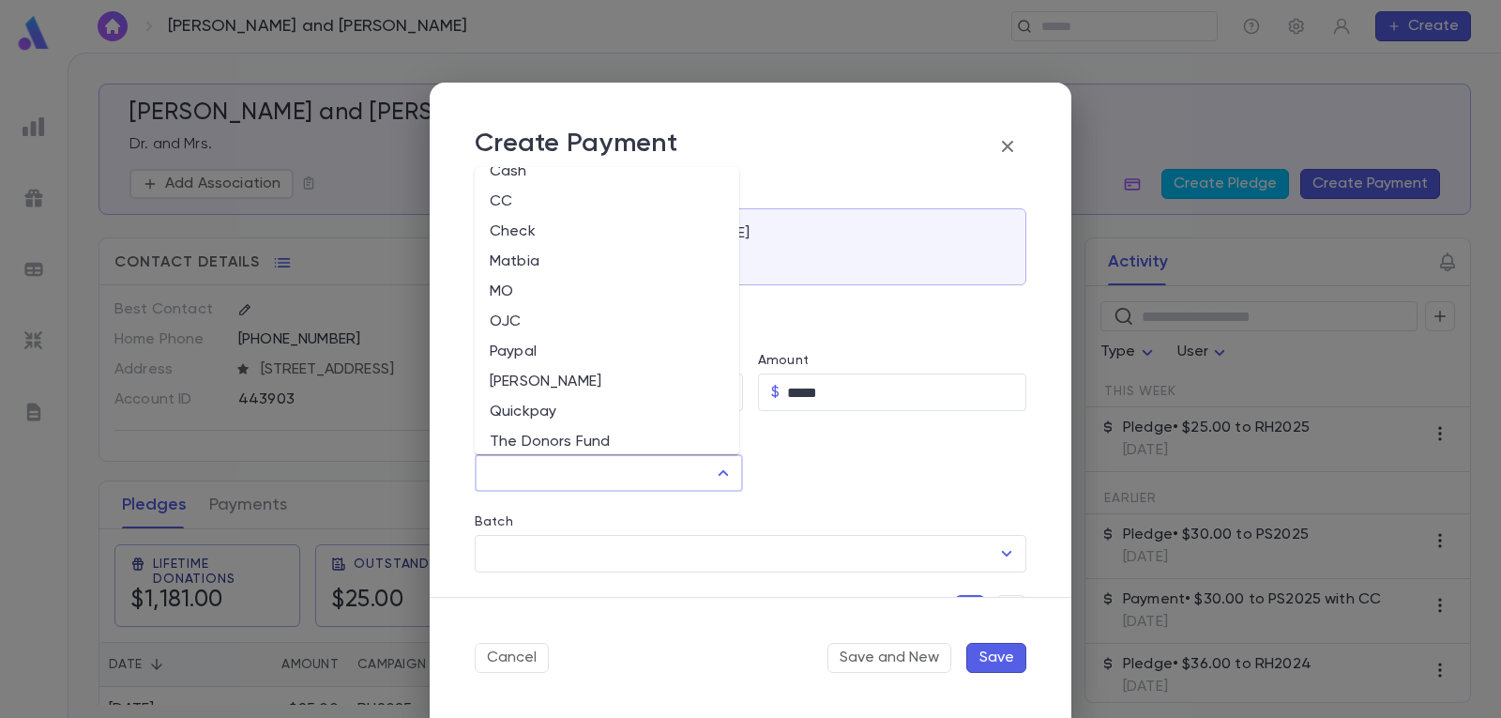
scroll to position [0, 0]
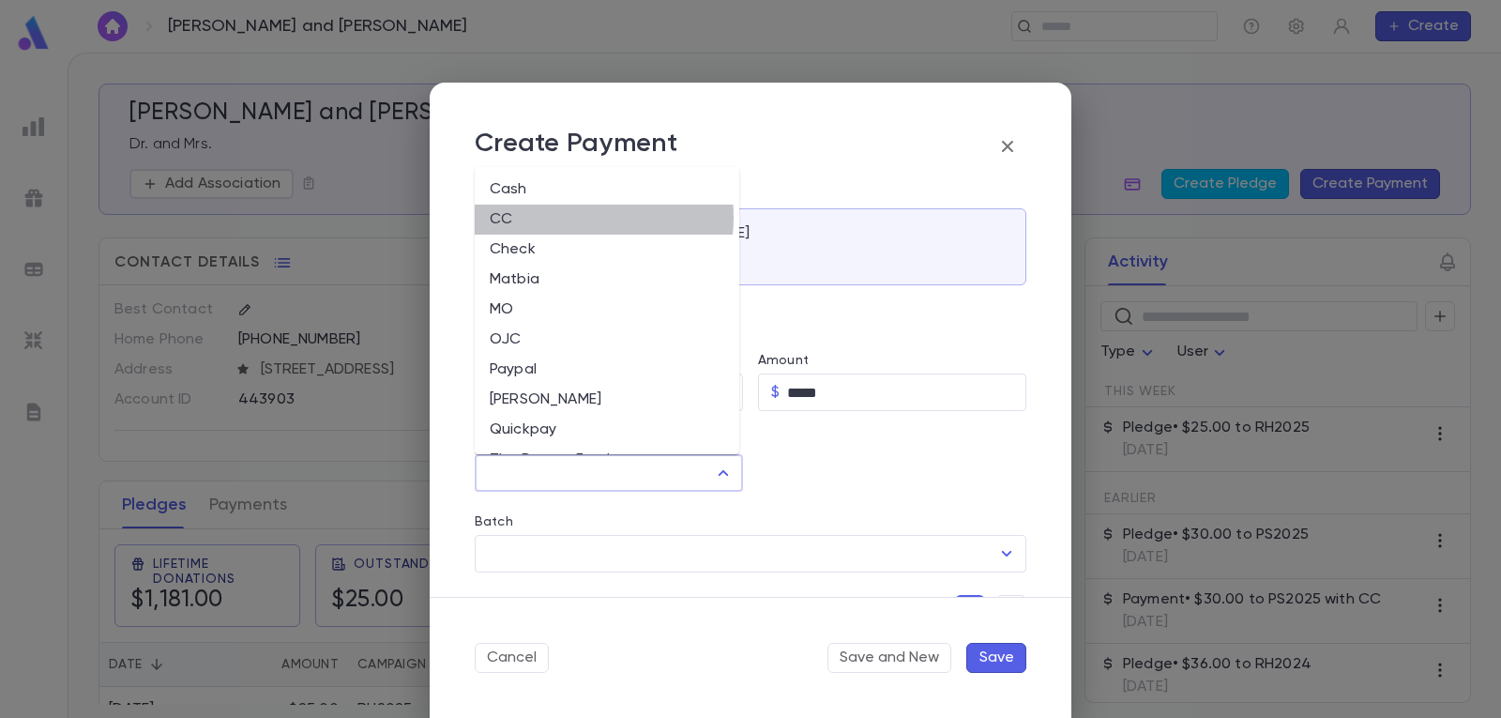
click at [560, 217] on li "CC" at bounding box center [607, 219] width 265 height 30
type input "**"
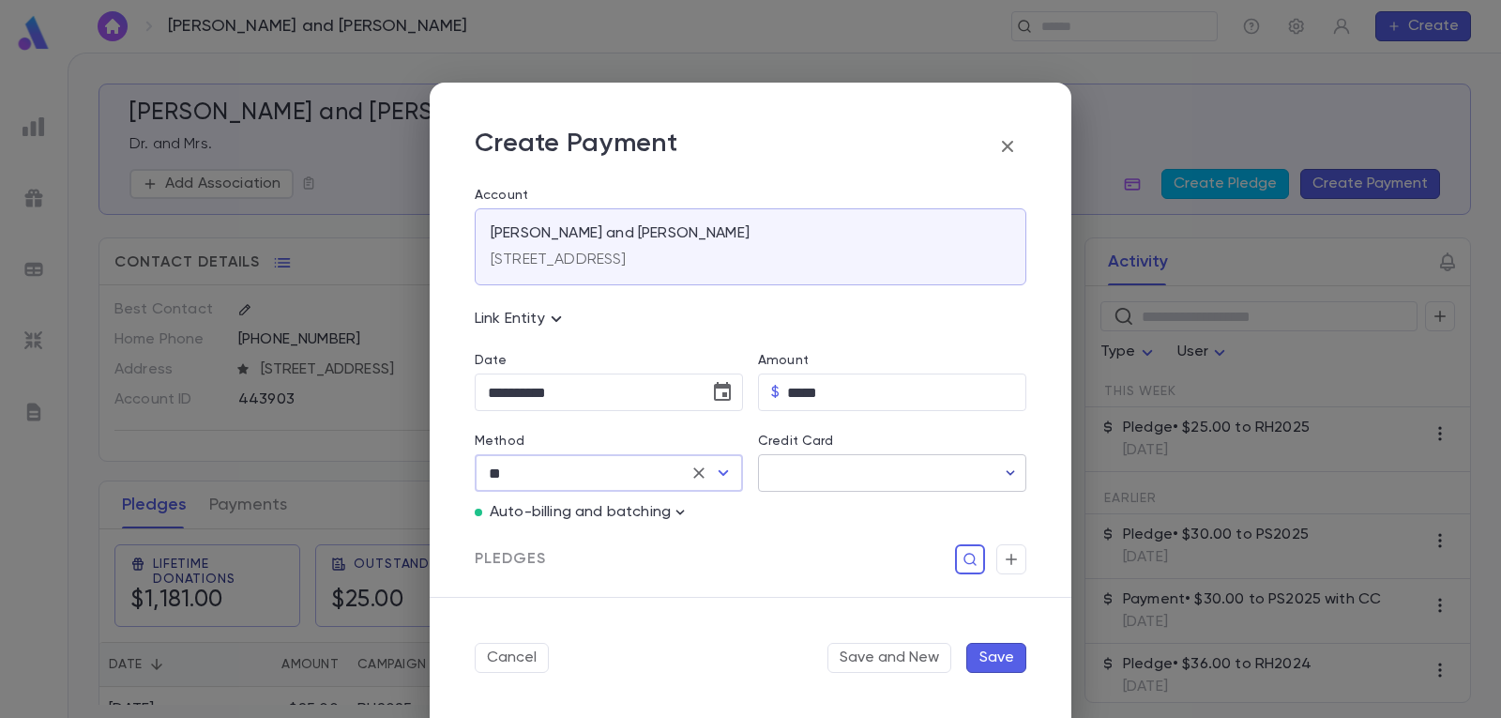
click at [1007, 469] on icon "button" at bounding box center [1010, 472] width 19 height 19
click at [975, 502] on div at bounding box center [890, 499] width 265 height 15
click at [1012, 472] on div at bounding box center [750, 359] width 1501 height 718
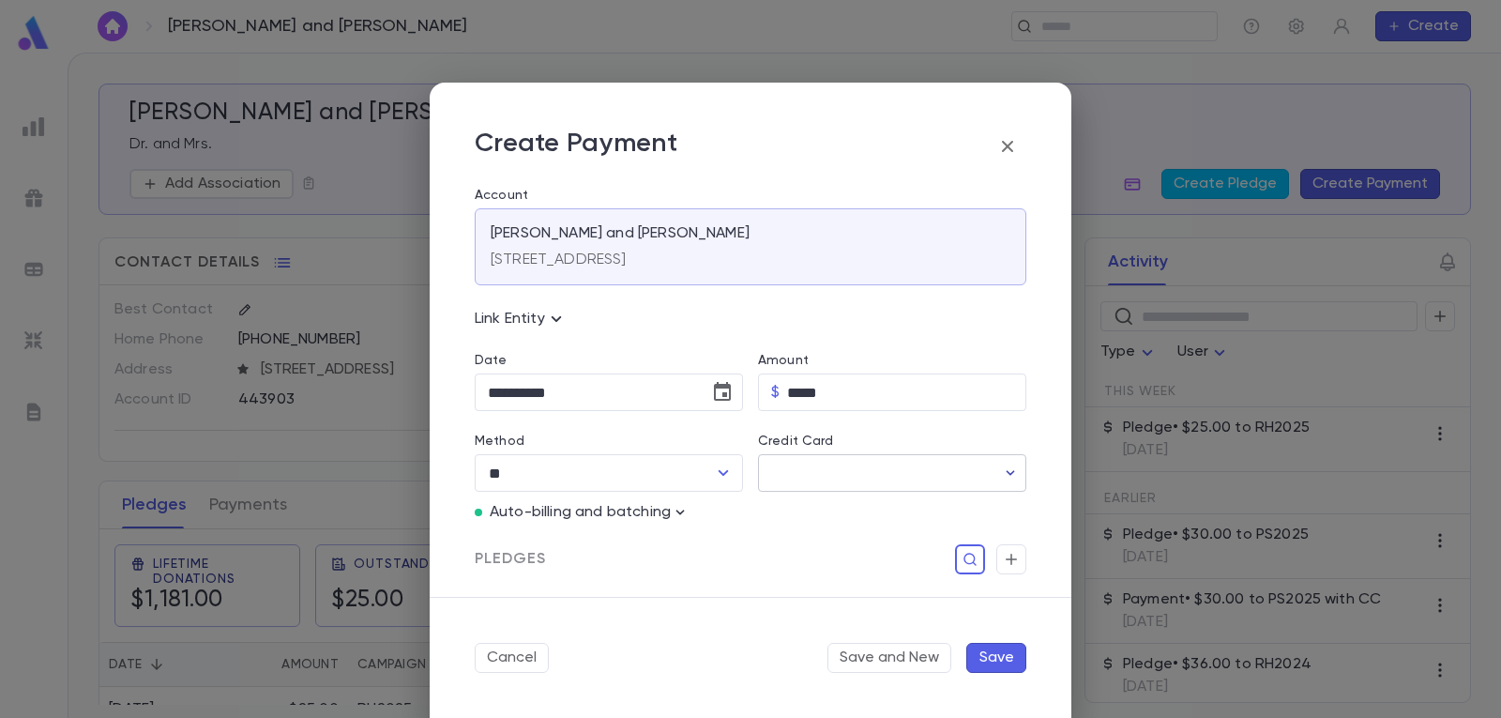
click at [1010, 467] on icon "button" at bounding box center [1010, 472] width 19 height 19
click at [715, 468] on div at bounding box center [750, 359] width 1501 height 718
click at [724, 475] on icon "Open" at bounding box center [723, 472] width 23 height 23
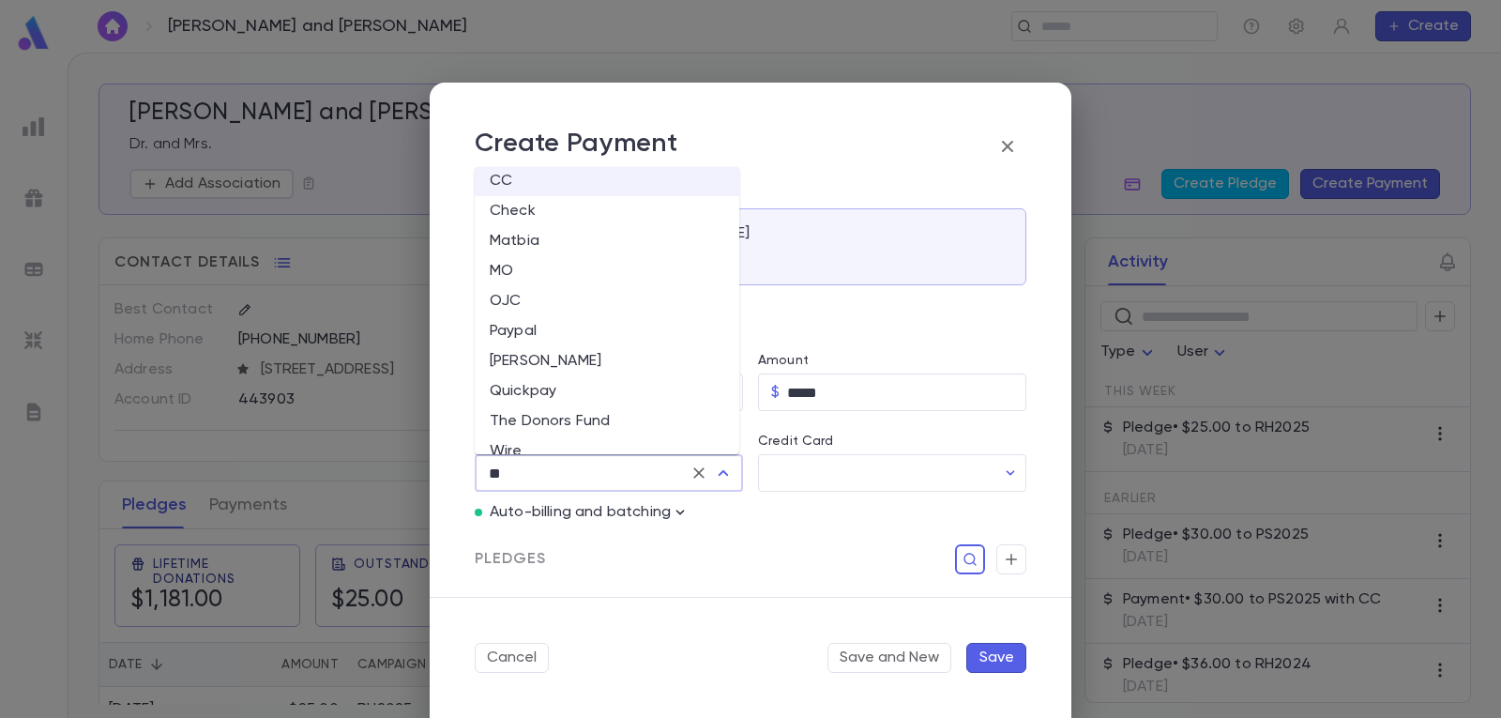
scroll to position [58, 0]
click at [741, 567] on div "Pledges" at bounding box center [751, 559] width 552 height 30
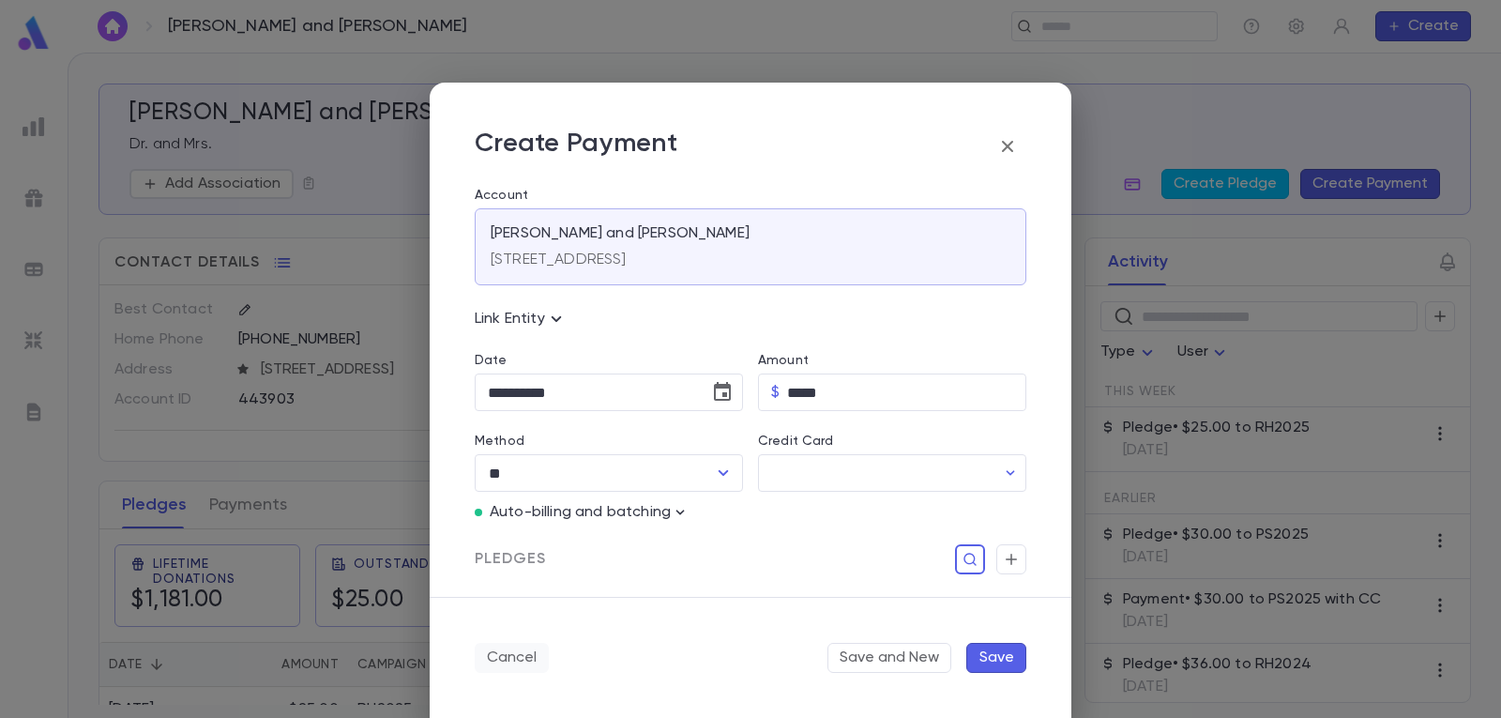
click at [524, 655] on button "Cancel" at bounding box center [512, 658] width 74 height 30
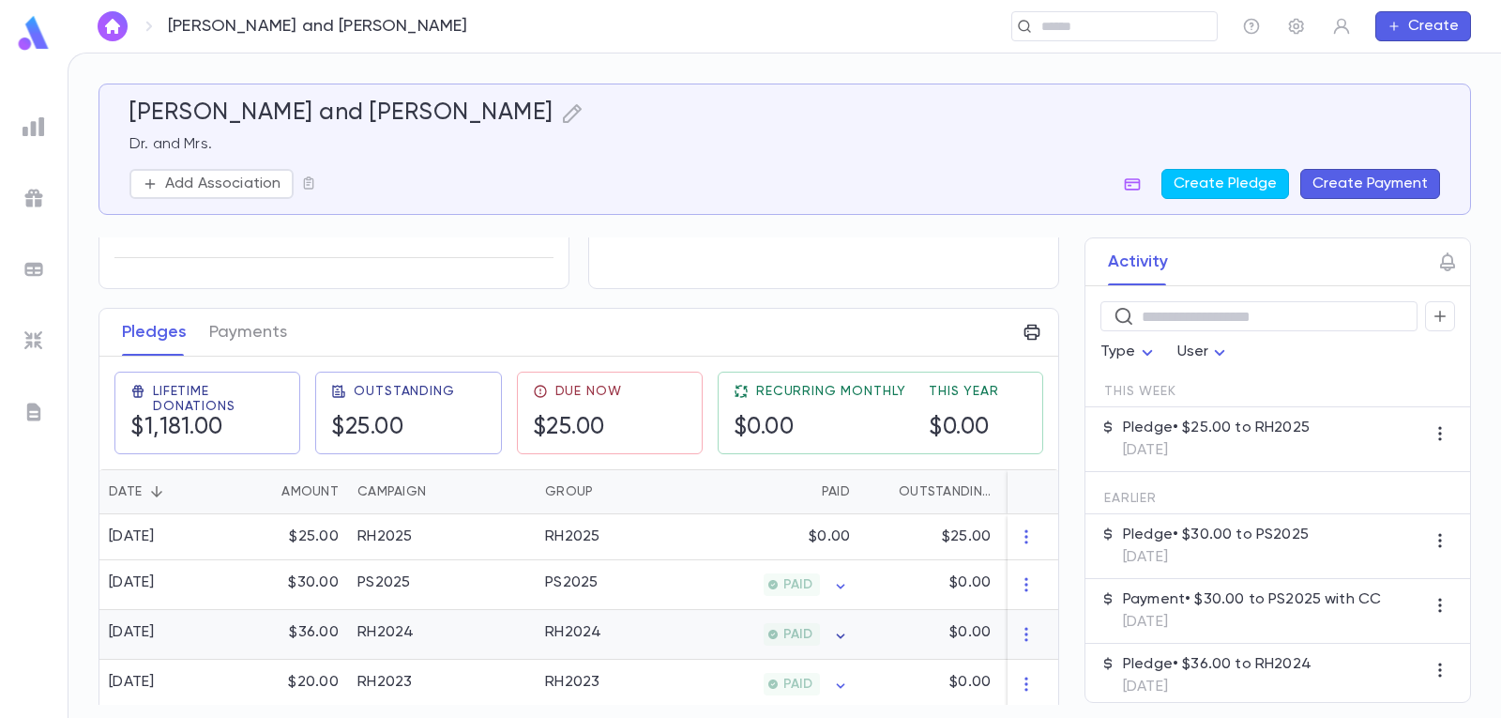
scroll to position [0, 0]
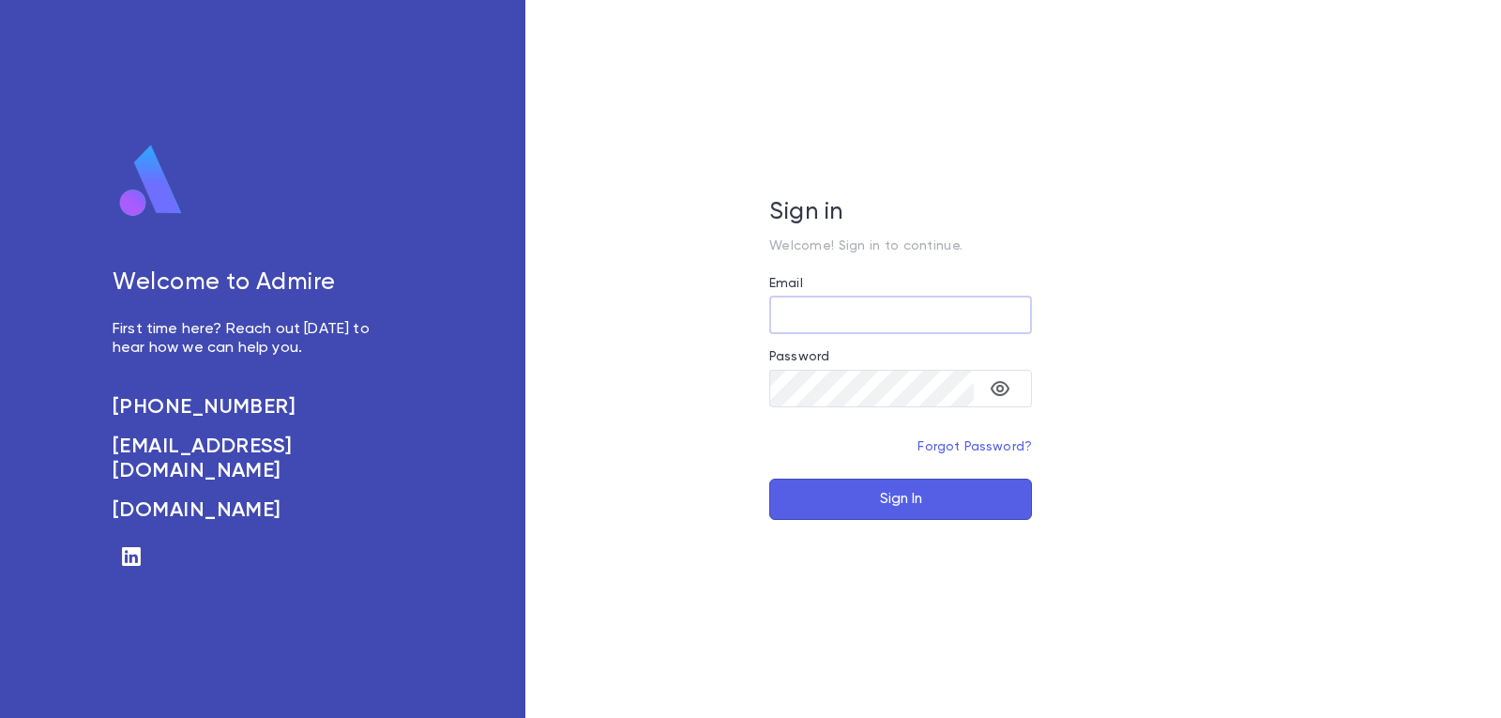
type input "**********"
click at [899, 500] on button "Sign In" at bounding box center [900, 498] width 263 height 41
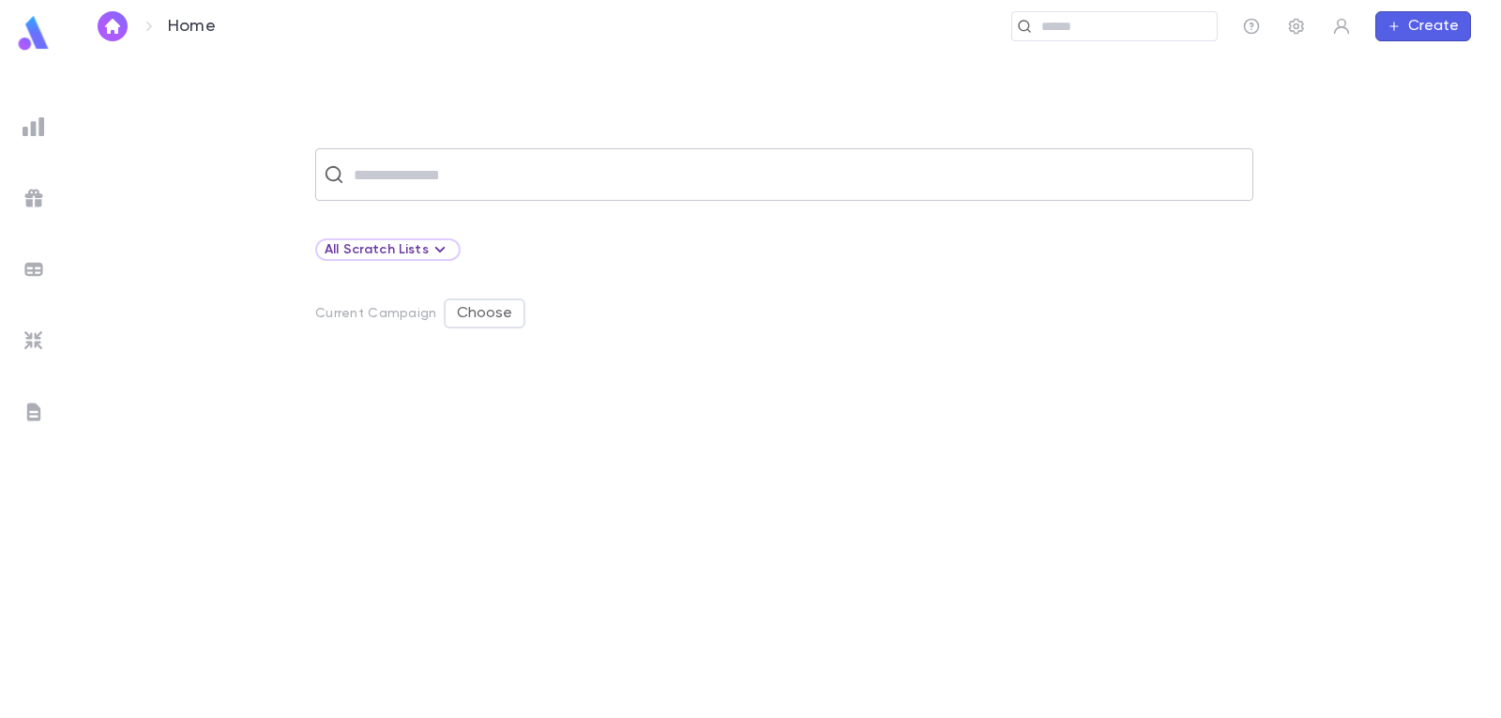
click at [520, 174] on input "text" at bounding box center [796, 175] width 897 height 36
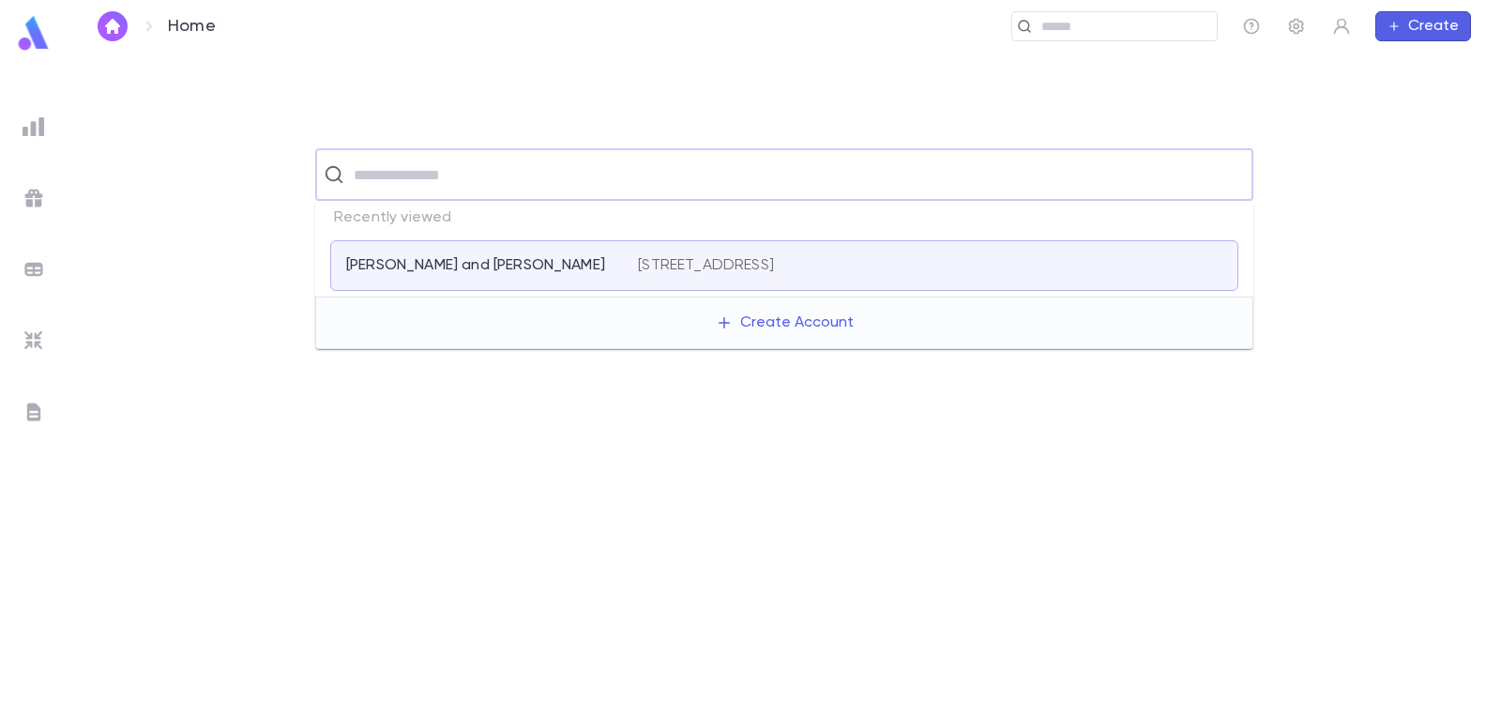
click at [493, 256] on p "[PERSON_NAME] and [PERSON_NAME]" at bounding box center [475, 265] width 259 height 19
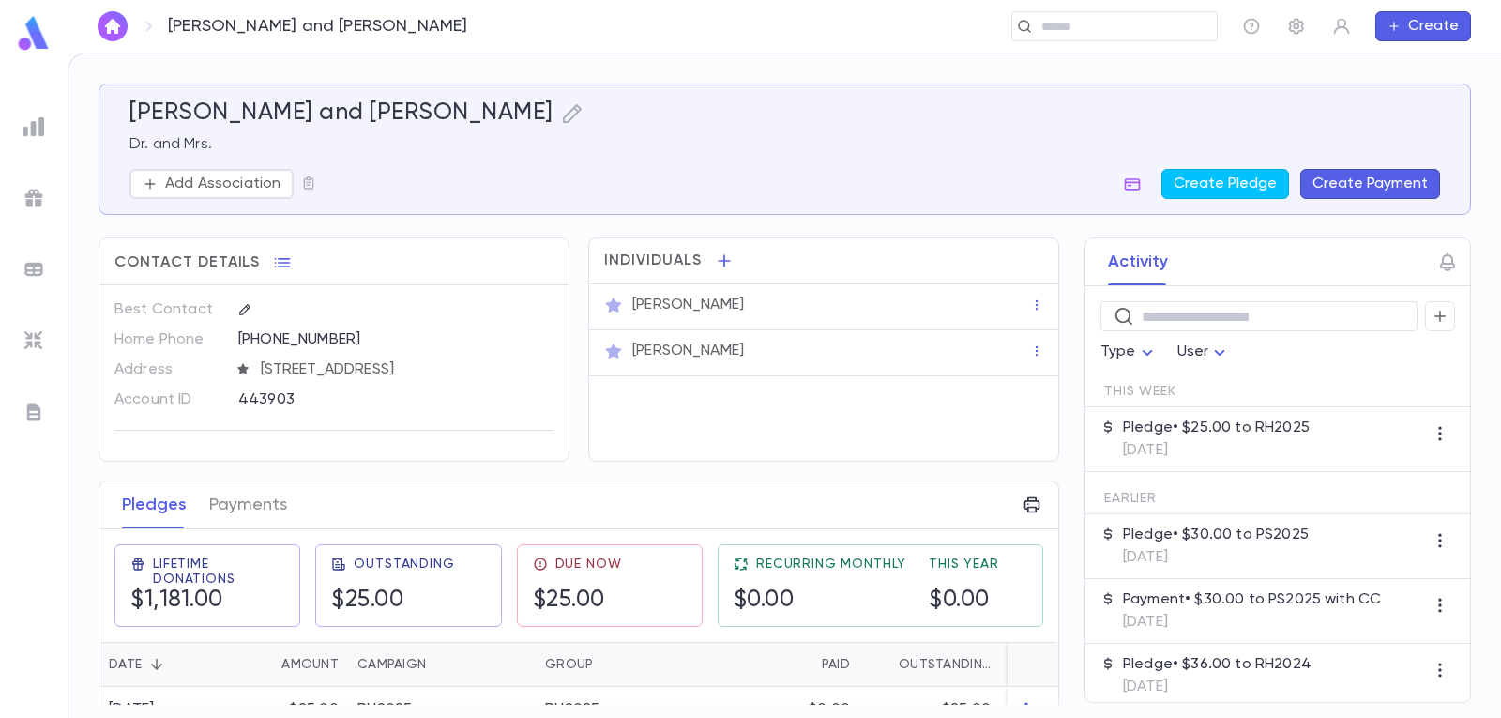
click at [1379, 181] on button "Create Payment" at bounding box center [1370, 184] width 140 height 30
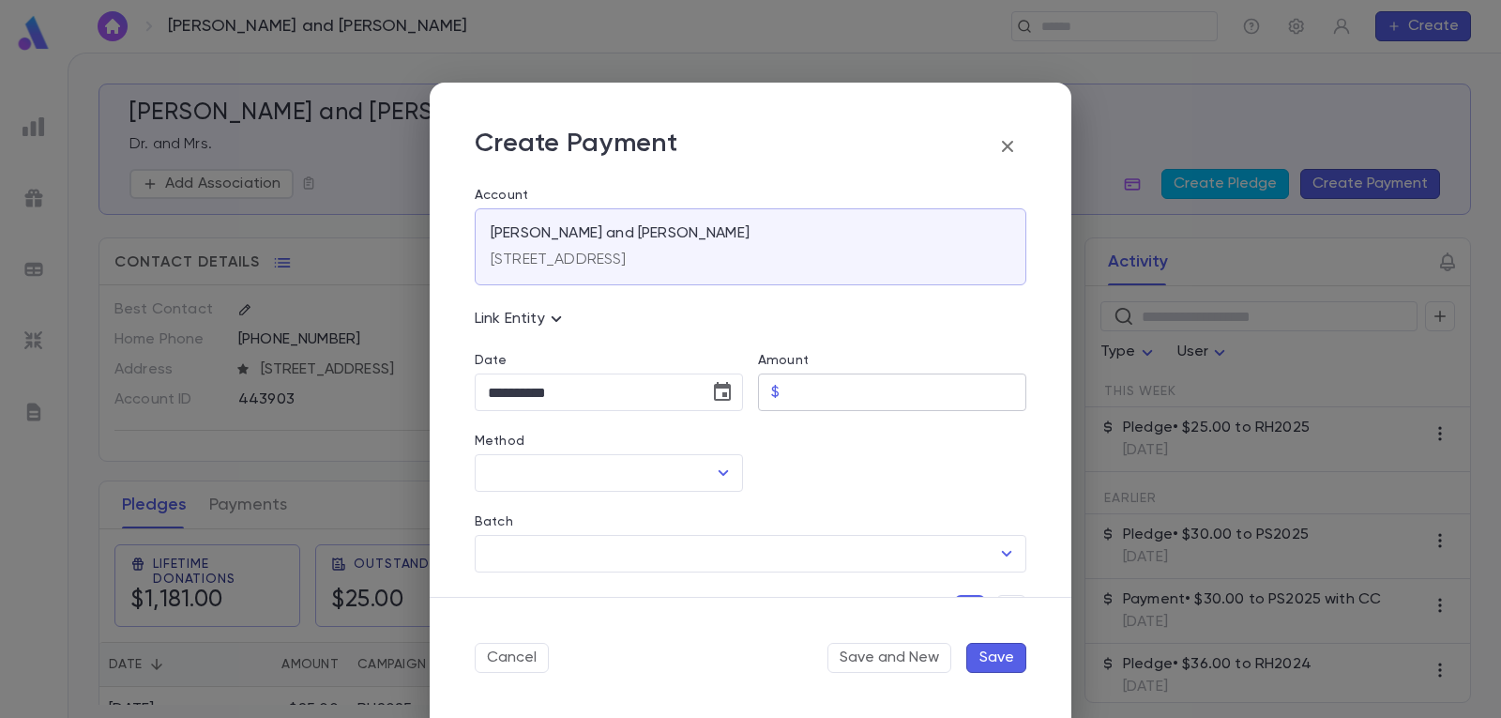
click at [894, 398] on input "Amount" at bounding box center [906, 392] width 239 height 37
type input "*****"
click at [714, 477] on icon "Open" at bounding box center [723, 472] width 23 height 23
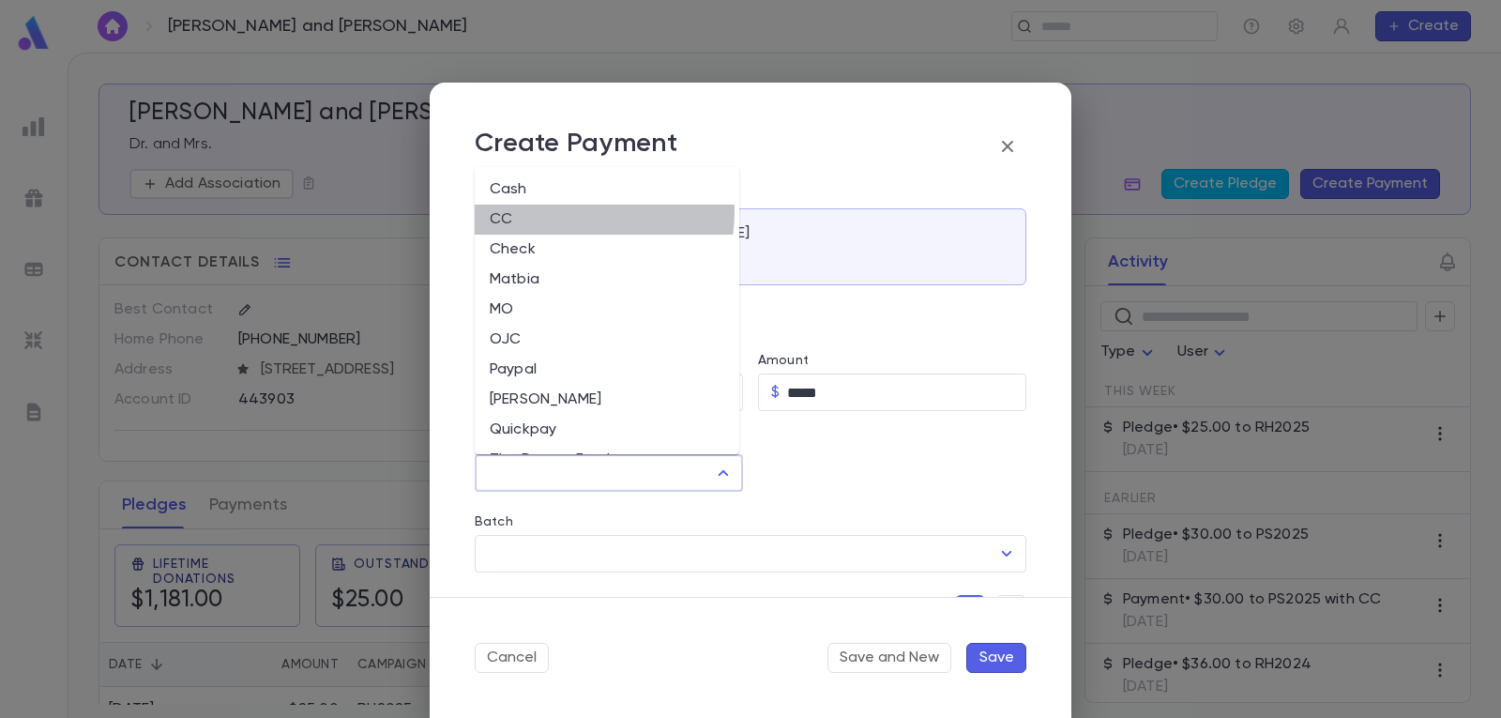
click at [557, 211] on li "CC" at bounding box center [607, 219] width 265 height 30
type input "**"
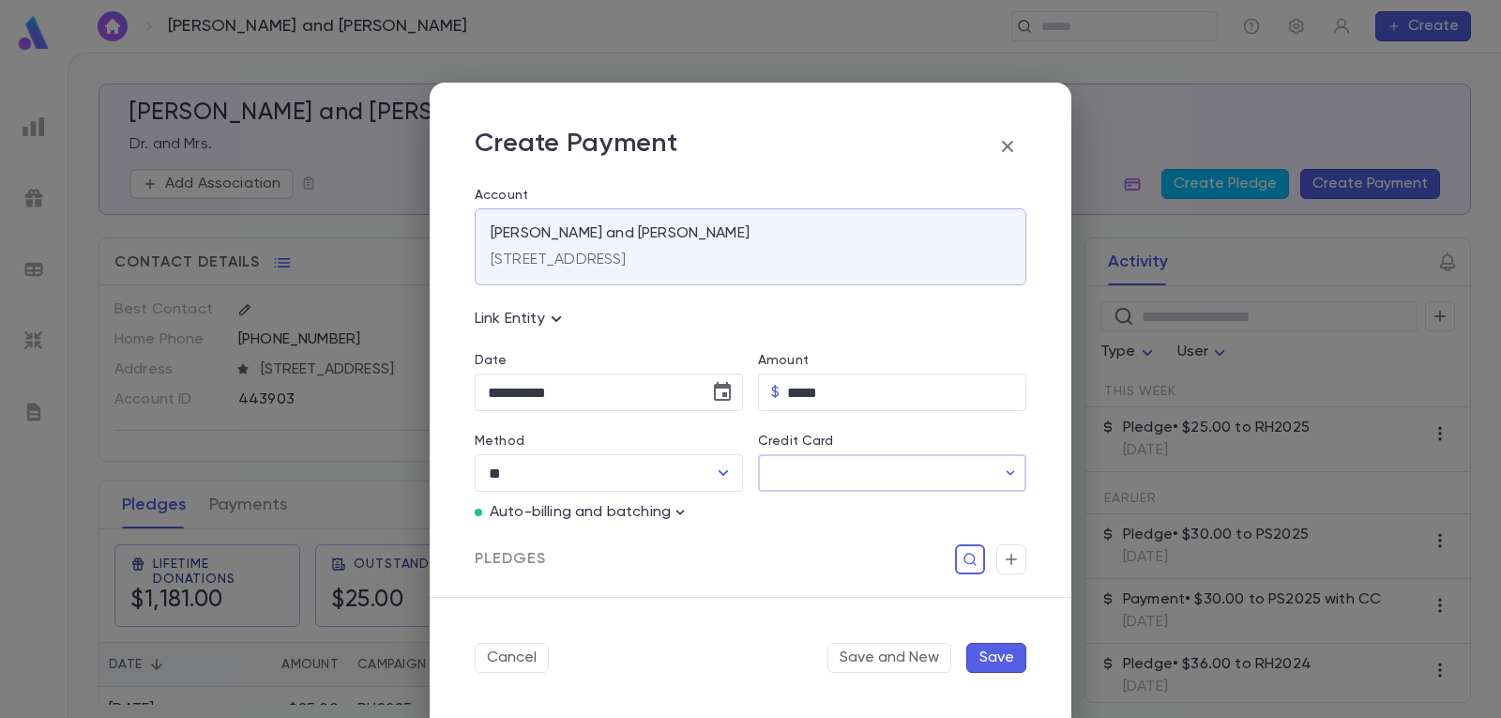
click at [894, 461] on input "Credit Card" at bounding box center [876, 473] width 237 height 37
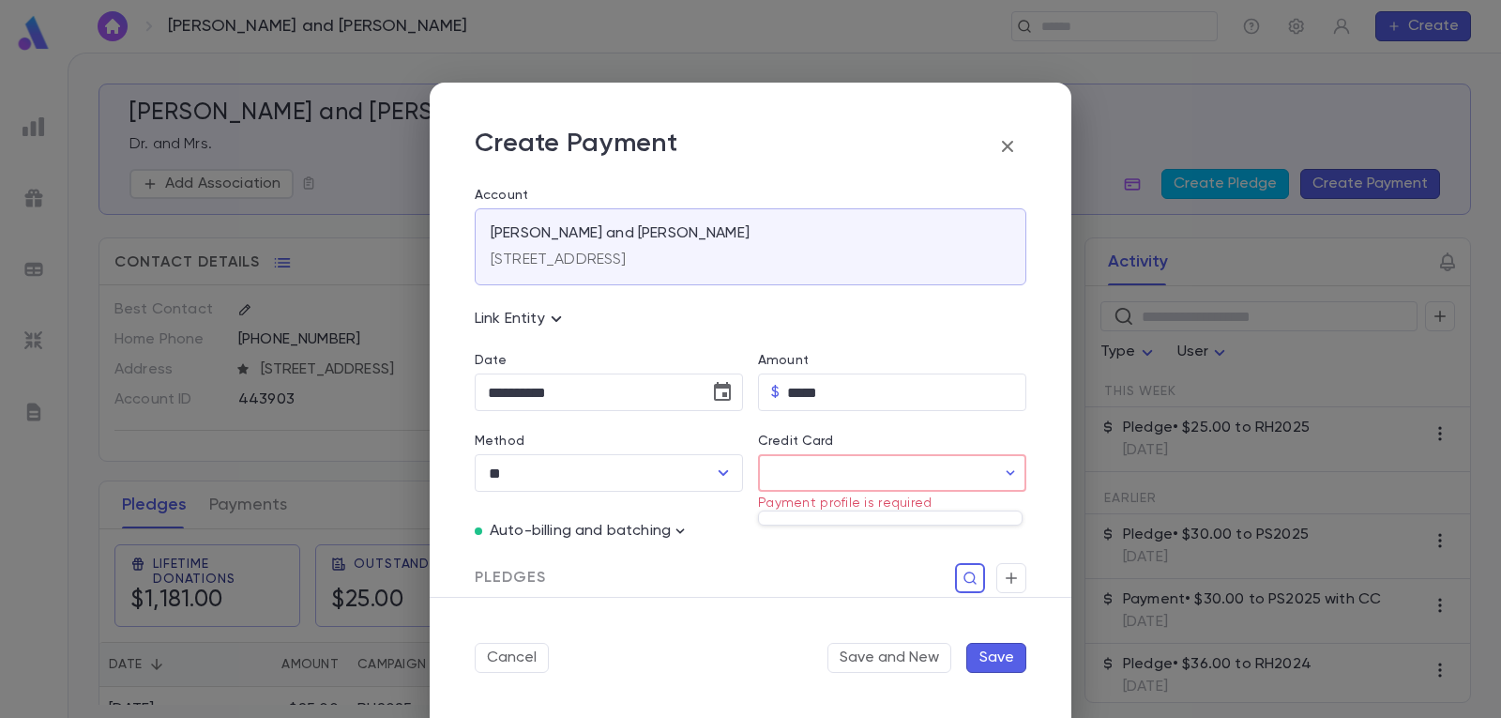
click at [908, 514] on div at bounding box center [890, 517] width 265 height 15
click at [679, 529] on div at bounding box center [750, 359] width 1501 height 718
click at [676, 530] on icon "button" at bounding box center [680, 531] width 19 height 19
click at [746, 577] on button "Enter Manual Billing Instead" at bounding box center [787, 565] width 223 height 36
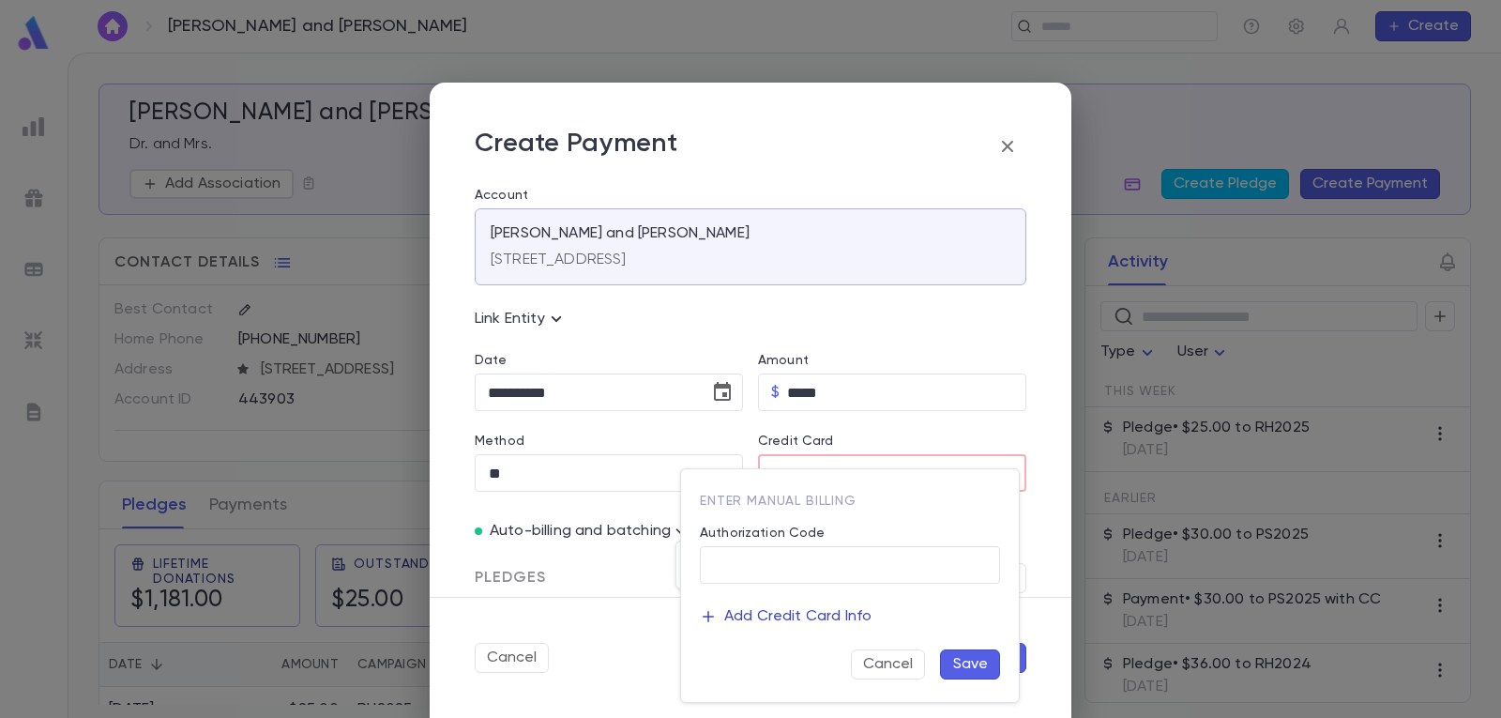
click at [711, 615] on icon "button" at bounding box center [708, 616] width 17 height 17
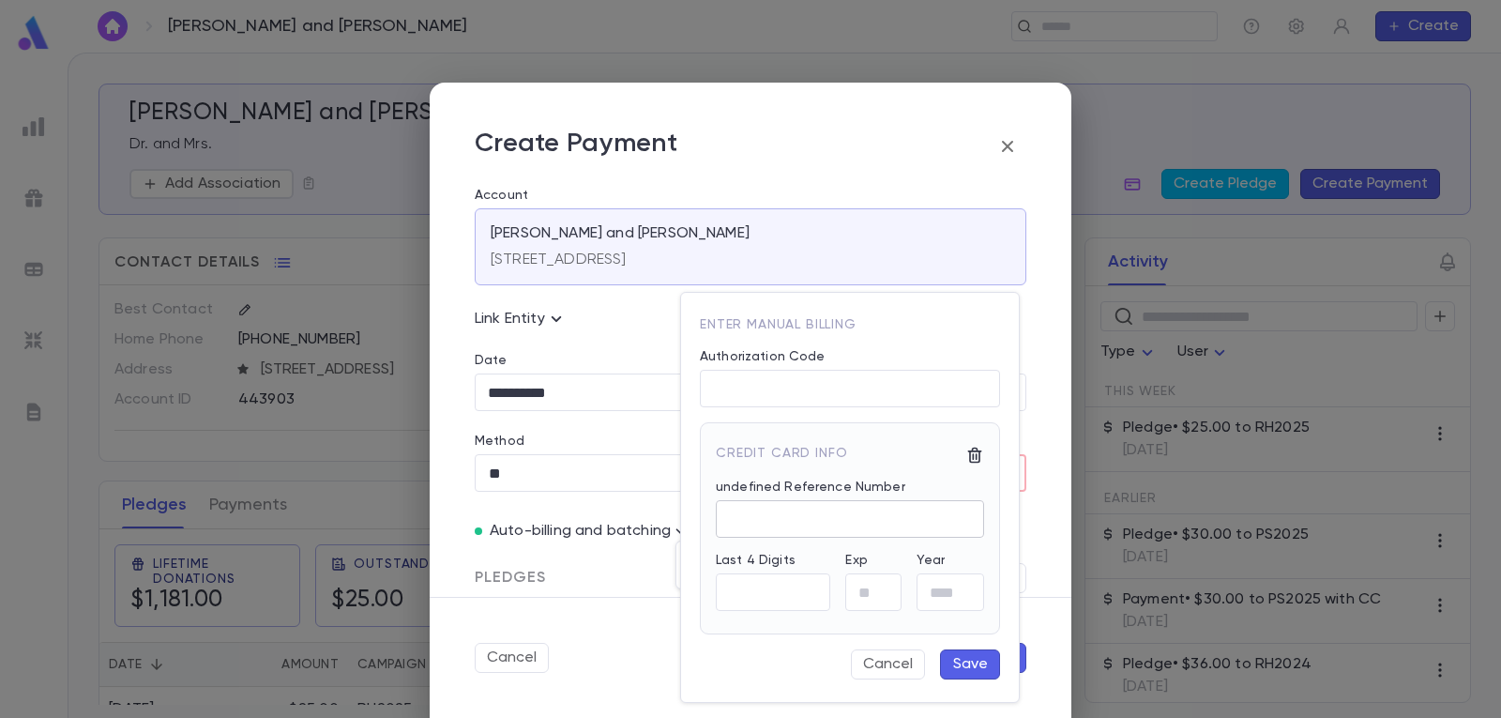
click at [784, 522] on input "undefined Reference Number" at bounding box center [850, 519] width 268 height 37
drag, startPoint x: 734, startPoint y: 142, endPoint x: 1057, endPoint y: 231, distance: 335.7
click at [1056, 233] on div at bounding box center [750, 359] width 1501 height 718
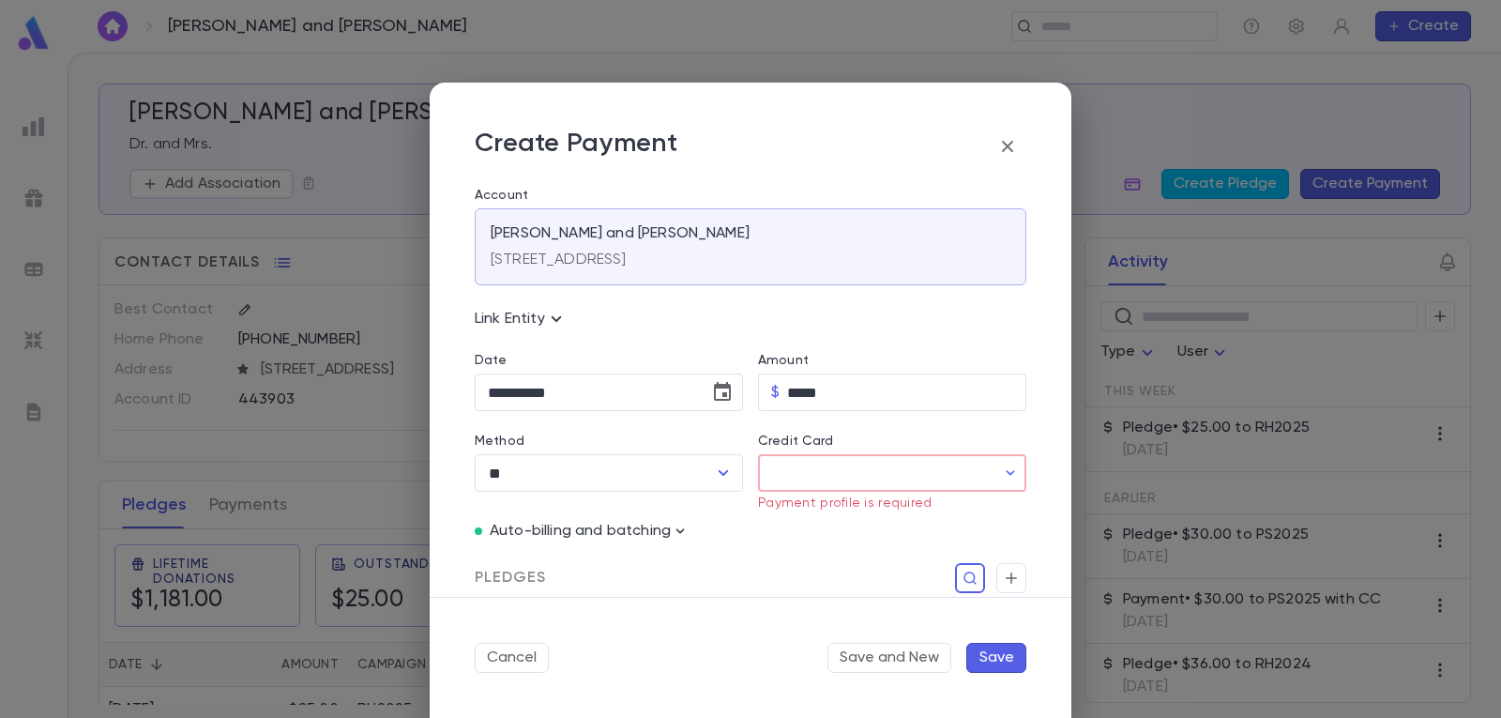
drag, startPoint x: 1037, startPoint y: 101, endPoint x: 1273, endPoint y: 92, distance: 235.6
click at [1291, 91] on div "**********" at bounding box center [750, 359] width 1501 height 718
click at [1009, 147] on icon "button" at bounding box center [1007, 146] width 11 height 11
